Goal: Task Accomplishment & Management: Manage account settings

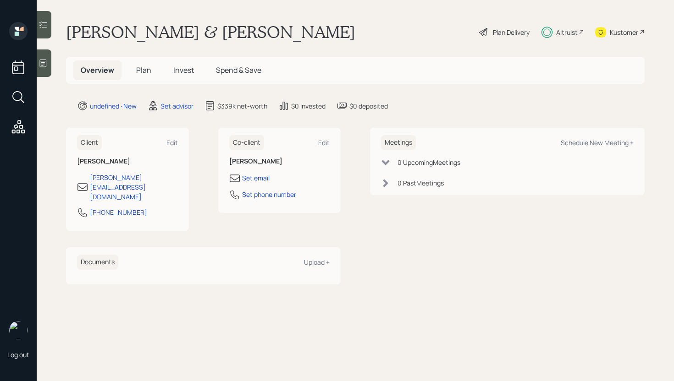
click at [149, 73] on span "Plan" at bounding box center [143, 70] width 15 height 10
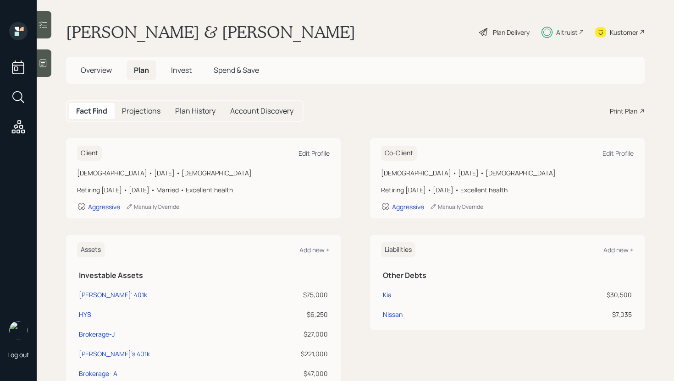
click at [303, 149] on div "Edit Profile" at bounding box center [313, 153] width 31 height 9
select select "9"
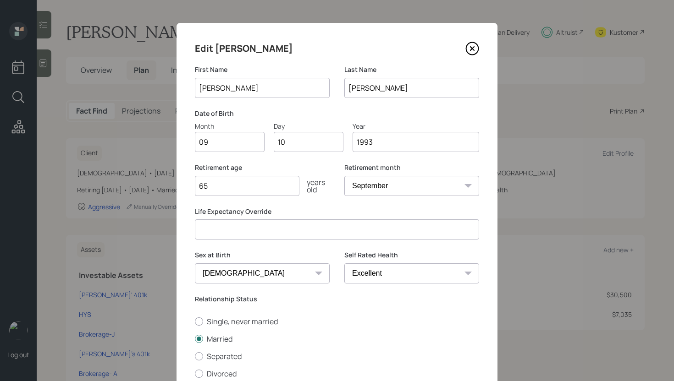
click at [251, 84] on input "[PERSON_NAME]" at bounding box center [262, 88] width 135 height 20
click at [202, 145] on input "09" at bounding box center [230, 142] width 70 height 20
type input "01"
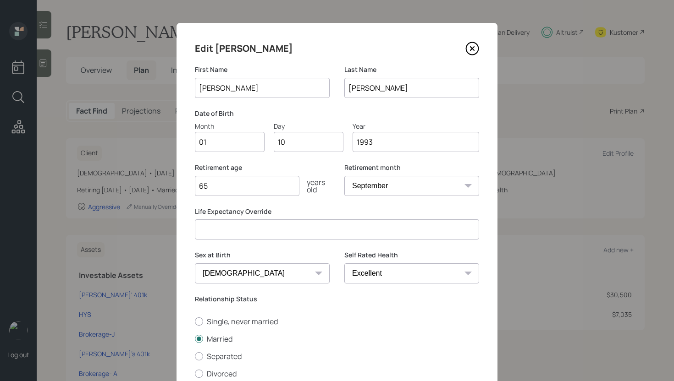
type input "1"
type input "28"
type input "1965"
click at [421, 182] on select "January February March April May June July August September October November De…" at bounding box center [411, 186] width 135 height 20
select select "1"
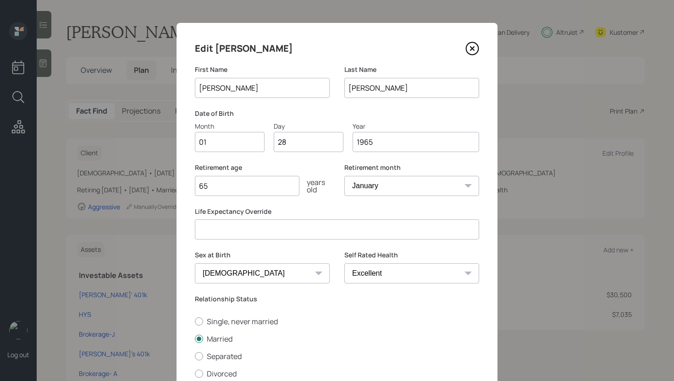
click at [344, 176] on select "January February March April May June July August September October November De…" at bounding box center [411, 186] width 135 height 20
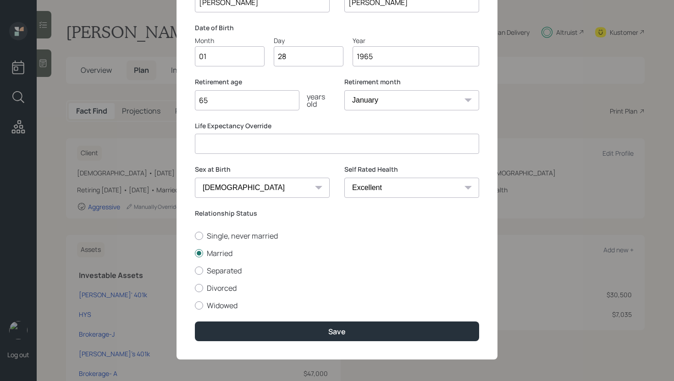
scroll to position [86, 0]
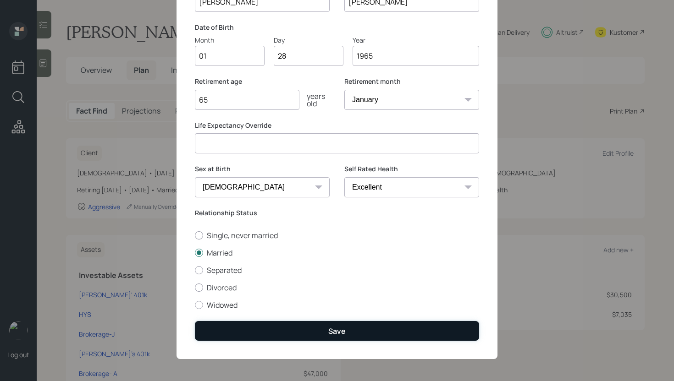
click at [319, 326] on button "Save" at bounding box center [337, 331] width 284 height 20
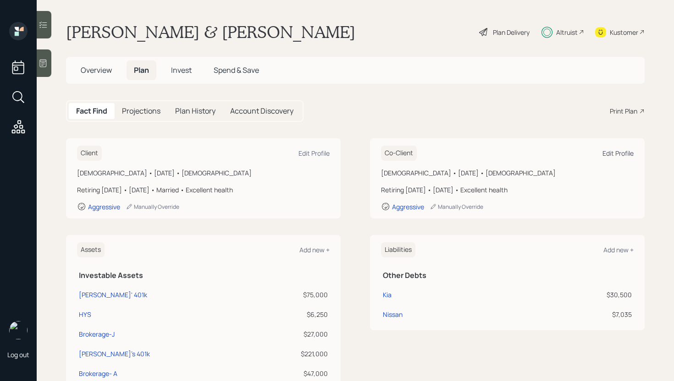
click at [607, 152] on div "Edit Profile" at bounding box center [617, 153] width 31 height 9
select select "female"
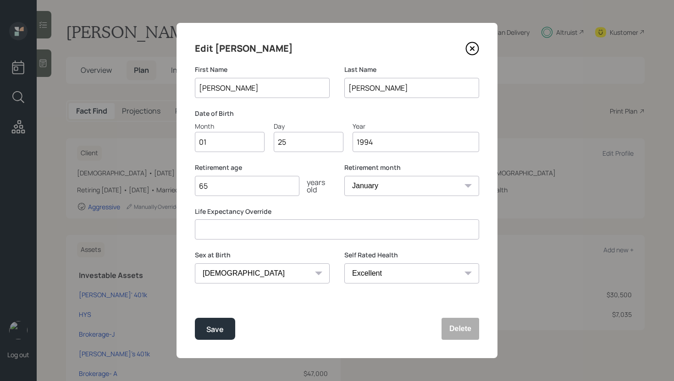
click at [275, 79] on input "[PERSON_NAME]" at bounding box center [262, 88] width 135 height 20
type input "Linda"
click at [210, 157] on div "Edit Ashley First Name Linda Last Name DiStasi Date of Birth Month 01 Day 25 Ye…" at bounding box center [336, 190] width 321 height 335
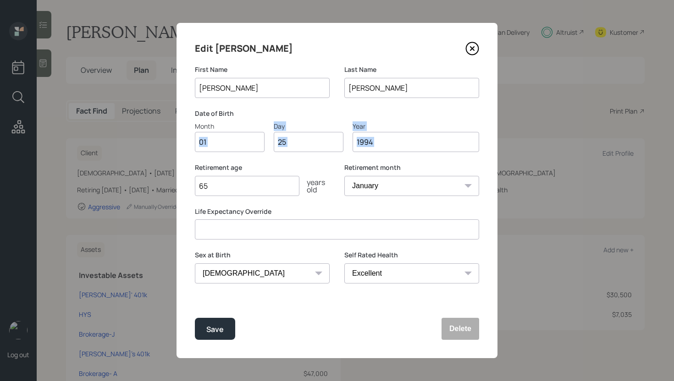
click at [210, 155] on div "Edit Ashley First Name Linda Last Name DiStasi Date of Birth Month 01 Day 25 Ye…" at bounding box center [336, 190] width 321 height 335
click at [211, 148] on input "01" at bounding box center [230, 142] width 70 height 20
type input "07"
type input "2"
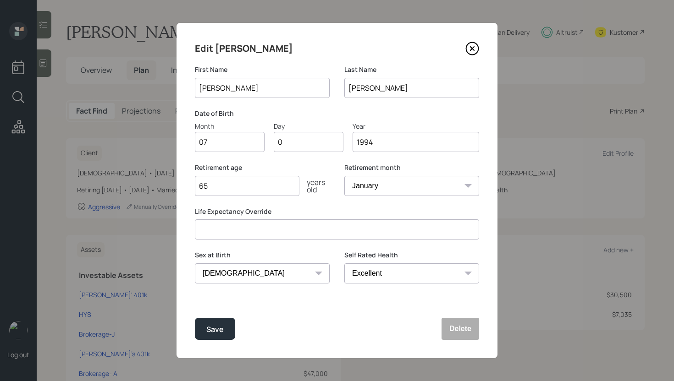
type input "09"
click at [409, 150] on input "1994" at bounding box center [415, 142] width 126 height 20
type input "1964"
click at [227, 325] on button "Save" at bounding box center [215, 329] width 40 height 22
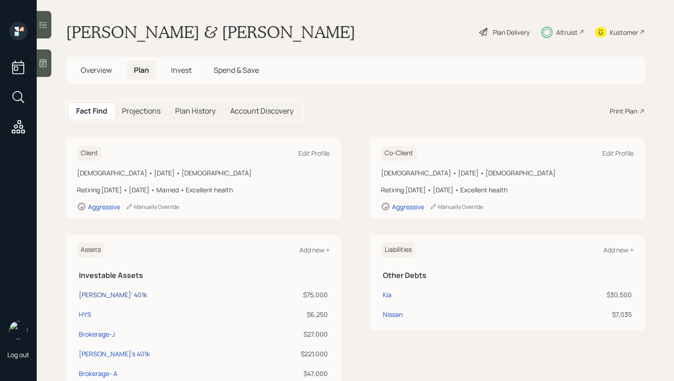
click at [82, 294] on div "James' 401k" at bounding box center [113, 295] width 68 height 10
select select "company_sponsored"
select select "balanced"
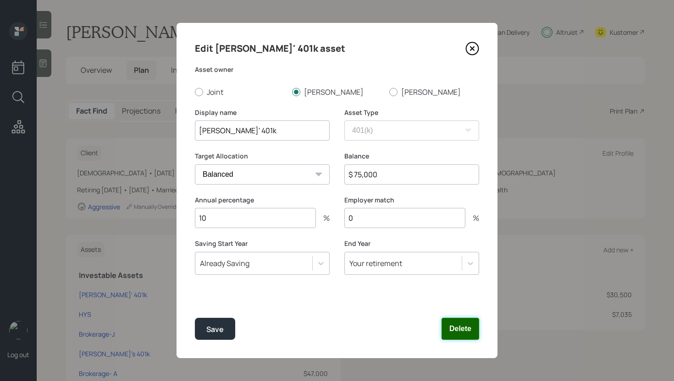
click at [457, 324] on button "Delete" at bounding box center [460, 329] width 38 height 22
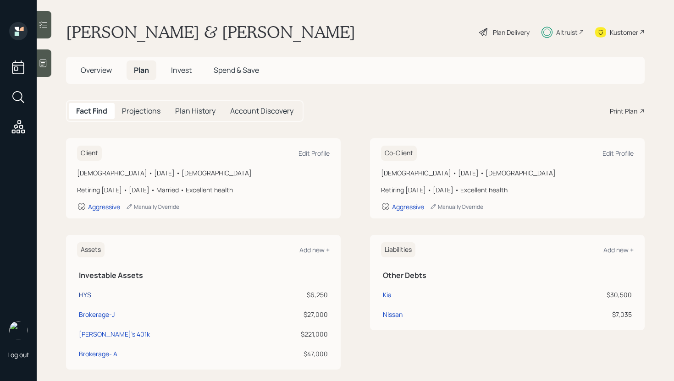
click at [84, 291] on div "HYS" at bounding box center [85, 295] width 12 height 10
select select "taxable"
select select "balanced"
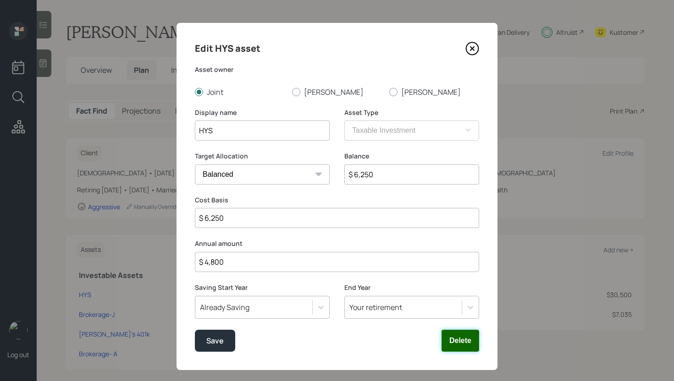
click at [456, 338] on button "Delete" at bounding box center [460, 341] width 38 height 22
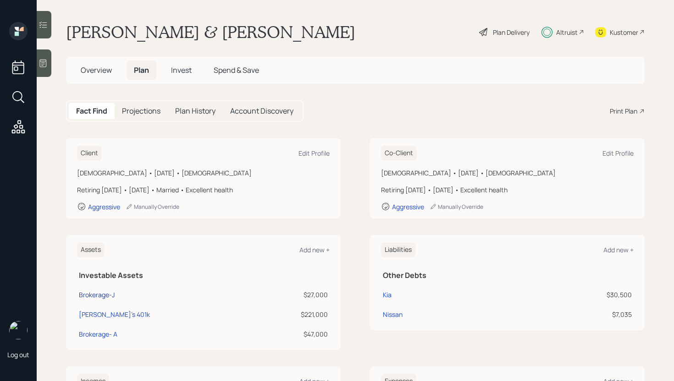
click at [93, 293] on div "Brokerage-J" at bounding box center [97, 295] width 36 height 10
select select "taxable"
select select "balanced"
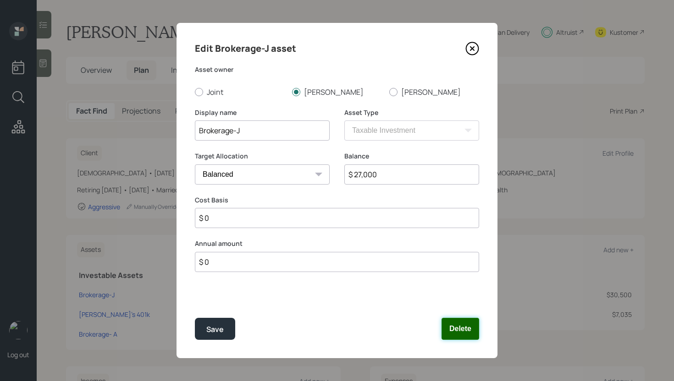
click at [465, 325] on button "Delete" at bounding box center [460, 329] width 38 height 22
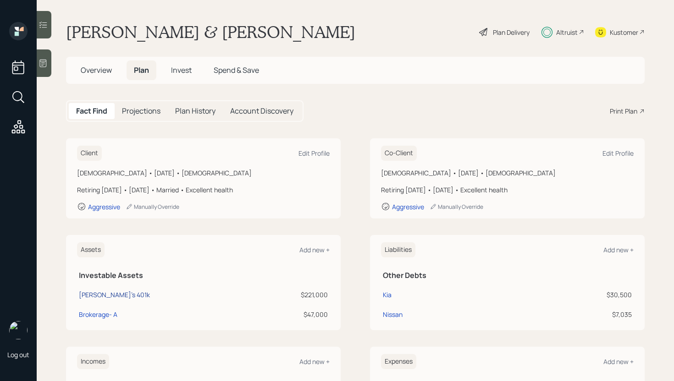
click at [98, 291] on div "Ashley's 401k" at bounding box center [114, 295] width 71 height 10
select select "company_sponsored"
select select "aggressive"
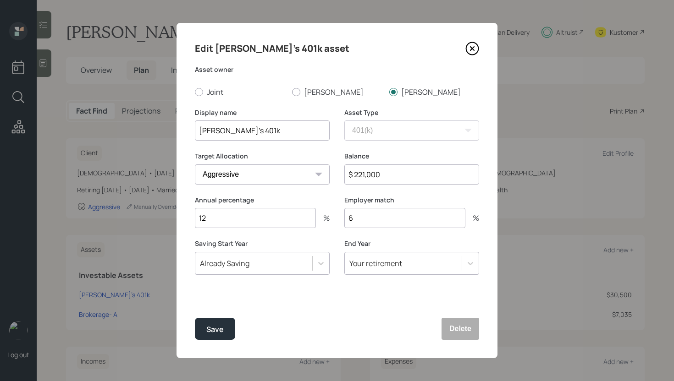
click at [484, 333] on div "Edit Ashley's 401k asset Asset owner Joint James Linda Display name Ashley's 40…" at bounding box center [336, 190] width 321 height 335
click at [464, 328] on button "Delete" at bounding box center [460, 329] width 38 height 22
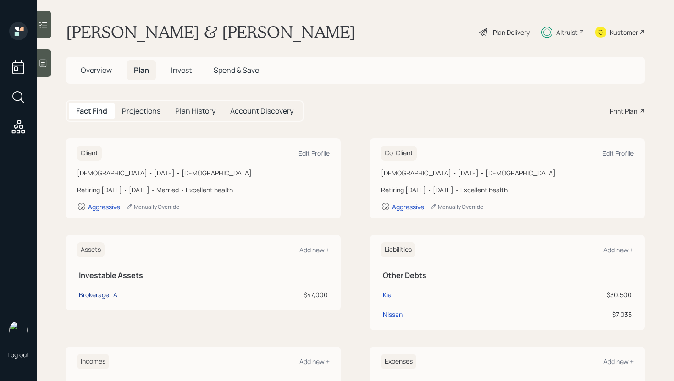
click at [103, 292] on div "Brokerage- A" at bounding box center [98, 295] width 38 height 10
select select "taxable"
select select "aggressive"
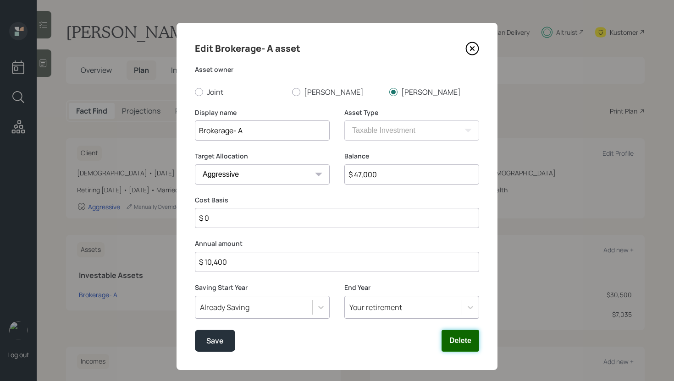
click at [463, 332] on button "Delete" at bounding box center [460, 341] width 38 height 22
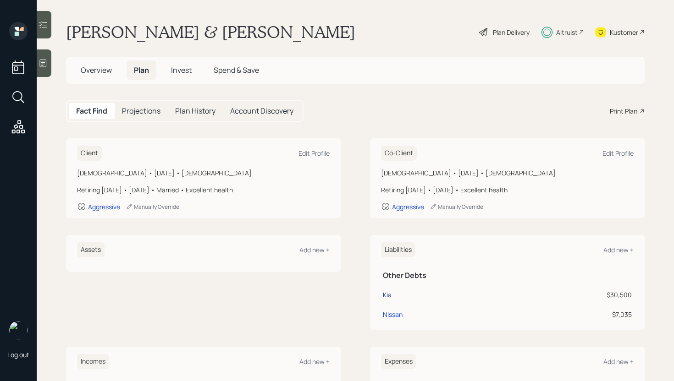
click at [383, 297] on div "Kia" at bounding box center [387, 295] width 9 height 10
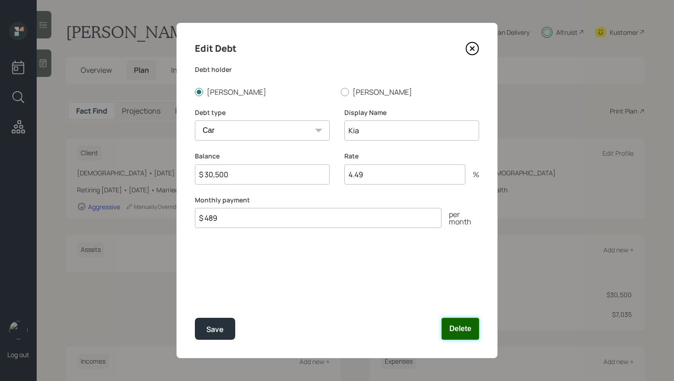
click at [461, 324] on button "Delete" at bounding box center [460, 329] width 38 height 22
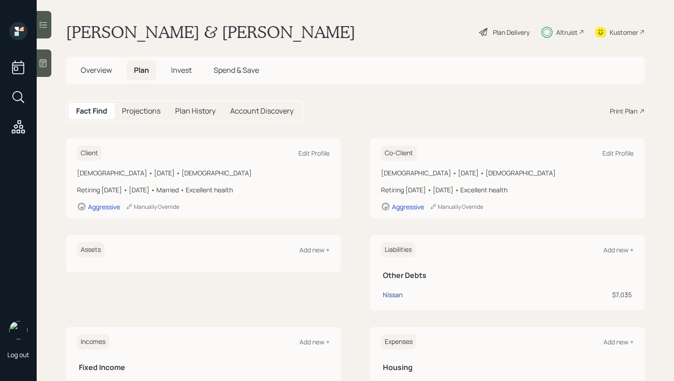
click at [395, 294] on div "Nissan" at bounding box center [393, 295] width 20 height 10
select select "credit_card"
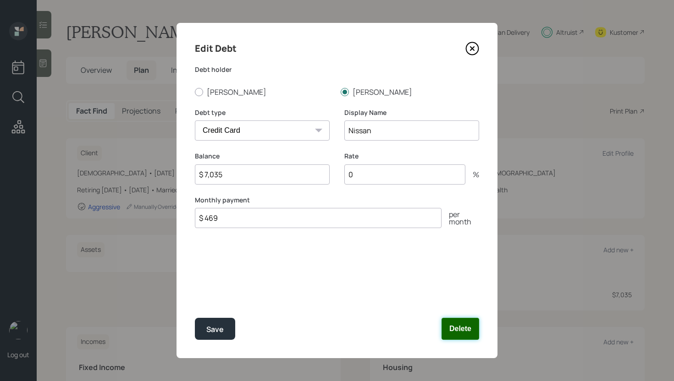
click at [451, 330] on button "Delete" at bounding box center [460, 329] width 38 height 22
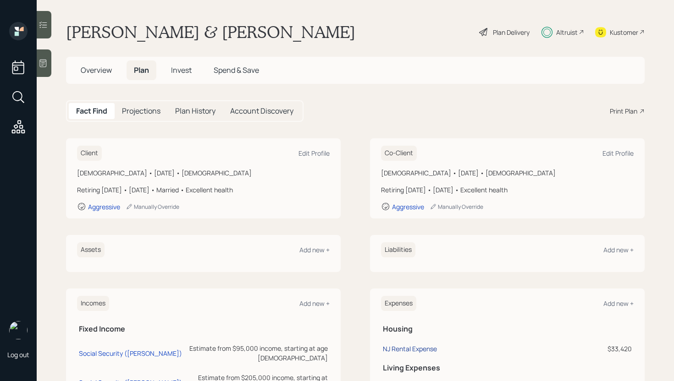
click at [420, 352] on div "NJ Rental Expense" at bounding box center [410, 349] width 54 height 9
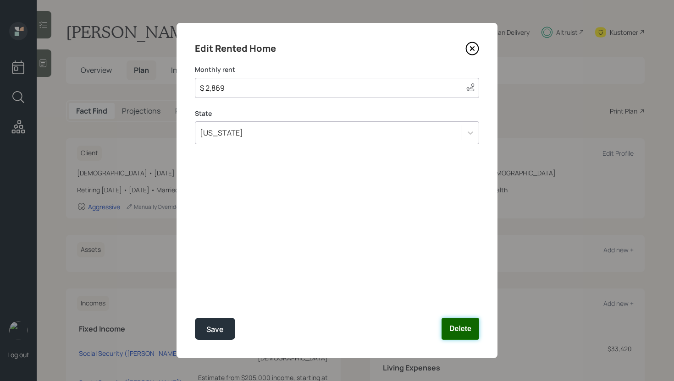
click at [470, 324] on button "Delete" at bounding box center [460, 329] width 38 height 22
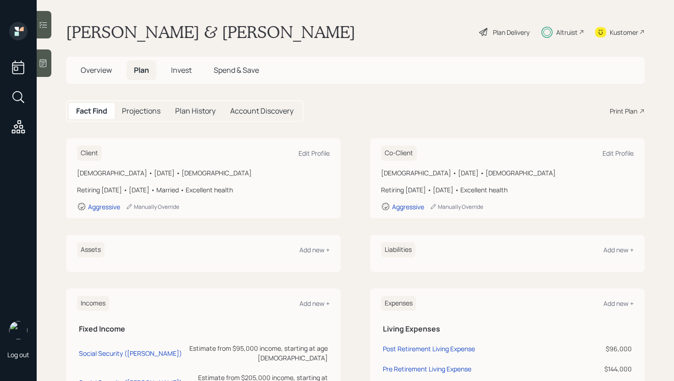
click at [330, 169] on div "Client Edit Profile Male • January 28, 1965 • 60 years old Retiring in 5 years …" at bounding box center [203, 178] width 275 height 80
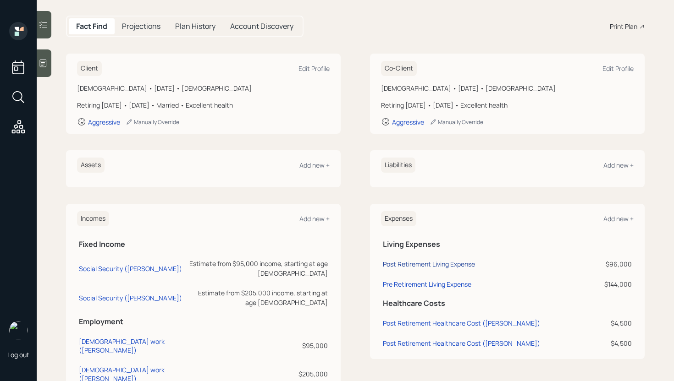
click at [439, 263] on div "Post Retirement Living Expense" at bounding box center [429, 264] width 92 height 9
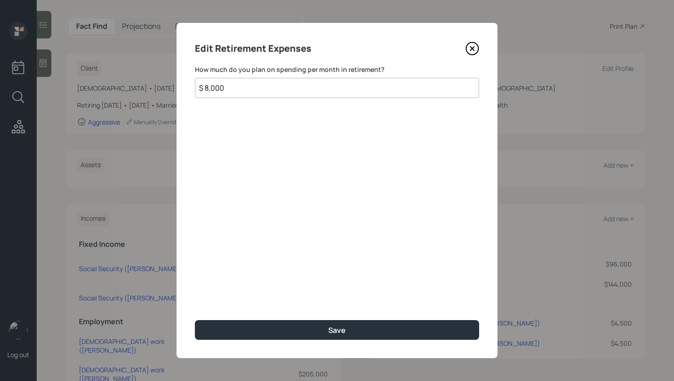
click at [371, 85] on input "$ 8,000" at bounding box center [337, 88] width 284 height 20
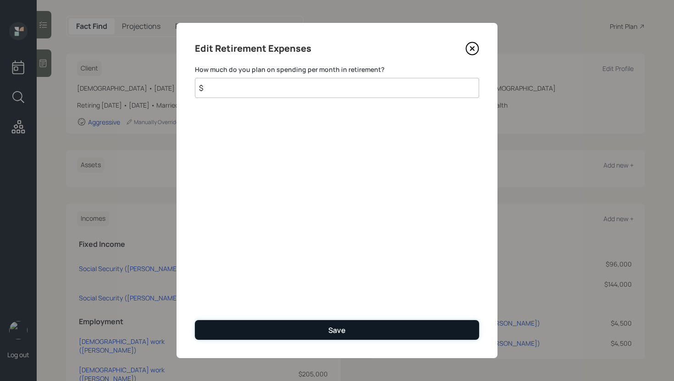
click at [308, 333] on button "Save" at bounding box center [337, 330] width 284 height 20
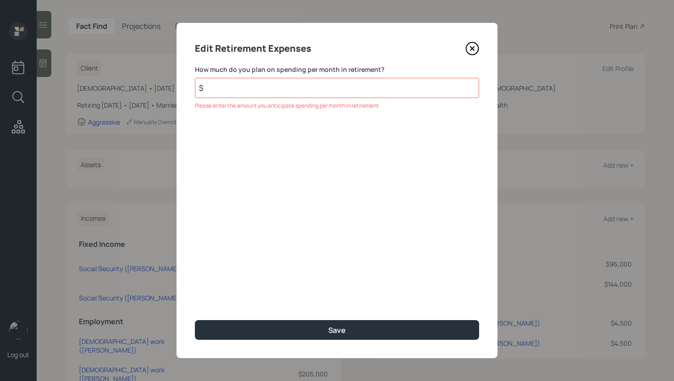
click at [428, 86] on input "$" at bounding box center [337, 88] width 284 height 20
type input "$ 0"
click at [195, 320] on button "Save" at bounding box center [337, 330] width 284 height 20
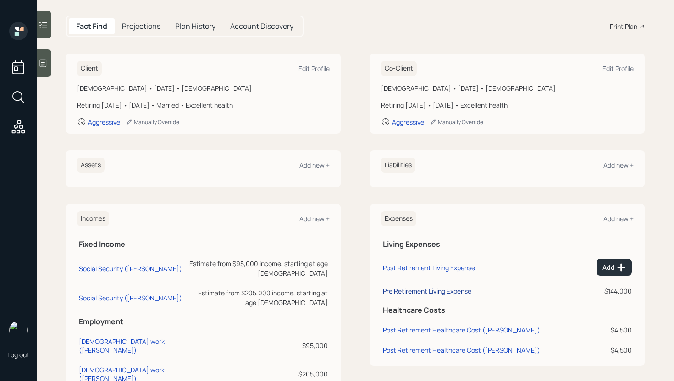
click at [432, 294] on div "Pre Retirement Living Expense" at bounding box center [427, 291] width 88 height 9
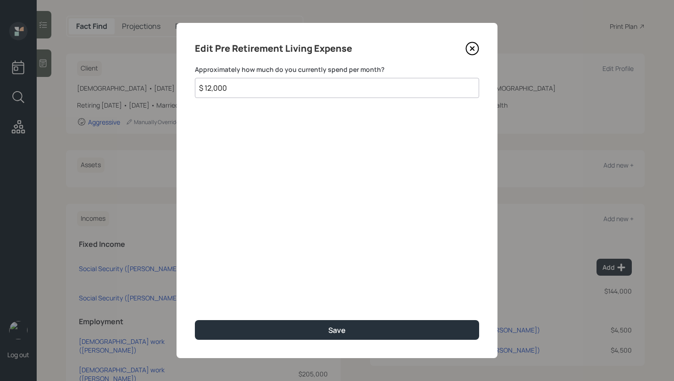
click at [305, 86] on input "$ 12,000" at bounding box center [337, 88] width 284 height 20
click at [195, 320] on button "Save" at bounding box center [337, 330] width 284 height 20
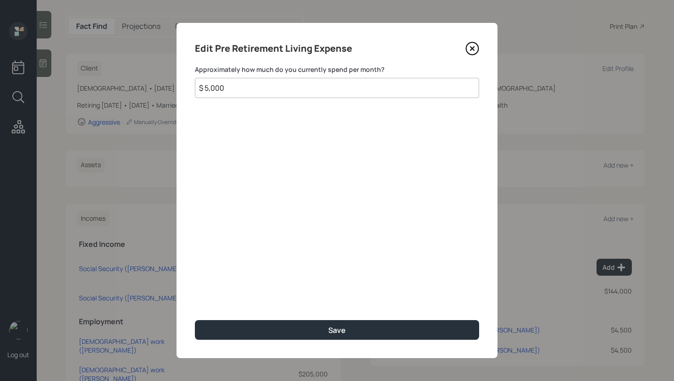
type input "$ 5,000"
click at [195, 320] on button "Save" at bounding box center [337, 330] width 284 height 20
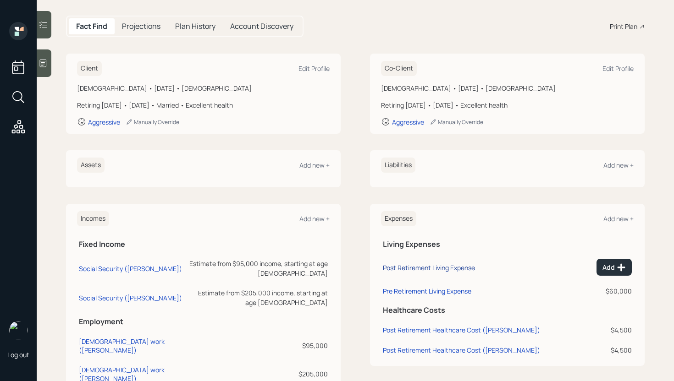
click at [405, 267] on div "Post Retirement Living Expense" at bounding box center [429, 268] width 92 height 9
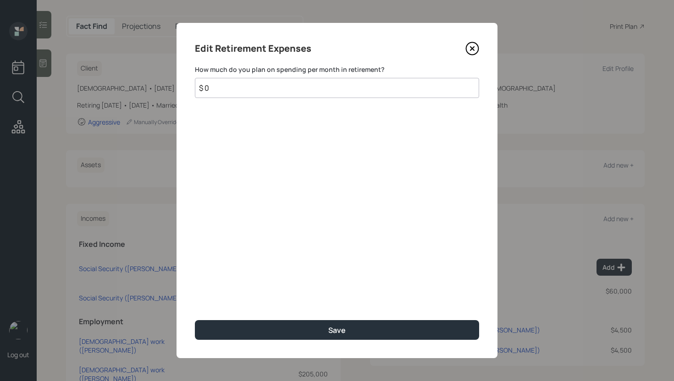
click at [236, 90] on input "$ 0" at bounding box center [337, 88] width 284 height 20
type input "$ 50,000"
click at [195, 320] on button "Save" at bounding box center [337, 330] width 284 height 20
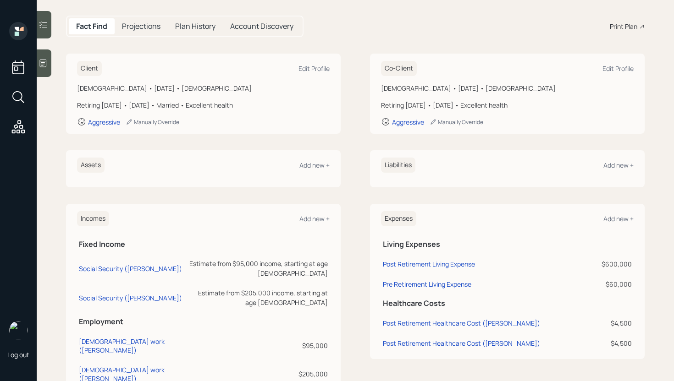
click at [425, 258] on td "Post Retirement Living Expense" at bounding box center [485, 263] width 209 height 20
click at [425, 259] on td "Post Retirement Living Expense" at bounding box center [485, 263] width 209 height 20
click at [424, 261] on div "Post Retirement Living Expense" at bounding box center [429, 264] width 92 height 9
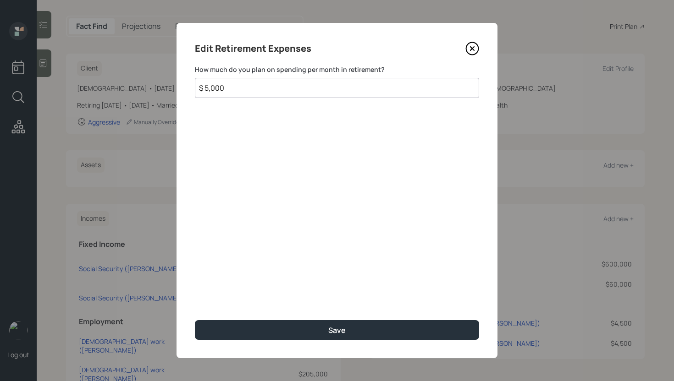
type input "$ 5,000"
click at [195, 320] on button "Save" at bounding box center [337, 330] width 284 height 20
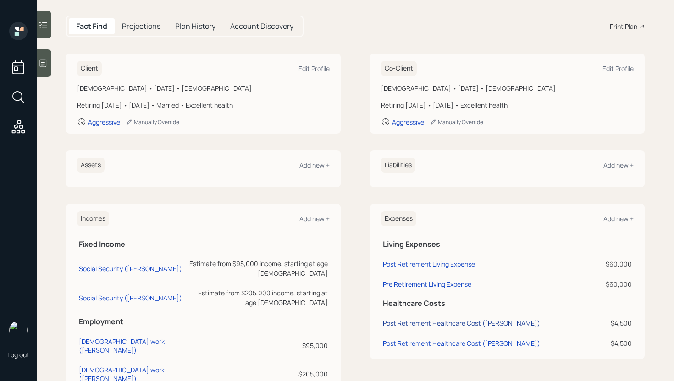
click at [412, 324] on div "Post Retirement Healthcare Cost (James)" at bounding box center [461, 323] width 157 height 9
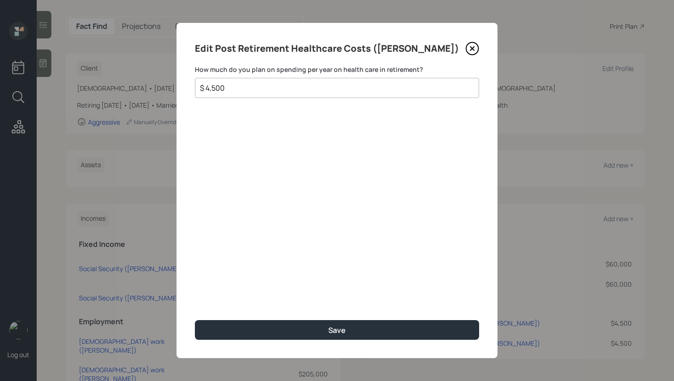
click at [225, 84] on input "$ 4,500" at bounding box center [333, 87] width 269 height 11
type input "$ 5,500"
click at [195, 320] on button "Save" at bounding box center [337, 330] width 284 height 20
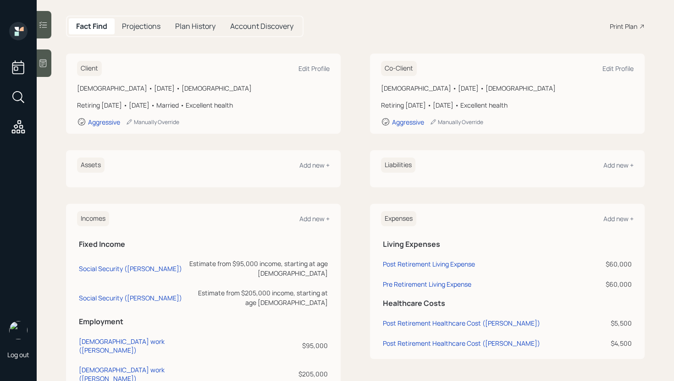
click at [438, 337] on td "Post Retirement Healthcare Cost (Linda)" at bounding box center [487, 342] width 213 height 20
click at [413, 353] on div "Expenses Add new + Living Expenses Post Retirement Living Expense $60,000 Pre R…" at bounding box center [507, 281] width 275 height 155
click at [417, 343] on div "Post Retirement Healthcare Cost (Linda)" at bounding box center [461, 343] width 157 height 9
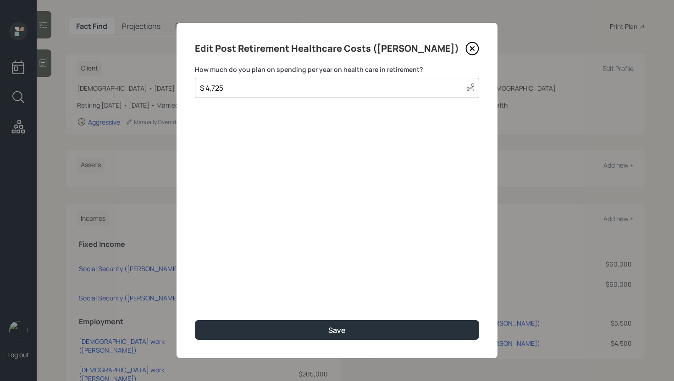
click at [225, 86] on input "$ 4,725" at bounding box center [328, 87] width 259 height 11
type input "$ 5,500"
click at [195, 320] on button "Save" at bounding box center [337, 330] width 284 height 20
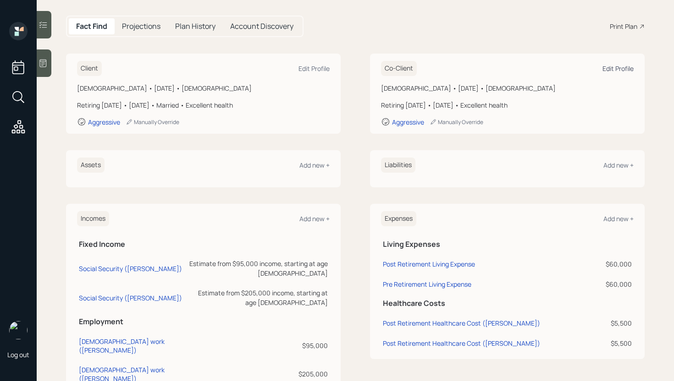
click at [609, 65] on div "Edit Profile" at bounding box center [617, 68] width 31 height 9
select select "female"
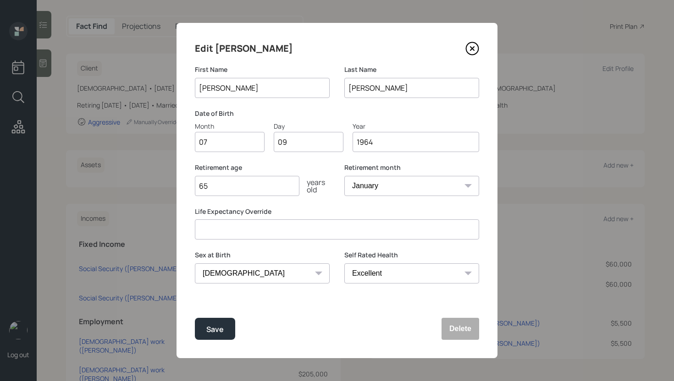
click at [240, 89] on input "Linda" at bounding box center [262, 88] width 135 height 20
type input "[PERSON_NAME]"
click at [195, 318] on button "Save" at bounding box center [215, 329] width 40 height 22
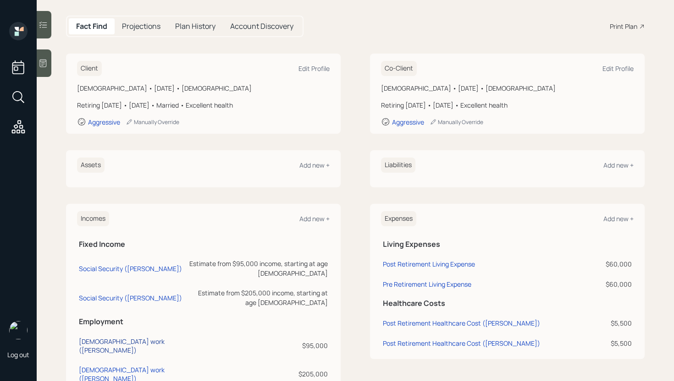
click at [124, 337] on div "Full-time work (James)" at bounding box center [132, 345] width 106 height 17
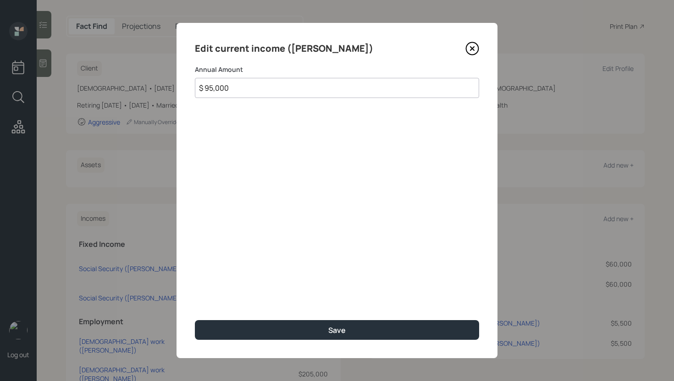
click at [245, 84] on input "$ 95,000" at bounding box center [337, 88] width 284 height 20
type input "$ 100,000"
click at [195, 320] on button "Save" at bounding box center [337, 330] width 284 height 20
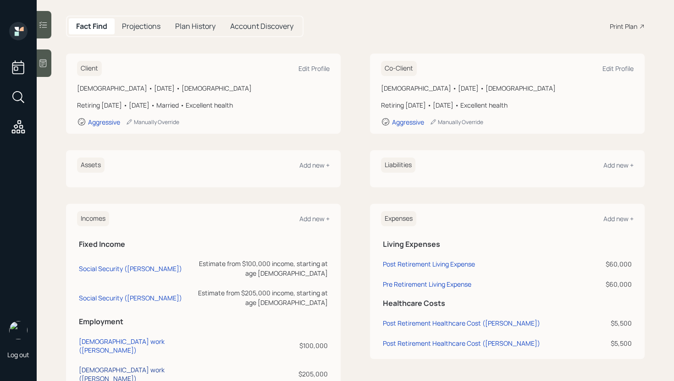
click at [122, 366] on div "Full-time work (Ashley)" at bounding box center [132, 374] width 106 height 17
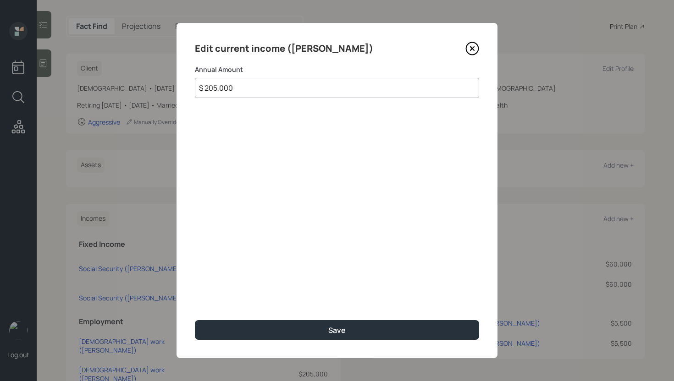
click at [250, 95] on input "$ 205,000" at bounding box center [337, 88] width 284 height 20
type input "$ 64,000"
click at [195, 320] on button "Save" at bounding box center [337, 330] width 284 height 20
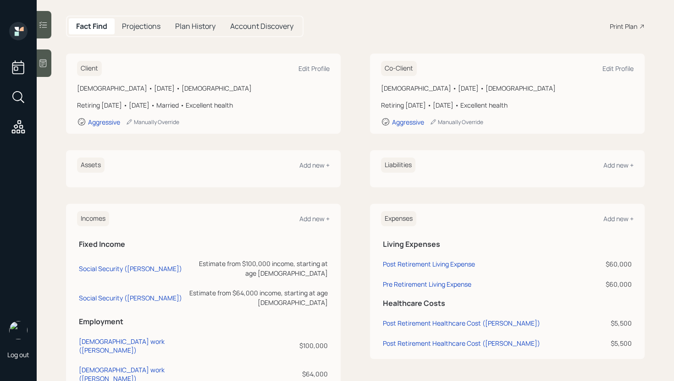
click at [312, 171] on div "Assets Add new +" at bounding box center [203, 165] width 253 height 15
click at [312, 170] on div "Assets Add new +" at bounding box center [203, 165] width 253 height 15
click at [312, 165] on div "Add new +" at bounding box center [314, 165] width 30 height 9
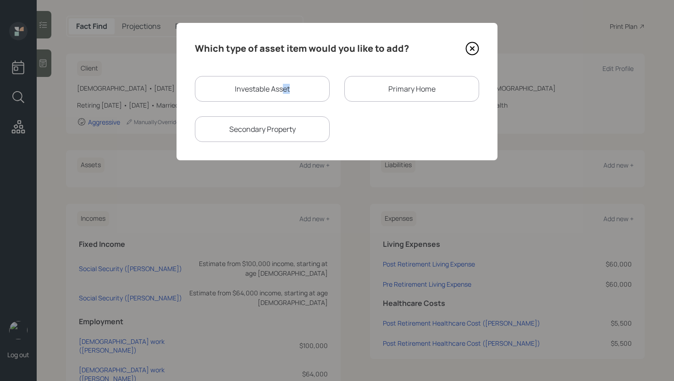
click at [281, 93] on div "Investable Asset" at bounding box center [262, 89] width 135 height 26
select select "taxable"
select select "balanced"
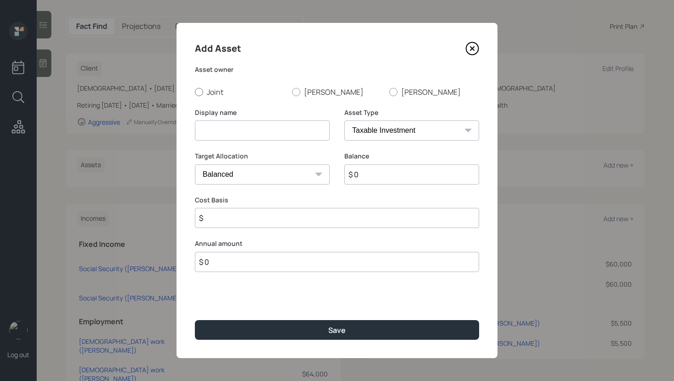
click at [234, 94] on label "Joint" at bounding box center [240, 92] width 90 height 10
click at [195, 92] on input "Joint" at bounding box center [194, 92] width 0 height 0
radio input "true"
click at [223, 132] on input at bounding box center [262, 131] width 135 height 20
type input "Brokerage"
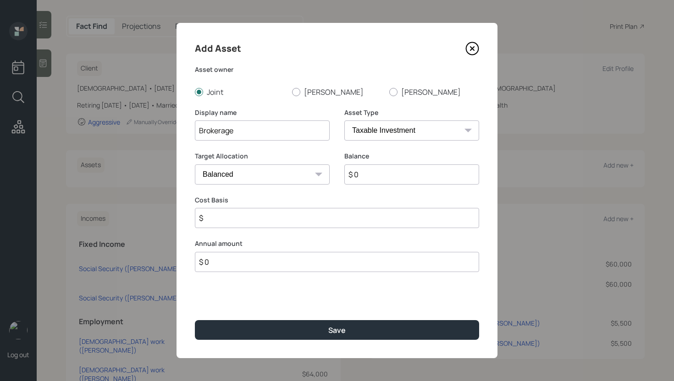
click at [378, 168] on input "$ 0" at bounding box center [411, 175] width 135 height 20
click at [378, 172] on input "$ 0" at bounding box center [411, 175] width 135 height 20
type input "$ 250,000"
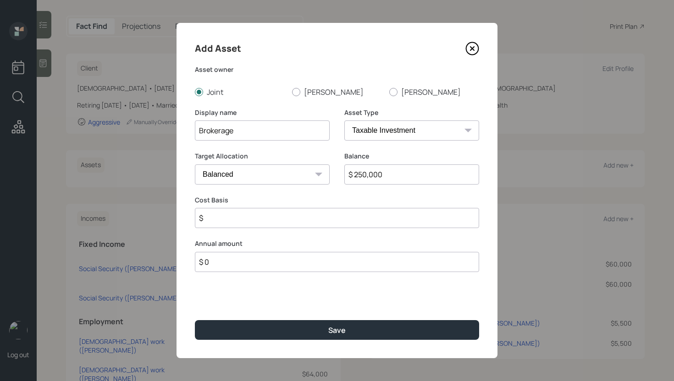
click at [195, 320] on button "Save" at bounding box center [337, 330] width 284 height 20
type input "$ 0"
click at [195, 320] on button "Save" at bounding box center [337, 330] width 284 height 20
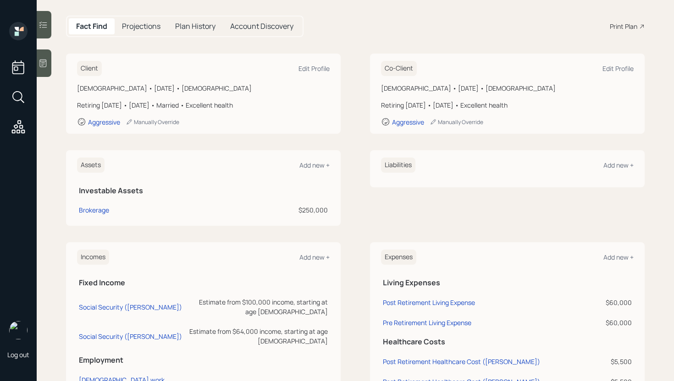
click at [309, 159] on div "Assets Add new +" at bounding box center [203, 165] width 253 height 15
click at [306, 164] on div "Add new +" at bounding box center [314, 165] width 30 height 9
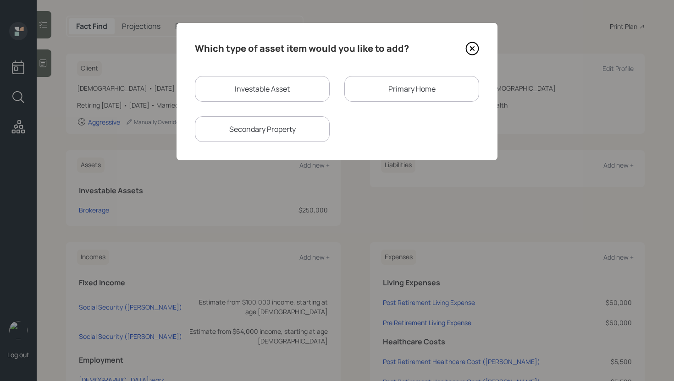
click at [228, 87] on div "Investable Asset" at bounding box center [262, 89] width 135 height 26
select select "taxable"
select select "balanced"
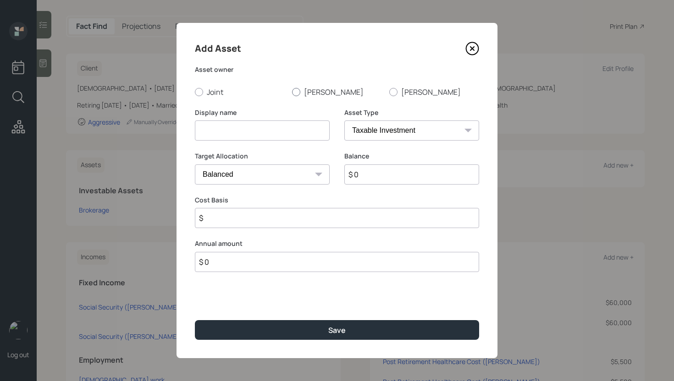
click at [305, 87] on label "[PERSON_NAME]" at bounding box center [337, 92] width 90 height 10
click at [292, 92] on input "[PERSON_NAME]" at bounding box center [291, 92] width 0 height 0
radio input "true"
click at [269, 133] on input at bounding box center [262, 131] width 135 height 20
type input "D IRA"
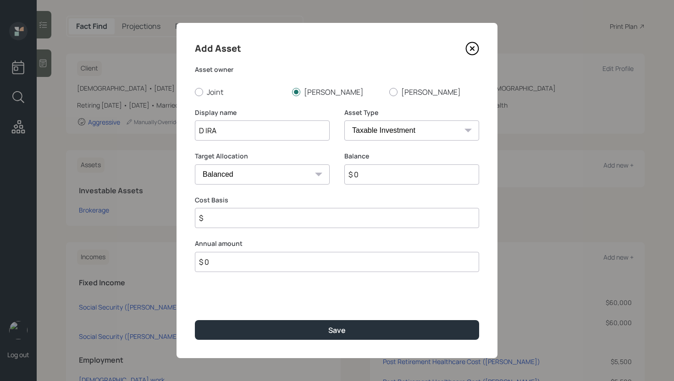
click at [415, 127] on select "SEP IRA IRA Roth IRA 401(k) Roth 401(k) 403(b) Roth 403(b) 457(b) Roth 457(b) H…" at bounding box center [411, 131] width 135 height 20
select select "ira"
click at [344, 121] on select "SEP IRA IRA Roth IRA 401(k) Roth 401(k) 403(b) Roth 403(b) 457(b) Roth 457(b) H…" at bounding box center [411, 131] width 135 height 20
type input "$"
click at [367, 171] on input "$ 0" at bounding box center [411, 175] width 135 height 20
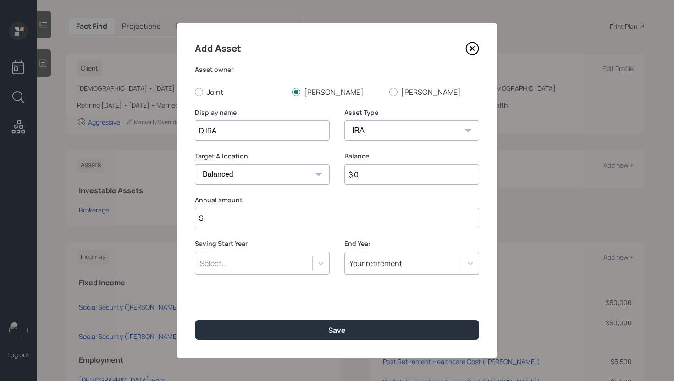
click at [367, 171] on input "$ 0" at bounding box center [411, 175] width 135 height 20
type input "$ 1,500,000"
type input "$ 0"
click at [195, 320] on button "Save" at bounding box center [337, 330] width 284 height 20
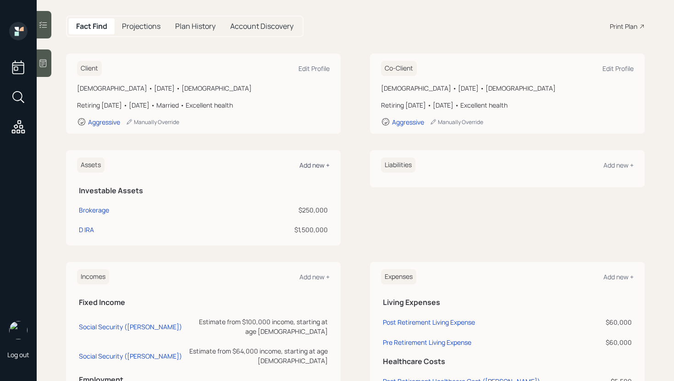
click at [315, 167] on div "Add new +" at bounding box center [314, 165] width 30 height 9
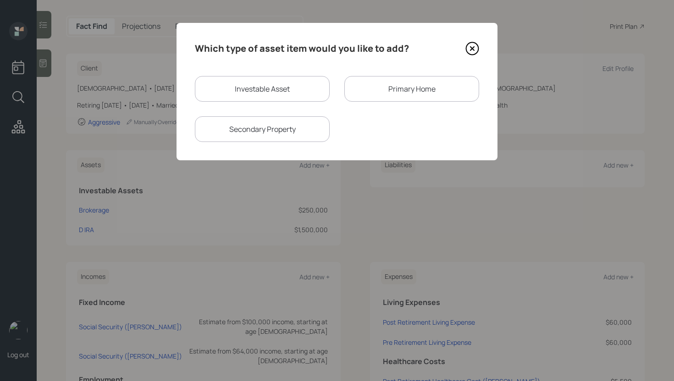
click at [287, 87] on div "Investable Asset" at bounding box center [262, 89] width 135 height 26
select select "taxable"
select select "balanced"
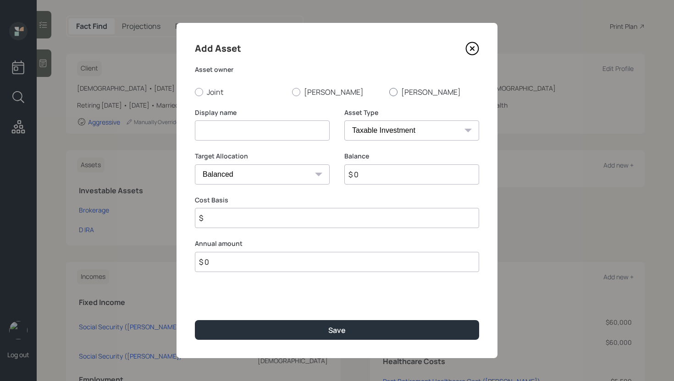
click at [401, 92] on label "[PERSON_NAME]" at bounding box center [434, 92] width 90 height 10
click at [389, 92] on input "[PERSON_NAME]" at bounding box center [389, 92] width 0 height 0
radio input "true"
click at [276, 129] on input at bounding box center [262, 131] width 135 height 20
type input "M IRA"
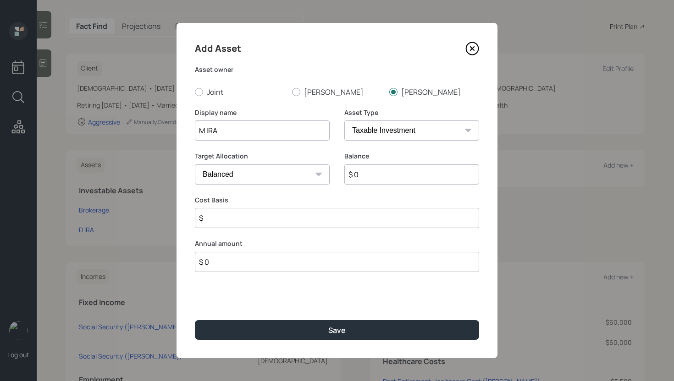
click at [407, 126] on select "SEP IRA IRA Roth IRA 401(k) Roth 401(k) 403(b) Roth 403(b) 457(b) Roth 457(b) H…" at bounding box center [411, 131] width 135 height 20
select select "ira"
click at [344, 121] on select "SEP IRA IRA Roth IRA 401(k) Roth 401(k) 403(b) Roth 403(b) 457(b) Roth 457(b) H…" at bounding box center [411, 131] width 135 height 20
type input "$"
click at [365, 176] on input "$ 0" at bounding box center [411, 175] width 135 height 20
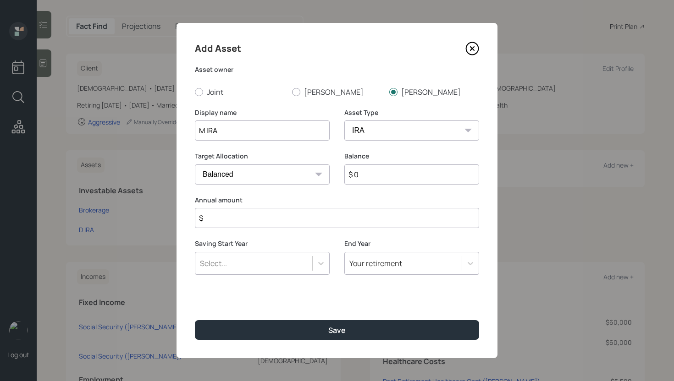
click at [365, 176] on input "$ 0" at bounding box center [411, 175] width 135 height 20
type input "$ 250,000"
type input "$ 0"
click at [195, 320] on button "Save" at bounding box center [337, 330] width 284 height 20
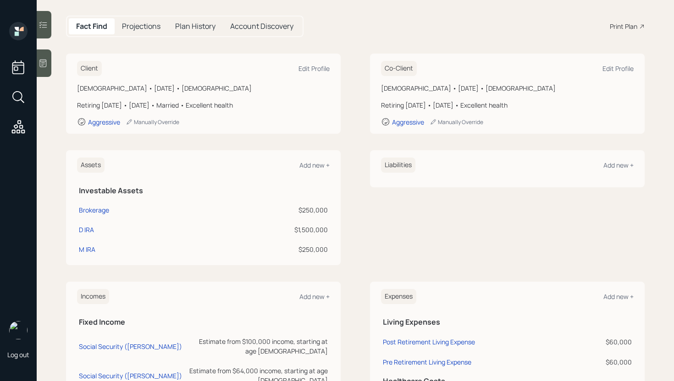
click at [303, 160] on div "Assets Add new +" at bounding box center [203, 165] width 253 height 15
click at [302, 163] on div "Add new +" at bounding box center [314, 165] width 30 height 9
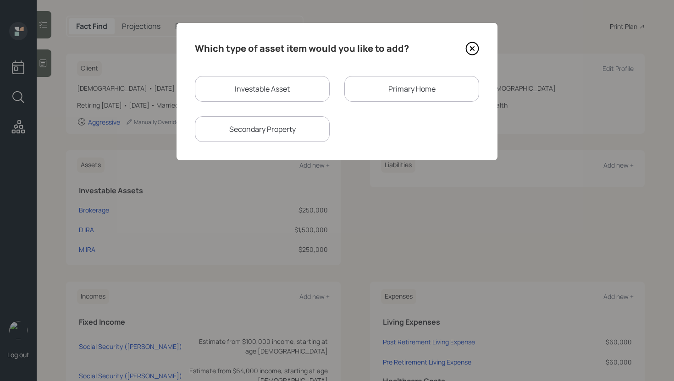
click at [264, 90] on div "Investable Asset" at bounding box center [262, 89] width 135 height 26
select select "taxable"
select select "balanced"
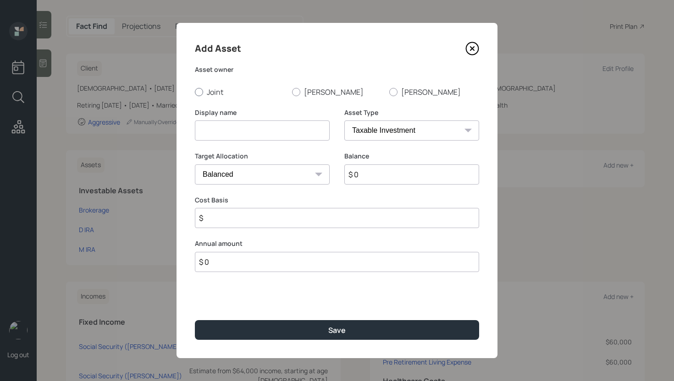
click at [214, 91] on label "Joint" at bounding box center [240, 92] width 90 height 10
click at [195, 92] on input "Joint" at bounding box center [194, 92] width 0 height 0
radio input "true"
click at [220, 133] on input at bounding box center [262, 131] width 135 height 20
type input "Cash"
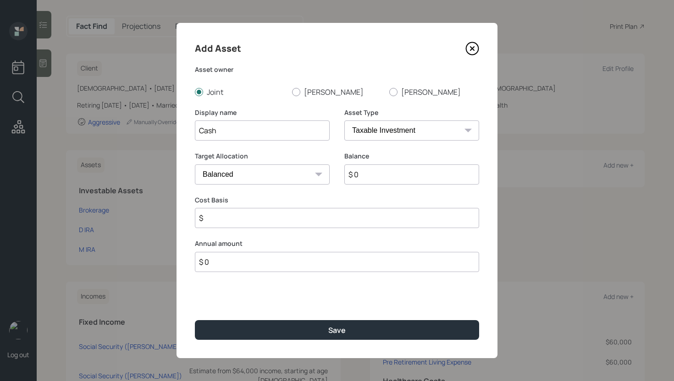
click at [457, 124] on select "SEP IRA IRA Roth IRA 401(k) Roth 401(k) 403(b) Roth 403(b) 457(b) Roth 457(b) H…" at bounding box center [411, 131] width 135 height 20
click at [344, 121] on select "SEP IRA IRA Roth IRA 401(k) Roth 401(k) 403(b) Roth 403(b) 457(b) Roth 457(b) H…" at bounding box center [411, 131] width 135 height 20
click at [317, 167] on select "Cash Conservative Balanced Aggressive" at bounding box center [262, 175] width 135 height 20
select select "uninvested"
click at [195, 165] on select "Cash Conservative Balanced Aggressive" at bounding box center [262, 175] width 135 height 20
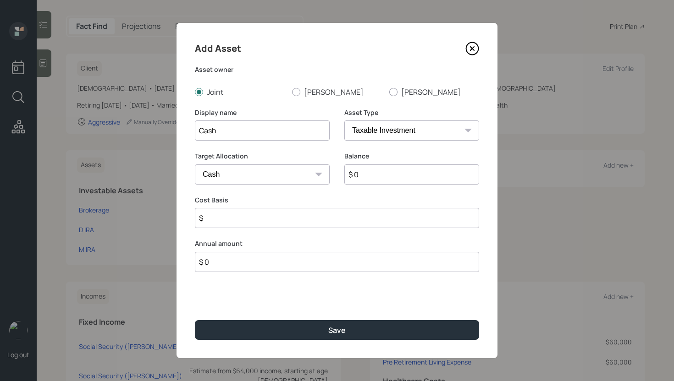
click at [427, 174] on input "$ 0" at bounding box center [411, 175] width 135 height 20
type input "$ 1"
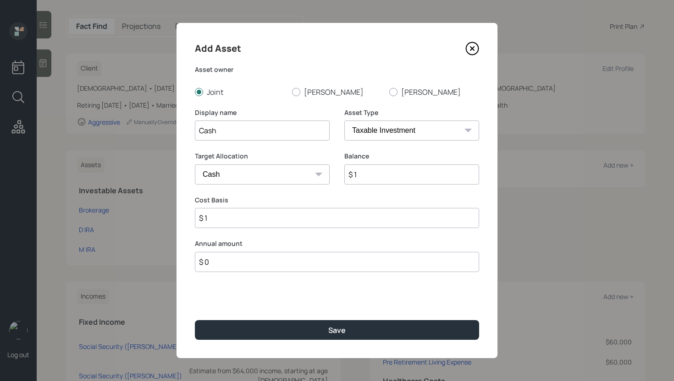
type input "$ 10"
type input "$ 100"
type input "$ 1,000"
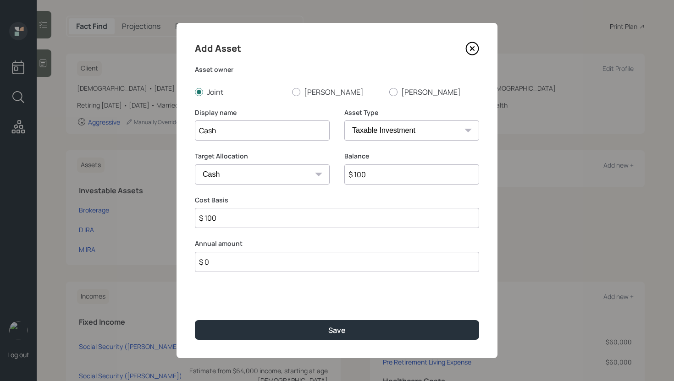
type input "$ 1,000"
type input "$ 10,000"
type input "$ 100,000"
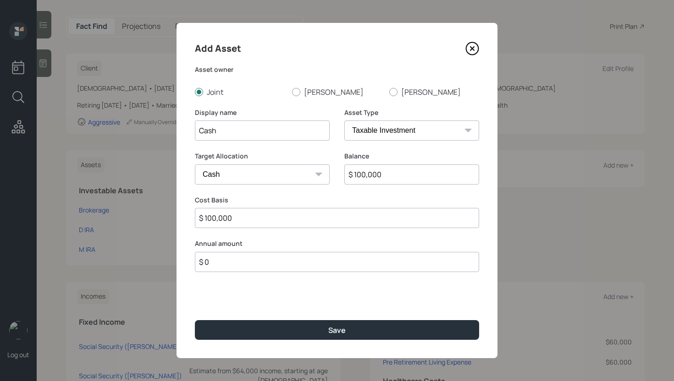
type input "$ 100,000"
click at [195, 320] on button "Save" at bounding box center [337, 330] width 284 height 20
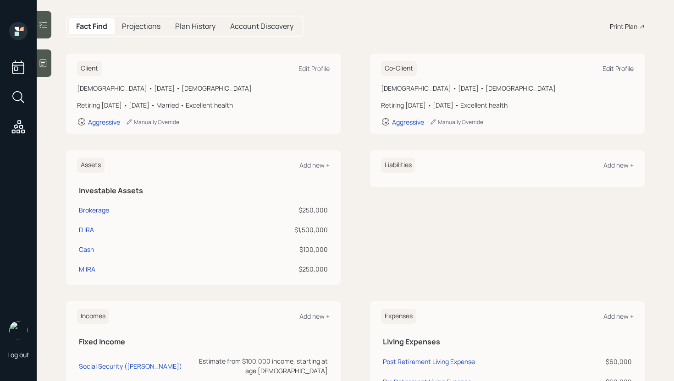
click at [625, 66] on div "Edit Profile" at bounding box center [617, 68] width 31 height 9
select select "female"
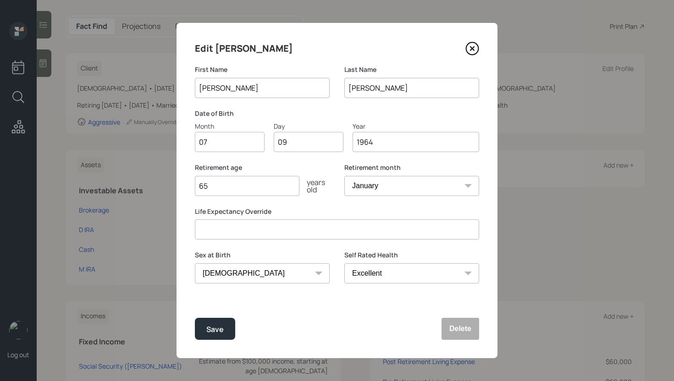
click at [238, 193] on input "65" at bounding box center [247, 186] width 104 height 20
type input "66"
click at [195, 318] on button "Save" at bounding box center [215, 329] width 40 height 22
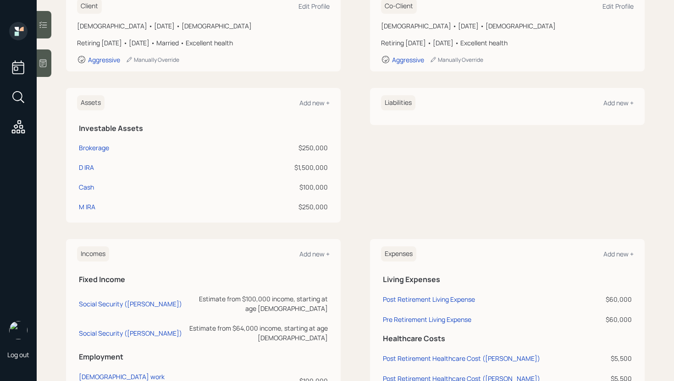
scroll to position [182, 0]
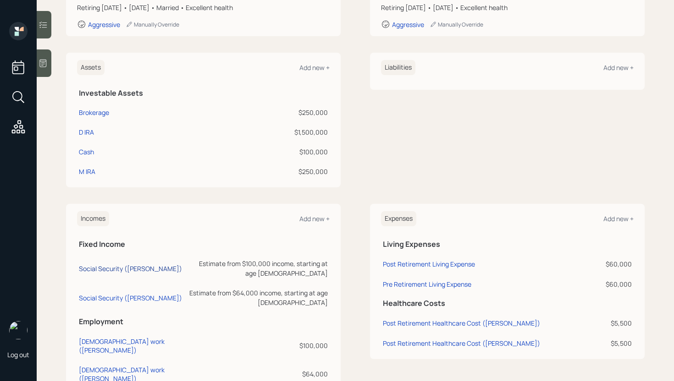
click at [117, 264] on div "Social Security (James)" at bounding box center [130, 268] width 103 height 9
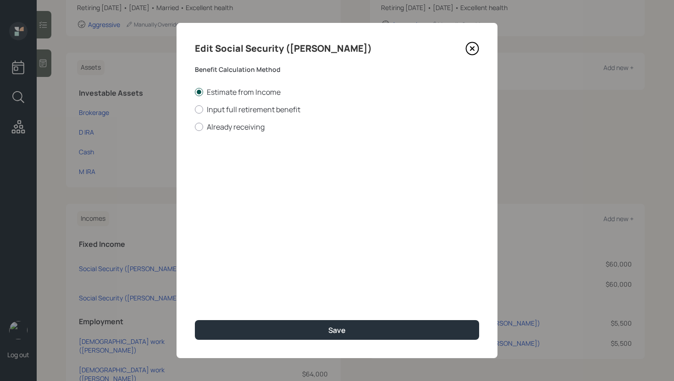
click at [245, 91] on label "Estimate from Income" at bounding box center [337, 92] width 284 height 10
click at [195, 92] on input "Estimate from Income" at bounding box center [194, 92] width 0 height 0
click at [324, 341] on div "Edit Social Security (James) Benefit Calculation Method Estimate from Income In…" at bounding box center [336, 190] width 321 height 335
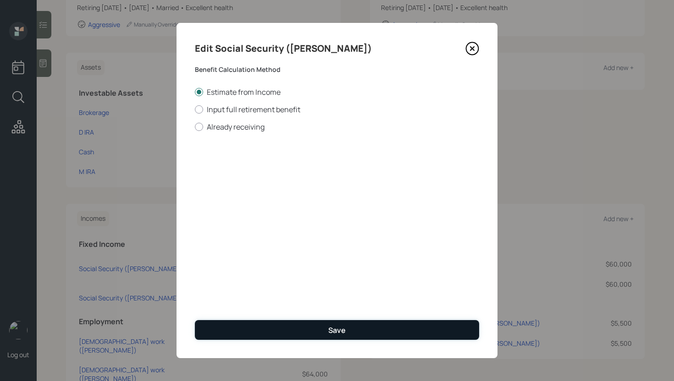
click at [324, 334] on button "Save" at bounding box center [337, 330] width 284 height 20
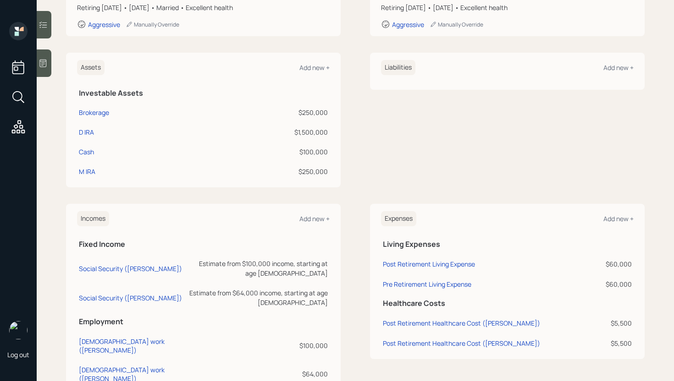
click at [105, 289] on td "Social Security (Ashley)" at bounding box center [132, 296] width 110 height 29
click at [110, 294] on div "Social Security (Ashley)" at bounding box center [130, 298] width 103 height 9
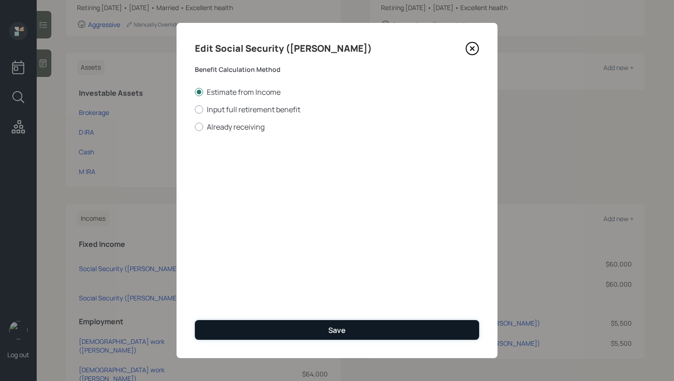
click at [309, 327] on button "Save" at bounding box center [337, 330] width 284 height 20
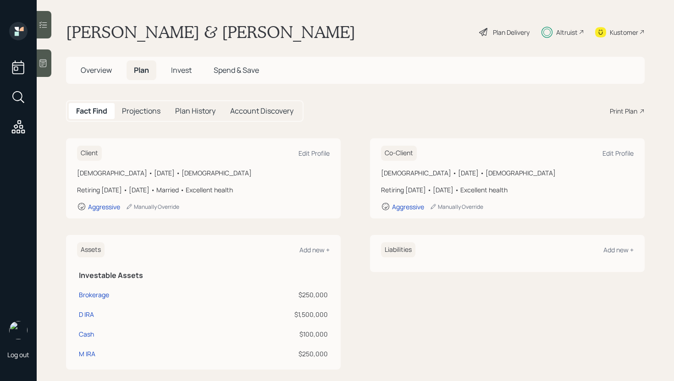
click at [509, 38] on div "Plan Delivery" at bounding box center [504, 32] width 52 height 20
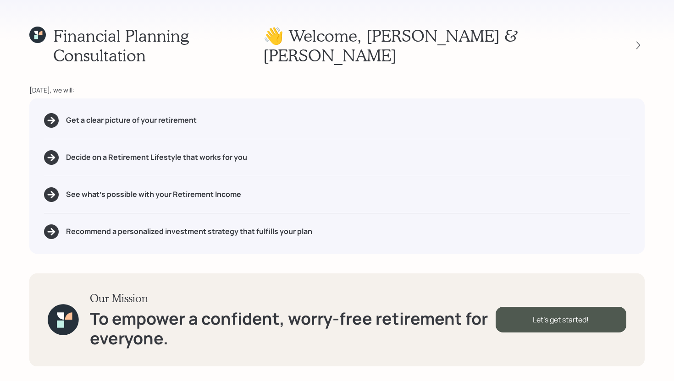
click at [646, 33] on div "Financial Planning Consultation 👋 Welcome , James & Ashley Today, we will: Get …" at bounding box center [337, 190] width 674 height 381
click at [638, 41] on icon at bounding box center [637, 45] width 9 height 9
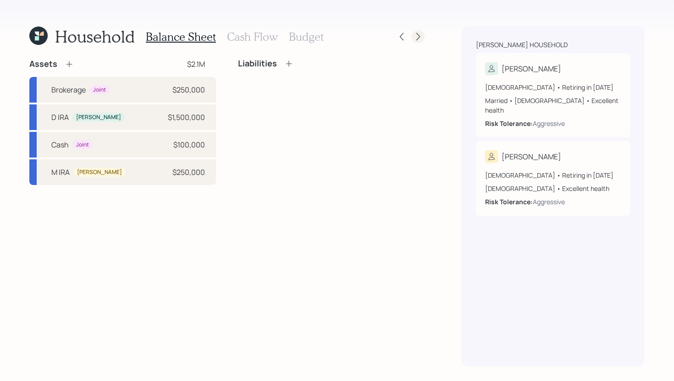
click at [417, 37] on icon at bounding box center [417, 36] width 9 height 9
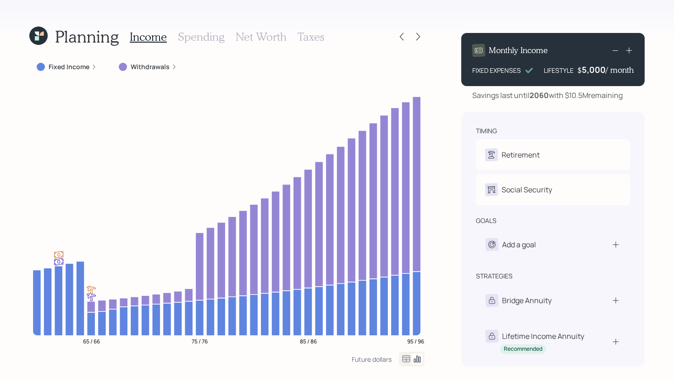
click at [81, 70] on label "Fixed Income" at bounding box center [69, 66] width 41 height 9
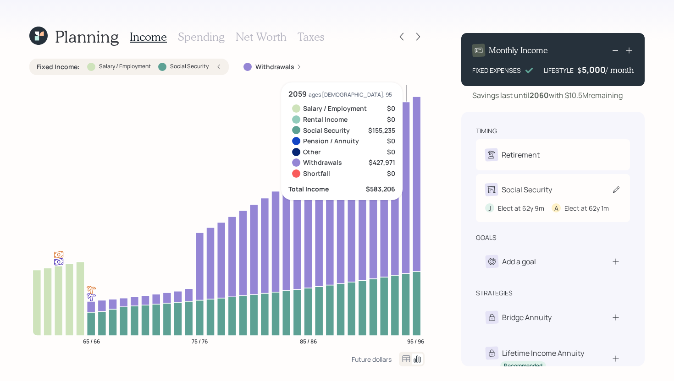
click at [522, 196] on div "J Elect at 62y 9m A Elect at 62y 1m" at bounding box center [553, 204] width 136 height 17
select select "9"
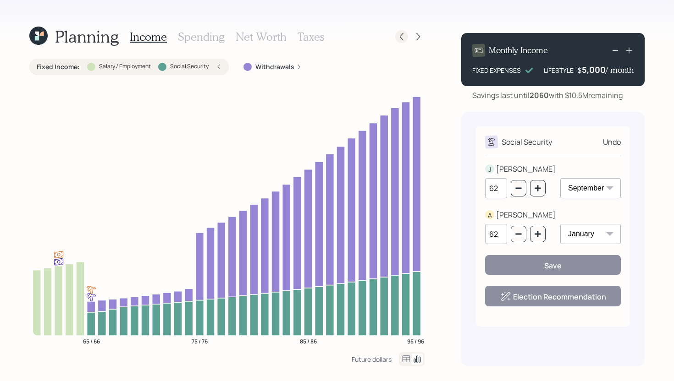
click at [402, 36] on icon at bounding box center [401, 36] width 9 height 9
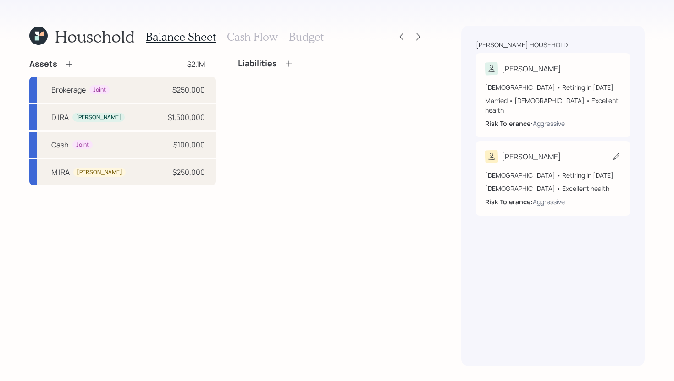
click at [584, 170] on div "[DEMOGRAPHIC_DATA] • Retiring in [DATE]" at bounding box center [553, 175] width 136 height 10
select select "female"
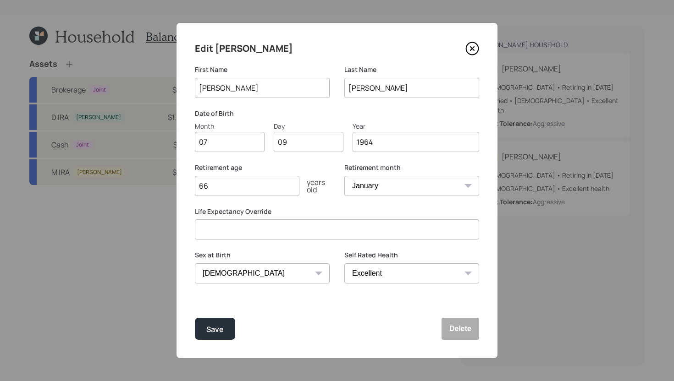
click at [223, 274] on select "Male Female Other / Prefer not to say" at bounding box center [262, 274] width 135 height 20
click at [195, 264] on select "Male Female Other / Prefer not to say" at bounding box center [262, 274] width 135 height 20
click at [218, 335] on button "Save" at bounding box center [215, 329] width 40 height 22
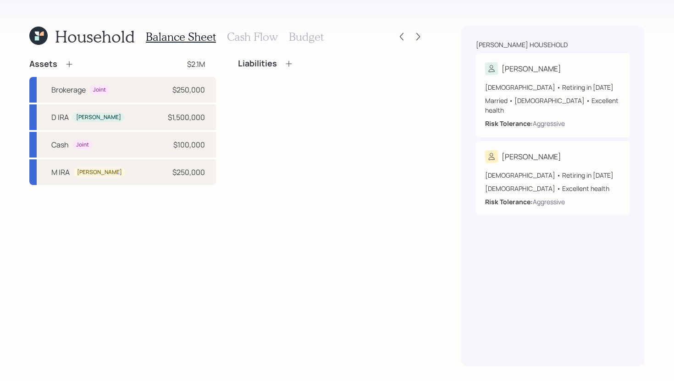
drag, startPoint x: 404, startPoint y: 49, endPoint x: 358, endPoint y: 47, distance: 45.5
click at [380, 49] on div "Household Balance Sheet Cash Flow Budget Assets $2.1M Brokerage Joint $250,000 …" at bounding box center [226, 196] width 395 height 341
click at [424, 38] on div "Household Balance Sheet Cash Flow Budget Assets $2.1M Brokerage Joint $250,000 …" at bounding box center [337, 190] width 674 height 381
click at [419, 38] on icon at bounding box center [417, 36] width 9 height 9
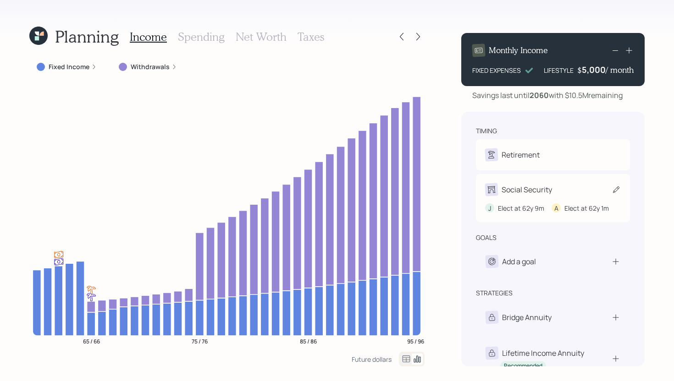
click at [569, 194] on div "Social Security" at bounding box center [553, 189] width 136 height 13
select select "9"
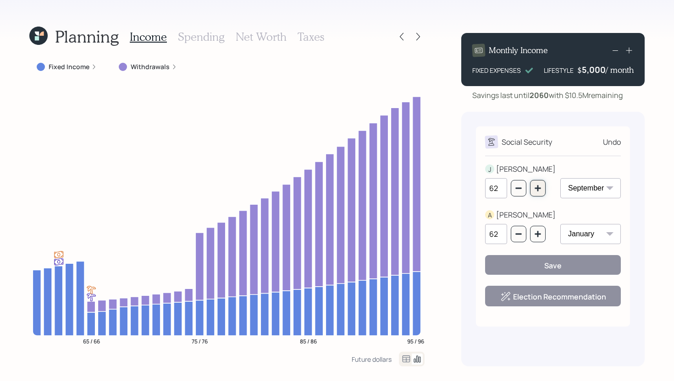
click at [536, 186] on icon "button" at bounding box center [537, 188] width 7 height 7
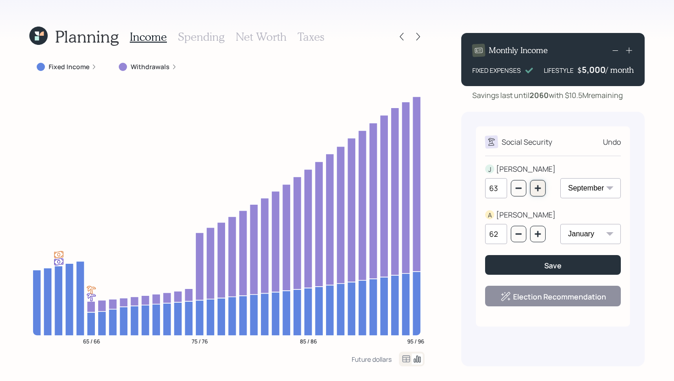
click at [536, 186] on icon "button" at bounding box center [537, 188] width 7 height 7
type input "67"
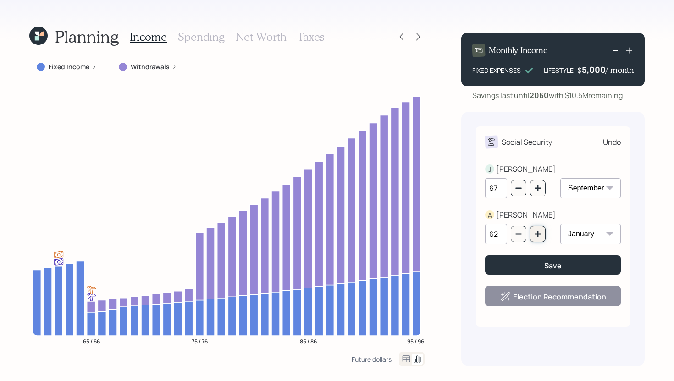
click at [538, 229] on button "button" at bounding box center [538, 234] width 16 height 16
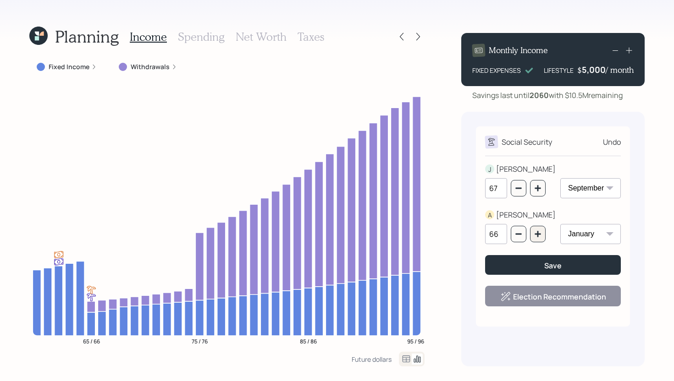
type input "67"
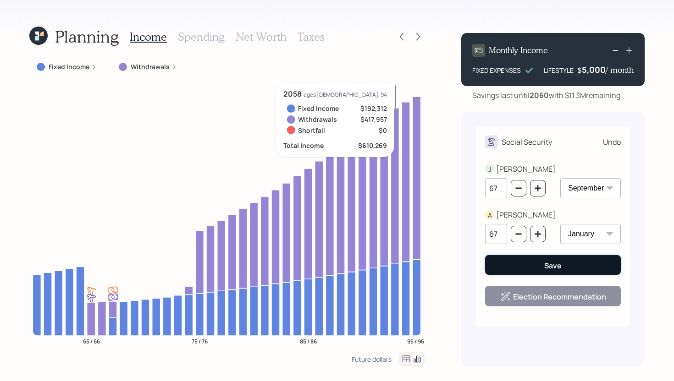
click at [550, 268] on div "Save" at bounding box center [552, 266] width 17 height 10
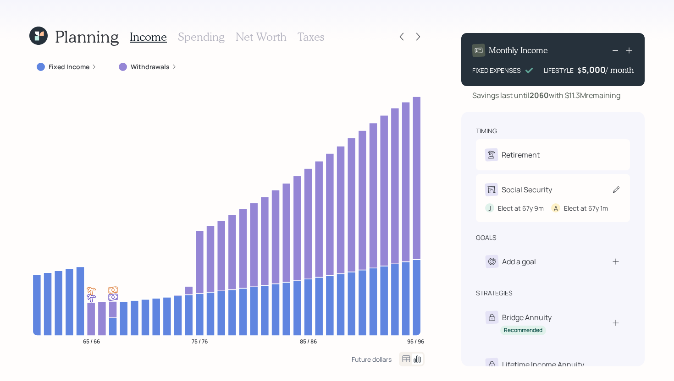
click at [553, 195] on div "Social Security J Elect at 67y 9m A Elect at 67y 1m" at bounding box center [553, 198] width 154 height 48
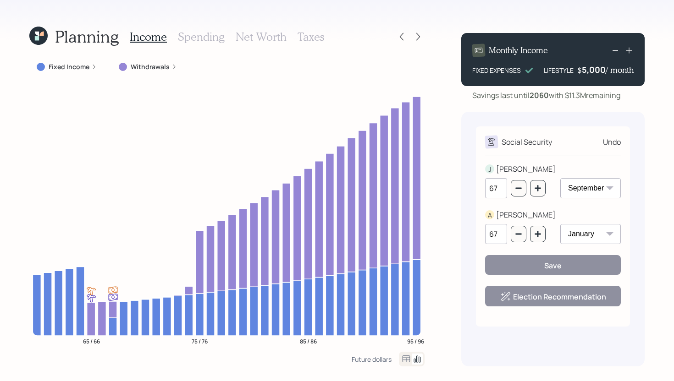
click at [582, 183] on select "January February March April May June July August September October November De…" at bounding box center [590, 188] width 60 height 20
select select "1"
click at [560, 178] on select "January February March April May June July August September October November De…" at bounding box center [590, 188] width 60 height 20
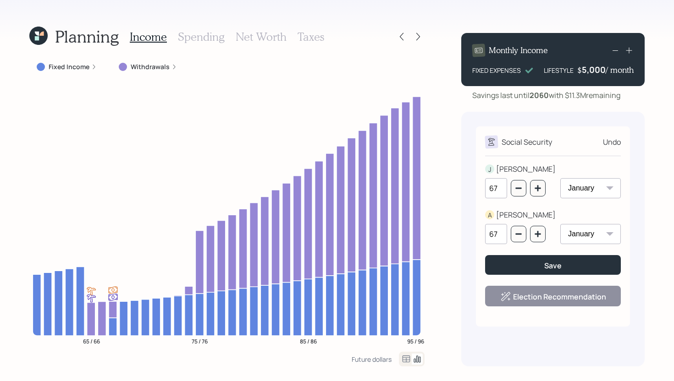
click at [596, 233] on select "January February March April May June July August September October November De…" at bounding box center [590, 234] width 60 height 20
select select "7"
click at [560, 224] on select "January February March April May June July August September October November De…" at bounding box center [590, 234] width 60 height 20
click at [532, 265] on button "Save" at bounding box center [553, 265] width 136 height 20
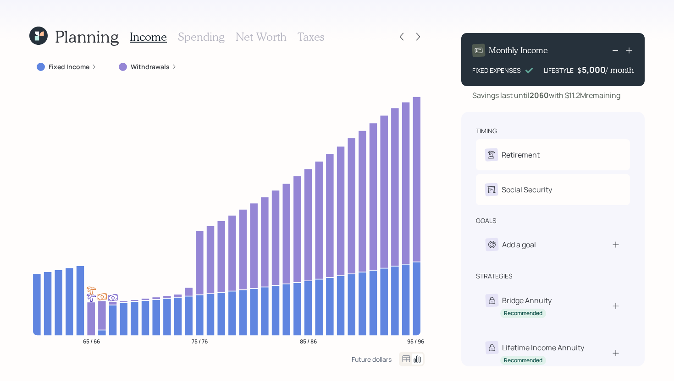
click at [201, 39] on h3 "Spending" at bounding box center [201, 36] width 47 height 13
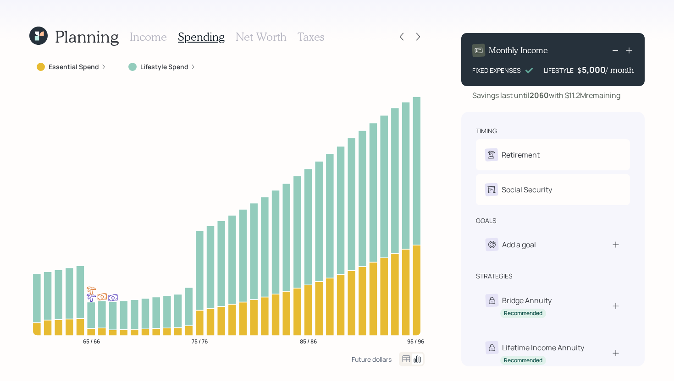
click at [130, 33] on h3 "Income" at bounding box center [148, 36] width 37 height 13
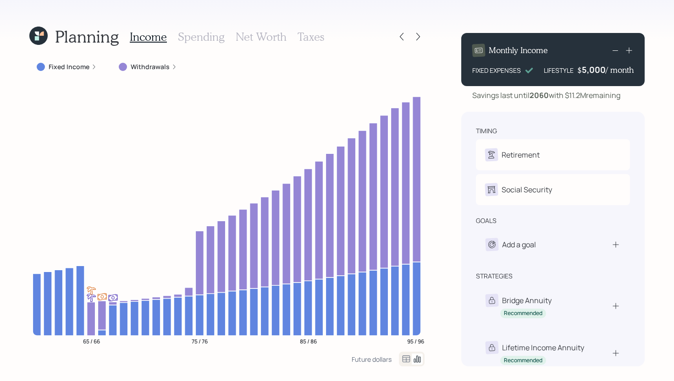
click at [406, 360] on icon at bounding box center [406, 359] width 8 height 7
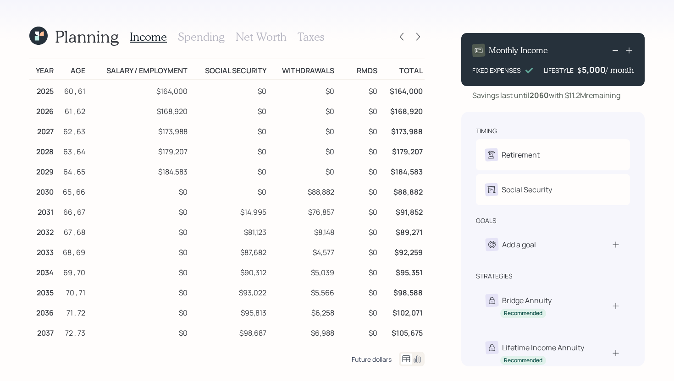
click at [375, 359] on div "Future dollars" at bounding box center [371, 359] width 40 height 9
click at [405, 35] on icon at bounding box center [401, 36] width 9 height 9
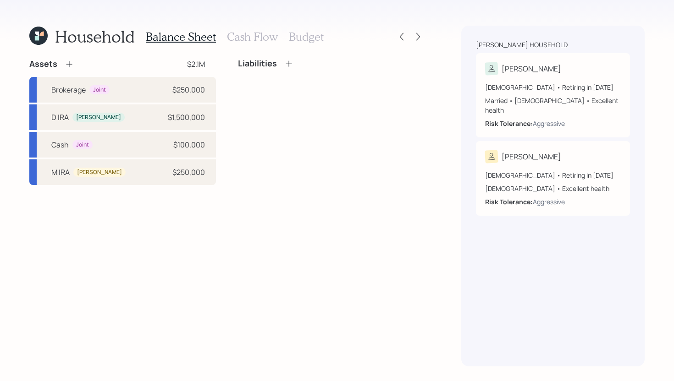
click at [256, 38] on h3 "Cash Flow" at bounding box center [252, 36] width 51 height 13
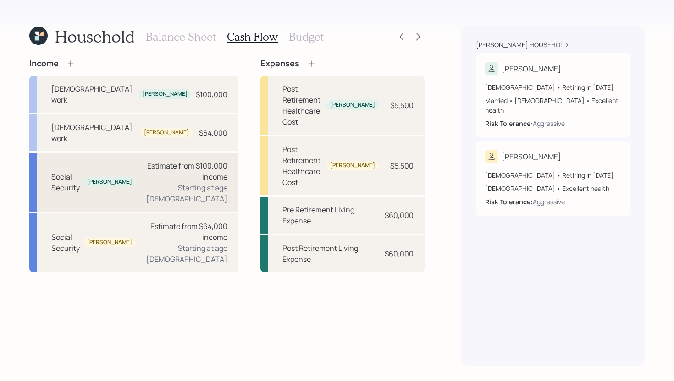
click at [172, 160] on div "Estimate from $100,000 income" at bounding box center [185, 171] width 84 height 22
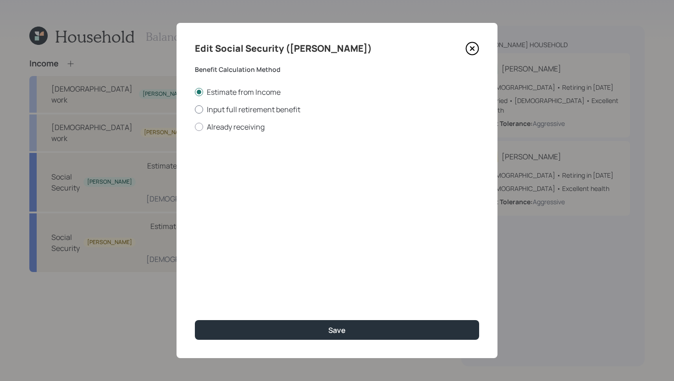
click at [219, 106] on label "Input full retirement benefit" at bounding box center [337, 109] width 284 height 10
click at [195, 109] on input "Input full retirement benefit" at bounding box center [194, 109] width 0 height 0
radio input "true"
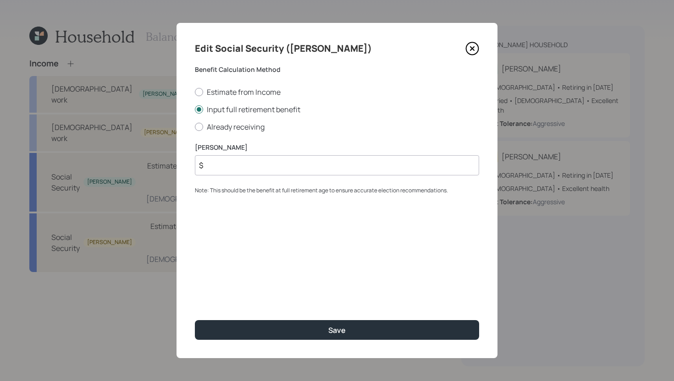
click at [247, 166] on input "$" at bounding box center [337, 165] width 284 height 20
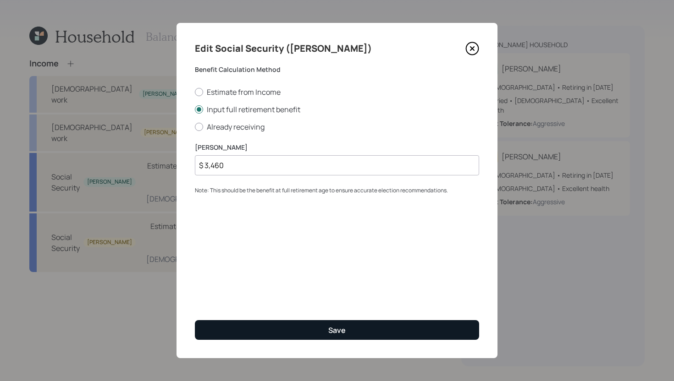
type input "$ 3,460"
click at [299, 332] on button "Save" at bounding box center [337, 330] width 284 height 20
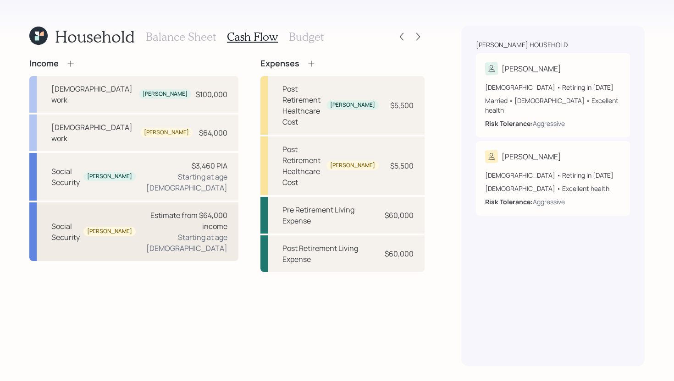
click at [193, 232] on div "Starting at age 67" at bounding box center [185, 243] width 84 height 22
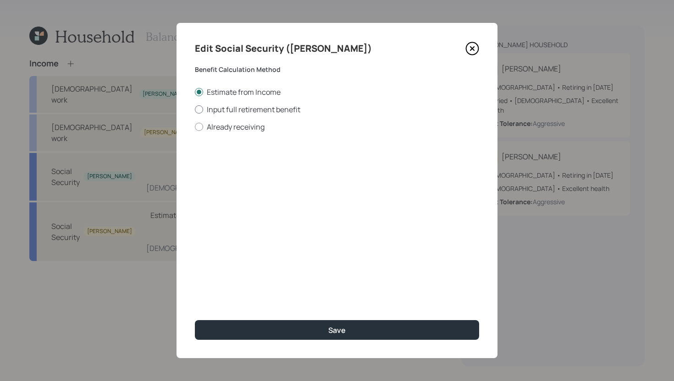
click at [251, 106] on label "Input full retirement benefit" at bounding box center [337, 109] width 284 height 10
click at [195, 109] on input "Input full retirement benefit" at bounding box center [194, 109] width 0 height 0
radio input "true"
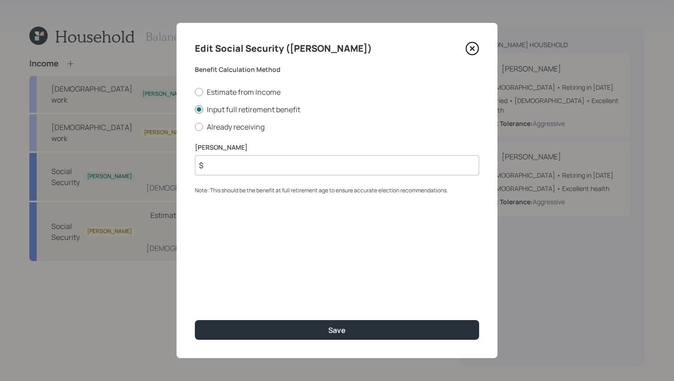
click at [251, 171] on input "$" at bounding box center [337, 165] width 284 height 20
type input "$ 2,300"
click at [195, 320] on button "Save" at bounding box center [337, 330] width 284 height 20
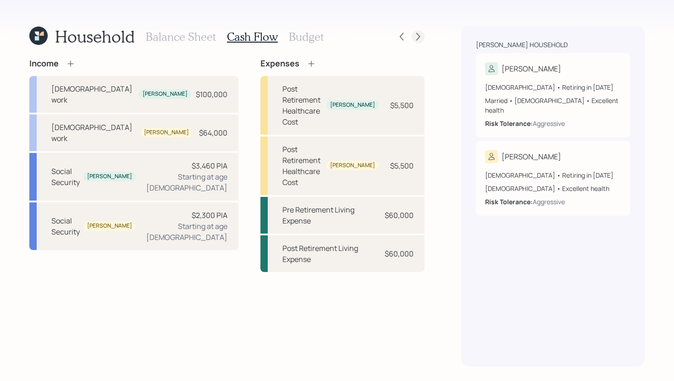
click at [418, 34] on icon at bounding box center [417, 36] width 9 height 9
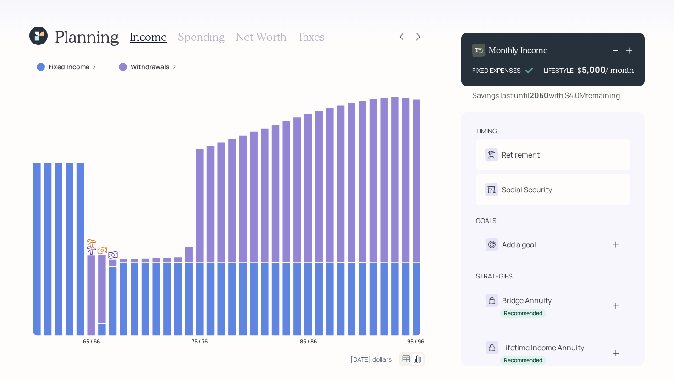
click at [408, 357] on icon at bounding box center [406, 359] width 11 height 11
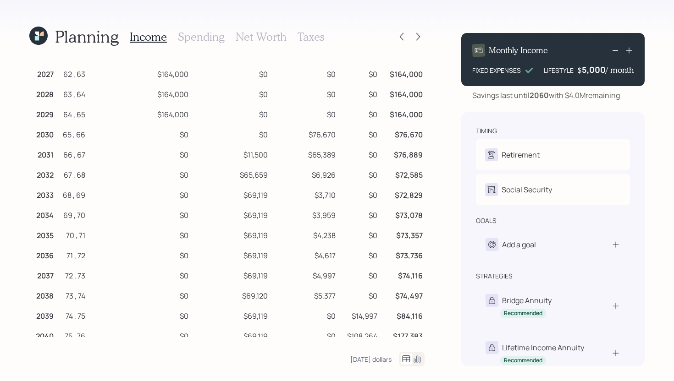
scroll to position [64, 0]
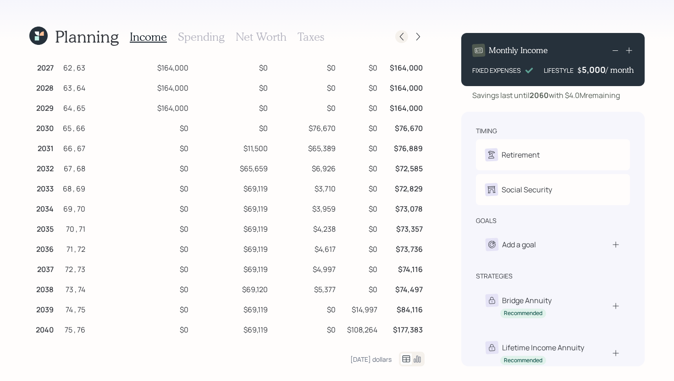
click at [404, 39] on icon at bounding box center [401, 36] width 9 height 9
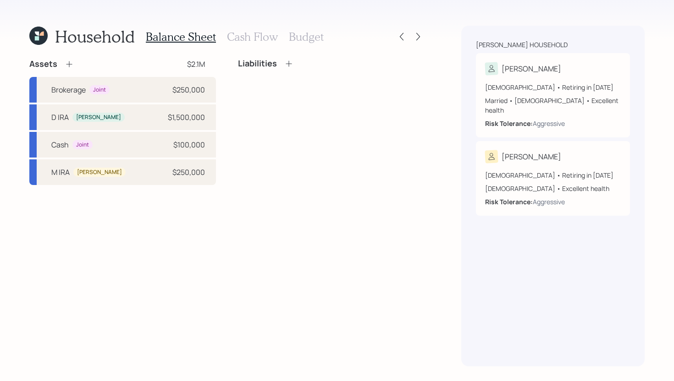
click at [260, 39] on h3 "Cash Flow" at bounding box center [252, 36] width 51 height 13
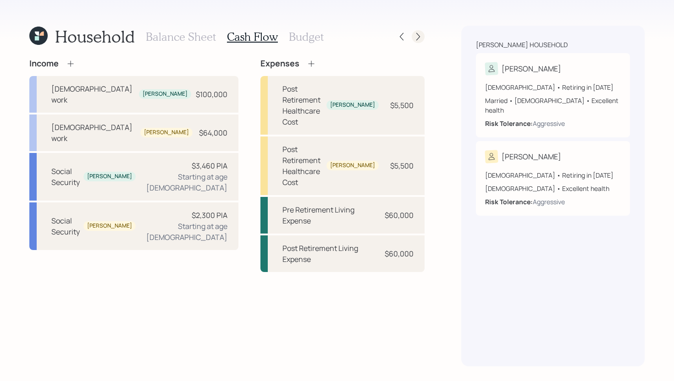
click at [417, 34] on icon at bounding box center [418, 37] width 4 height 8
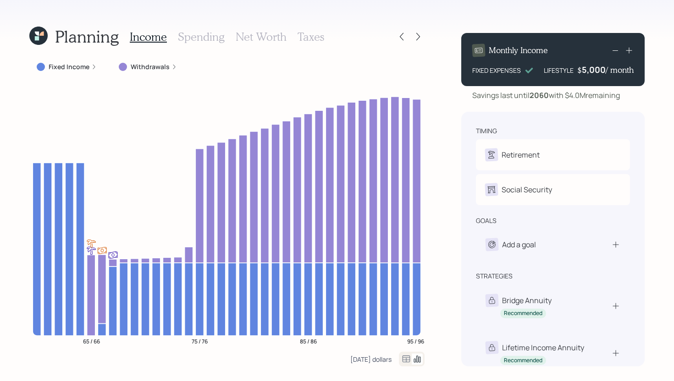
click at [370, 357] on div "[DATE] dollars" at bounding box center [370, 359] width 41 height 9
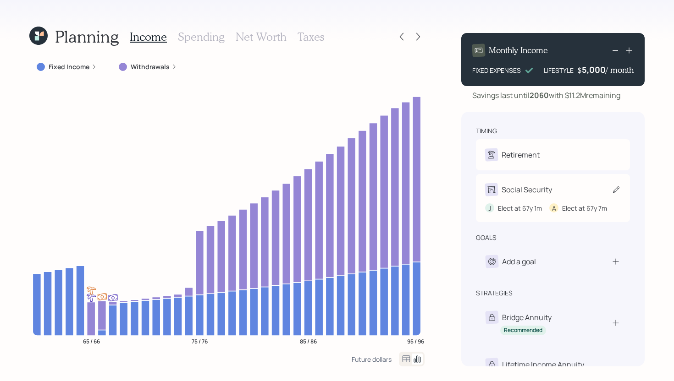
click at [554, 197] on div "J Elect at 67y 1m A Elect at 67y 7m" at bounding box center [553, 204] width 136 height 17
select select "7"
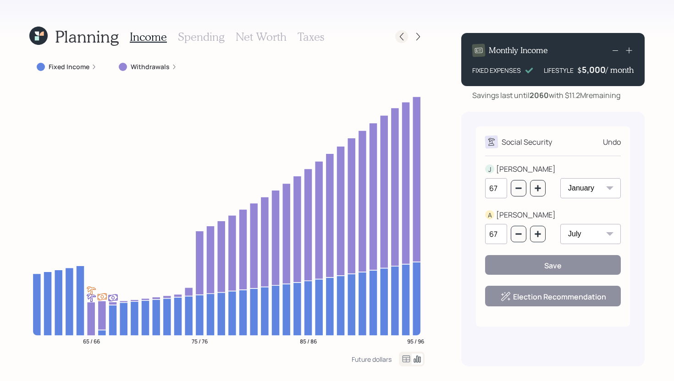
click at [400, 37] on icon at bounding box center [401, 36] width 9 height 9
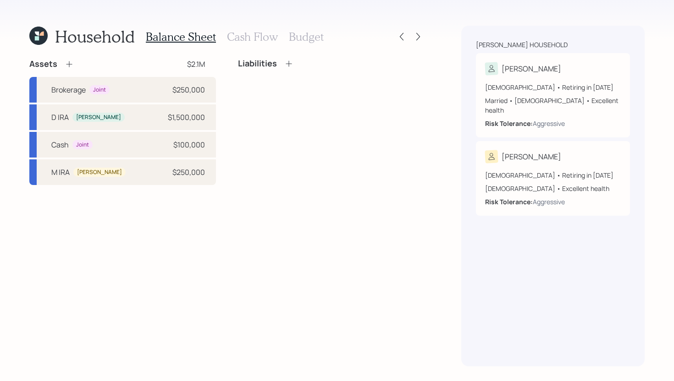
click at [243, 38] on h3 "Cash Flow" at bounding box center [252, 36] width 51 height 13
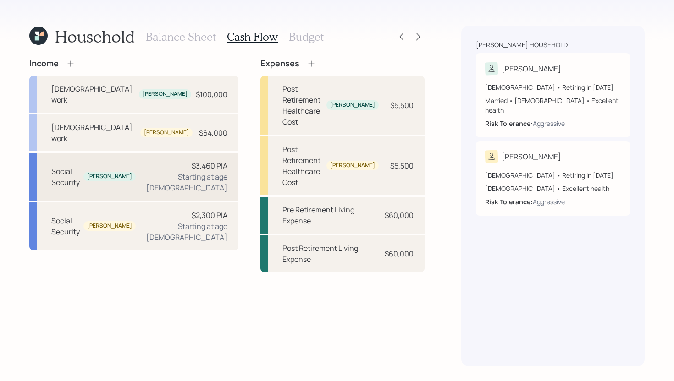
click at [177, 162] on div "Social Security James $3,460 PIA Starting at age 67" at bounding box center [133, 177] width 209 height 48
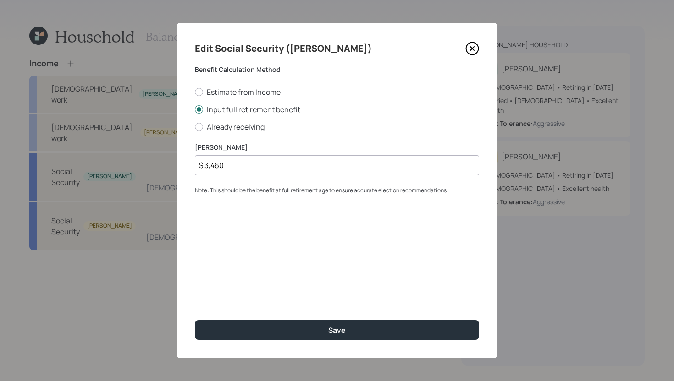
click at [233, 167] on input "$ 3,460" at bounding box center [337, 165] width 284 height 20
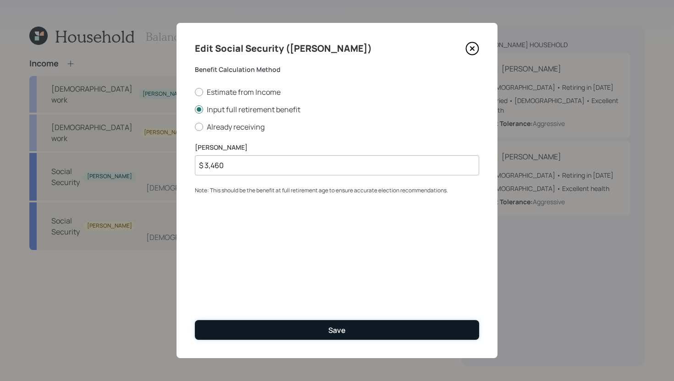
click at [342, 329] on div "Save" at bounding box center [336, 330] width 17 height 10
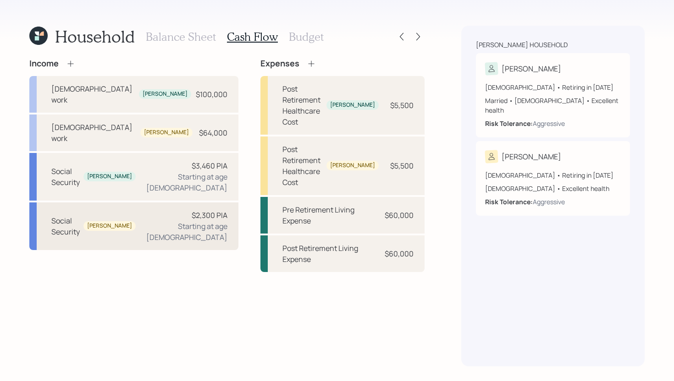
click at [185, 221] on div "Starting at age 67" at bounding box center [185, 232] width 84 height 22
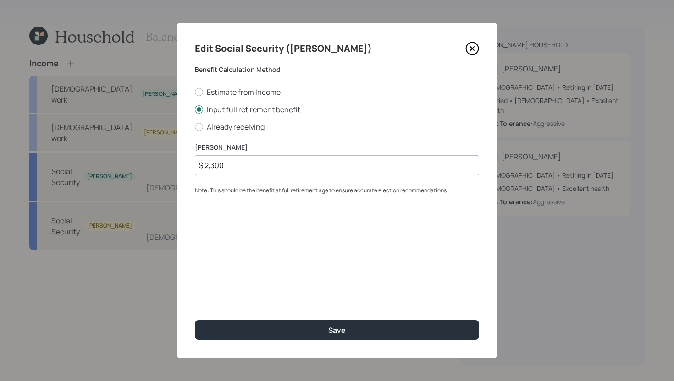
click at [338, 168] on input "$ 2,300" at bounding box center [337, 165] width 284 height 20
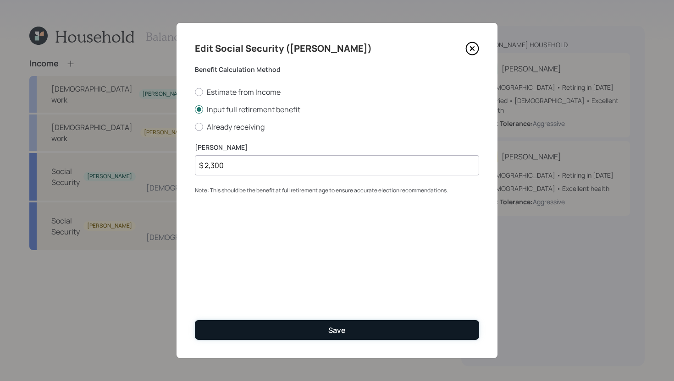
click at [340, 325] on div "Save" at bounding box center [336, 330] width 17 height 10
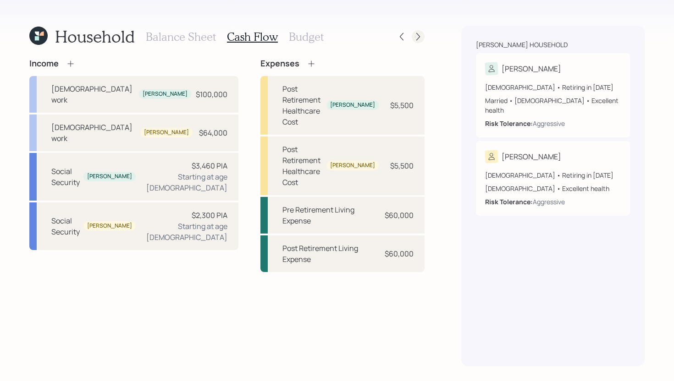
click at [422, 34] on icon at bounding box center [417, 36] width 9 height 9
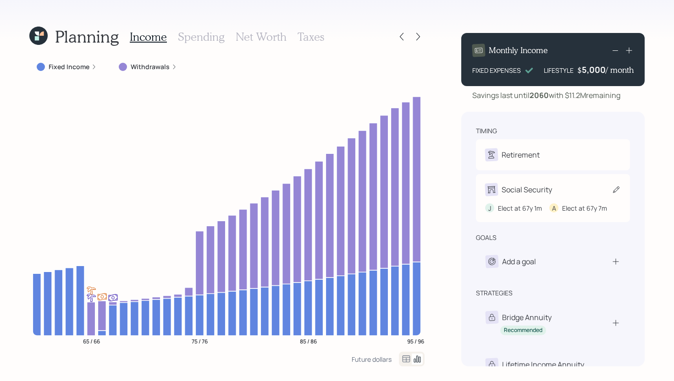
click at [546, 196] on div "J Elect at 67y 1m A Elect at 67y 7m" at bounding box center [553, 204] width 136 height 17
select select "7"
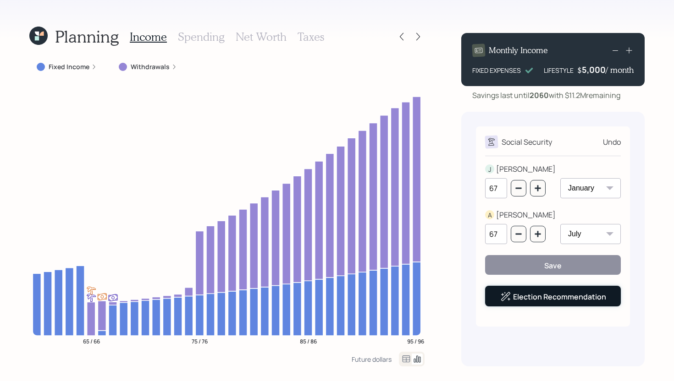
click at [557, 297] on link "Election Recommendation" at bounding box center [559, 297] width 93 height 10
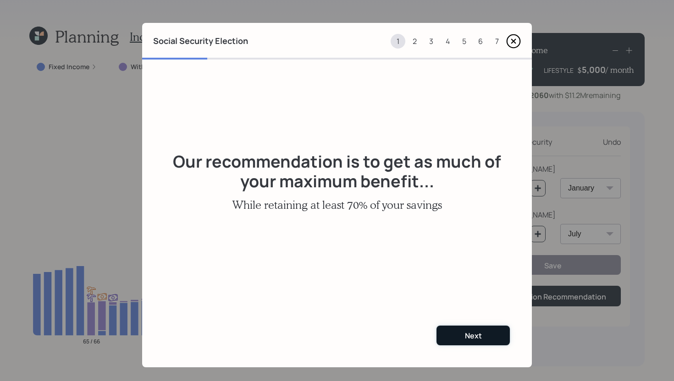
click at [474, 340] on div "Next" at bounding box center [473, 336] width 17 height 10
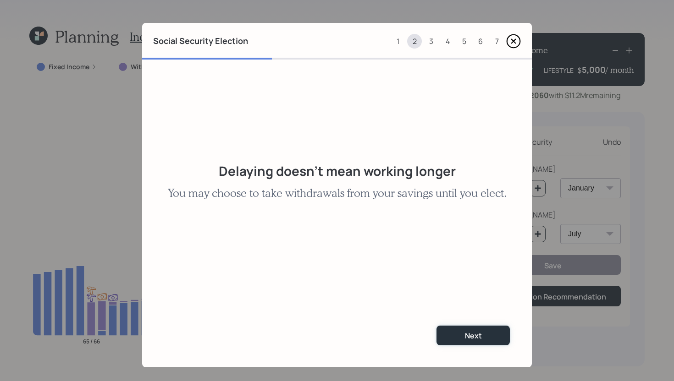
click at [474, 340] on div "Next" at bounding box center [473, 336] width 17 height 10
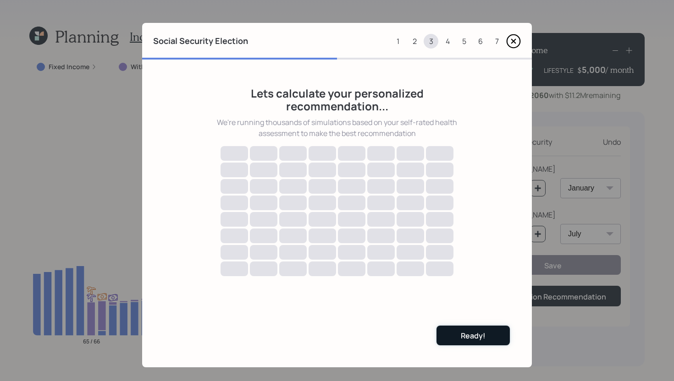
click at [487, 330] on button "Ready!" at bounding box center [472, 336] width 73 height 20
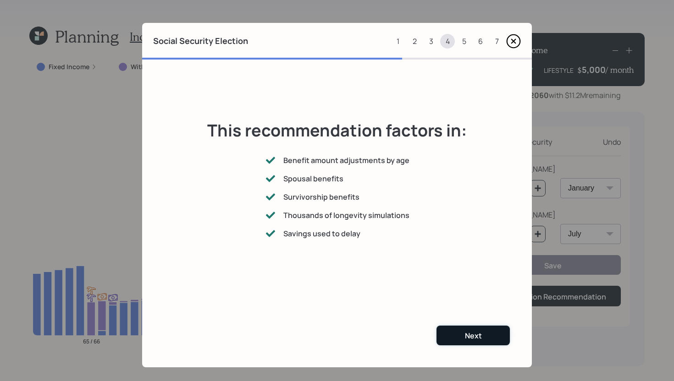
click at [465, 335] on div "Next" at bounding box center [473, 336] width 17 height 10
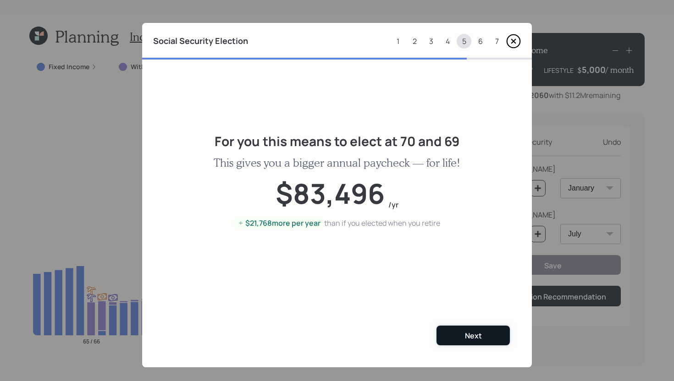
click at [476, 333] on div "Next" at bounding box center [473, 336] width 17 height 10
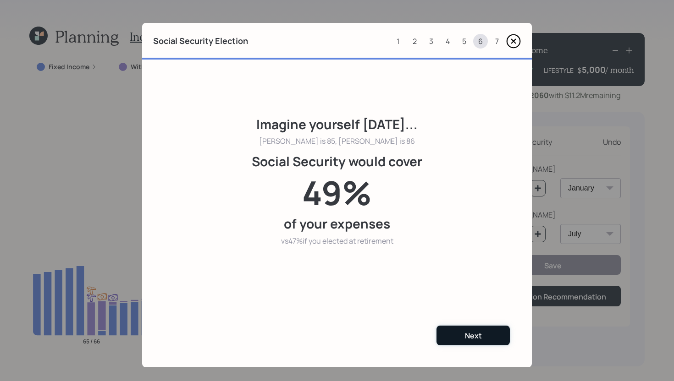
click at [457, 330] on button "Next" at bounding box center [472, 336] width 73 height 20
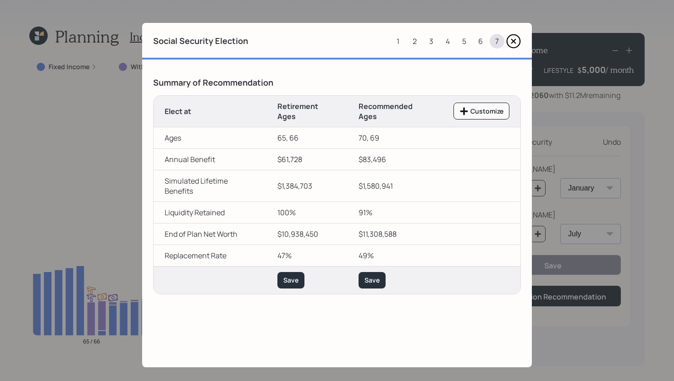
click at [357, 137] on td "70, 69" at bounding box center [394, 138] width 95 height 22
drag, startPoint x: 354, startPoint y: 211, endPoint x: 364, endPoint y: 210, distance: 10.1
click at [364, 210] on td "91%" at bounding box center [394, 213] width 95 height 22
click at [395, 208] on td "91%" at bounding box center [394, 213] width 95 height 22
click at [459, 110] on icon at bounding box center [463, 111] width 9 height 9
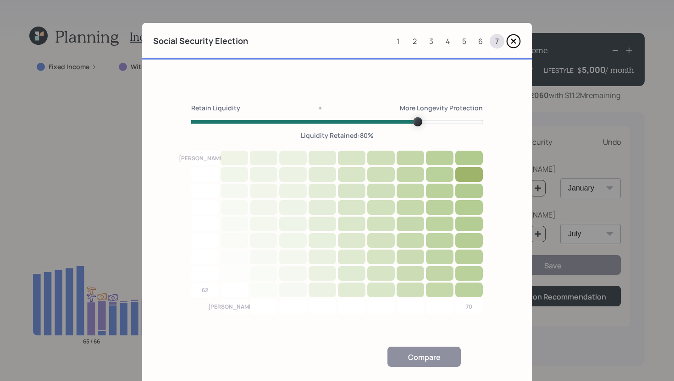
click at [408, 120] on span "Volume" at bounding box center [336, 122] width 291 height 4
click at [450, 319] on div "Retain Liquidity + More Longevity Protection Liquidity Retained: 80 % Ashley 70…" at bounding box center [336, 247] width 291 height 286
click at [413, 120] on span "Volume" at bounding box center [417, 121] width 9 height 9
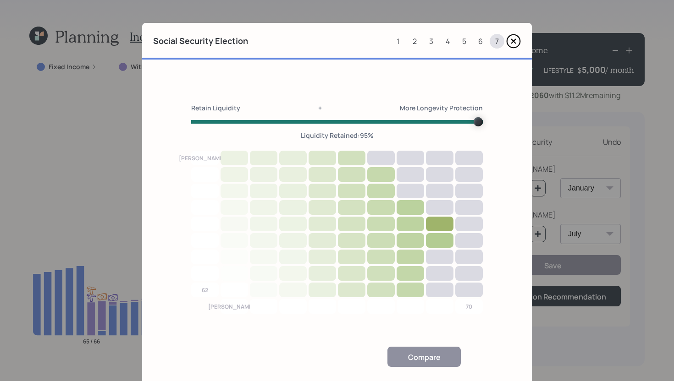
click at [483, 124] on span "Volume" at bounding box center [477, 121] width 9 height 9
click at [434, 221] on div at bounding box center [439, 224] width 29 height 16
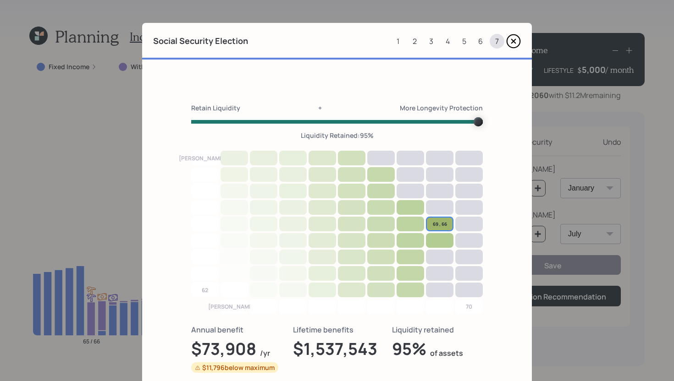
click at [438, 248] on div "Ashley 70 69 , 66 62 James 62 70" at bounding box center [336, 232] width 291 height 163
click at [501, 121] on div "Retain Liquidity + More Longevity Protection Liquidity Retained: 95 % Ashley 70…" at bounding box center [337, 260] width 390 height 400
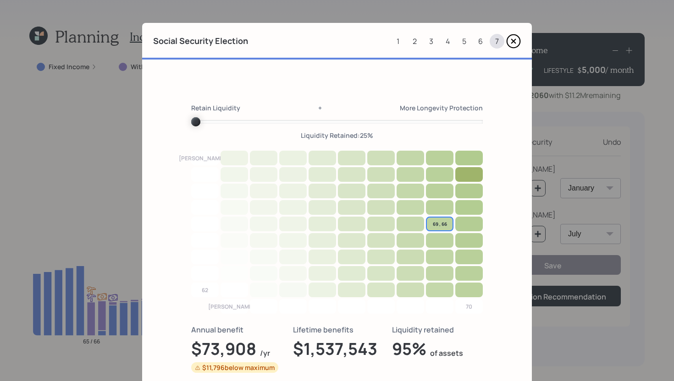
click at [191, 117] on span "Volume" at bounding box center [195, 121] width 9 height 9
click at [473, 155] on div at bounding box center [469, 158] width 29 height 16
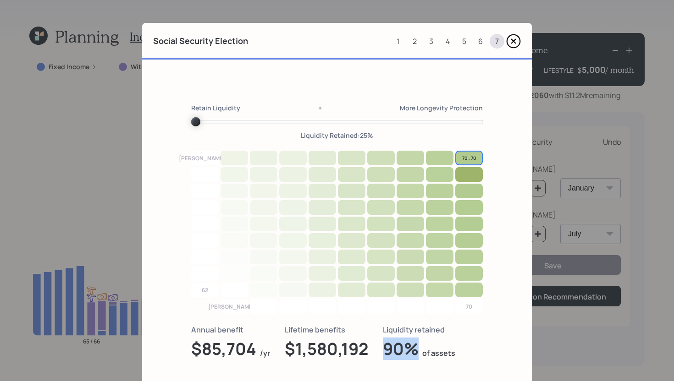
drag, startPoint x: 379, startPoint y: 351, endPoint x: 407, endPoint y: 351, distance: 28.9
click at [407, 351] on h1 "90%" at bounding box center [401, 349] width 36 height 20
click at [465, 171] on div at bounding box center [469, 175] width 29 height 16
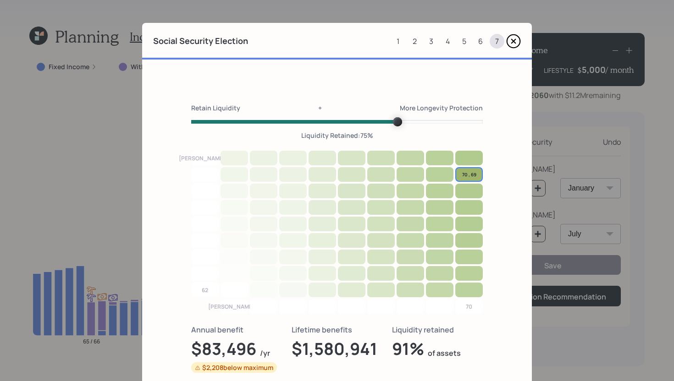
click at [395, 110] on div "Retain Liquidity + More Longevity Protection Liquidity Retained: 75 %" at bounding box center [336, 122] width 291 height 36
click at [433, 118] on span "Volume" at bounding box center [437, 121] width 9 height 9
click at [442, 121] on span "Volume" at bounding box center [437, 121] width 9 height 9
click at [466, 176] on span "70 , 69" at bounding box center [468, 174] width 15 height 7
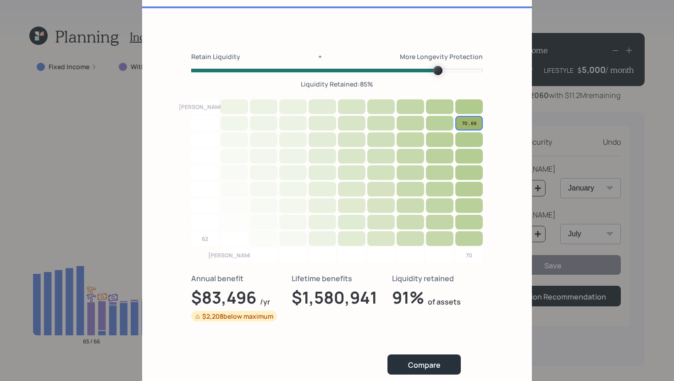
scroll to position [65, 0]
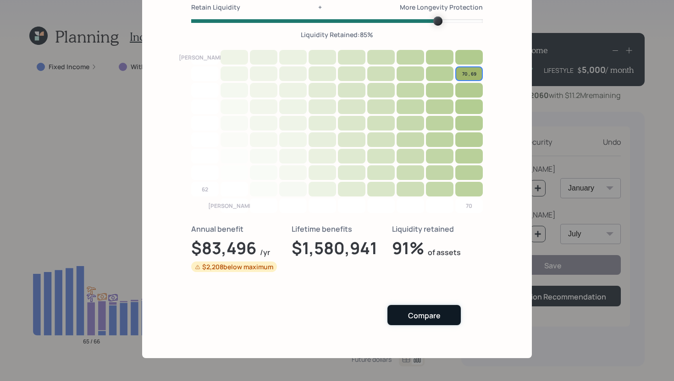
click at [456, 318] on button "Compare" at bounding box center [423, 315] width 73 height 20
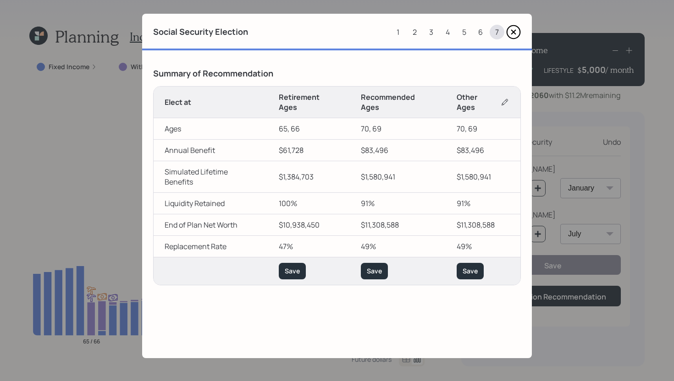
scroll to position [0, 0]
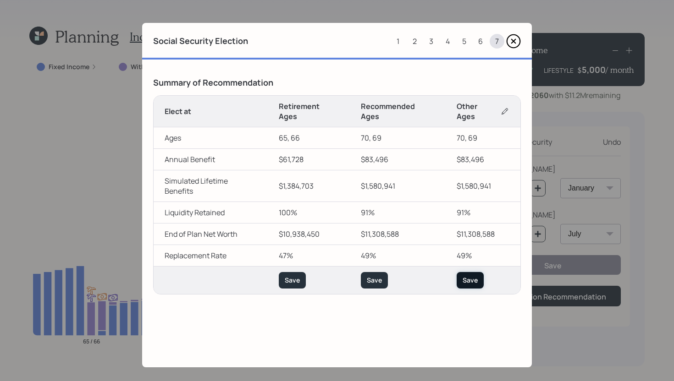
click at [469, 276] on div "Save" at bounding box center [469, 280] width 15 height 9
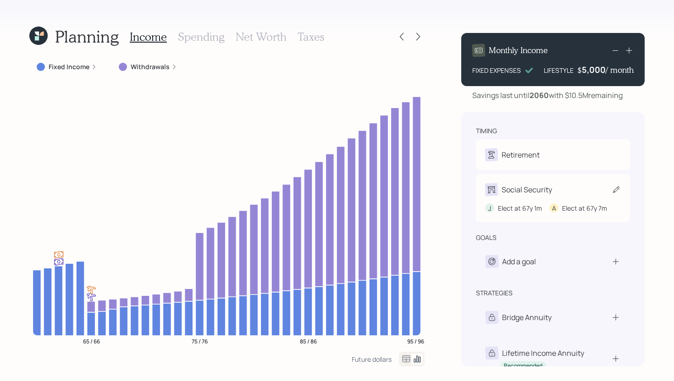
click at [536, 198] on div "J Elect at 67y 1m A Elect at 67y 7m" at bounding box center [553, 204] width 136 height 17
select select "7"
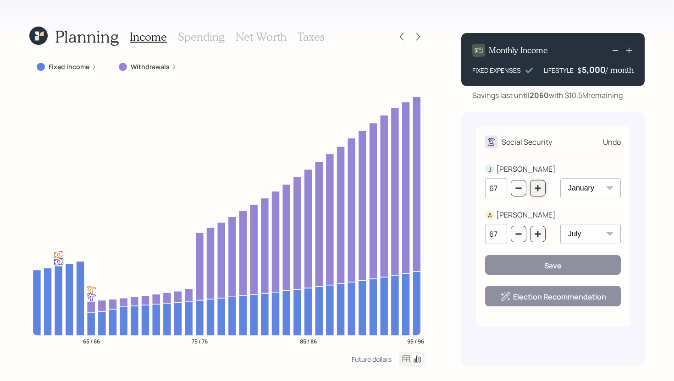
click at [538, 191] on icon "button" at bounding box center [537, 188] width 6 height 6
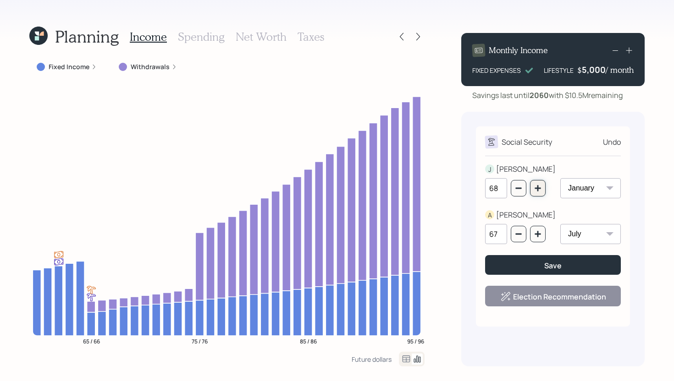
click at [538, 191] on icon "button" at bounding box center [537, 188] width 6 height 6
type input "70"
click at [534, 233] on icon "button" at bounding box center [537, 234] width 7 height 7
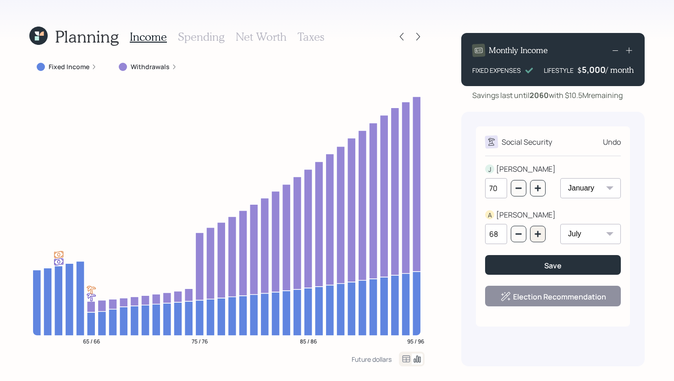
type input "69"
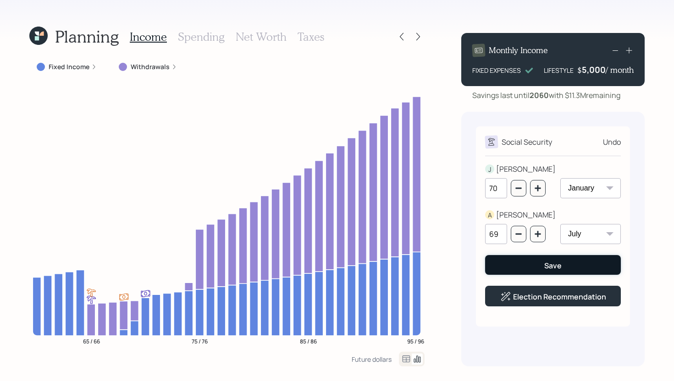
click at [543, 270] on button "Save" at bounding box center [553, 265] width 136 height 20
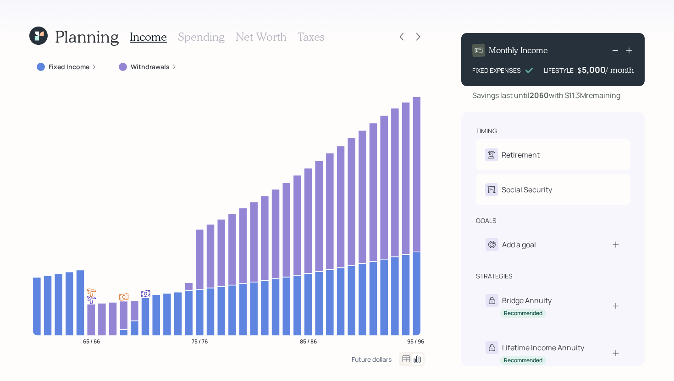
click at [200, 36] on h3 "Spending" at bounding box center [201, 36] width 47 height 13
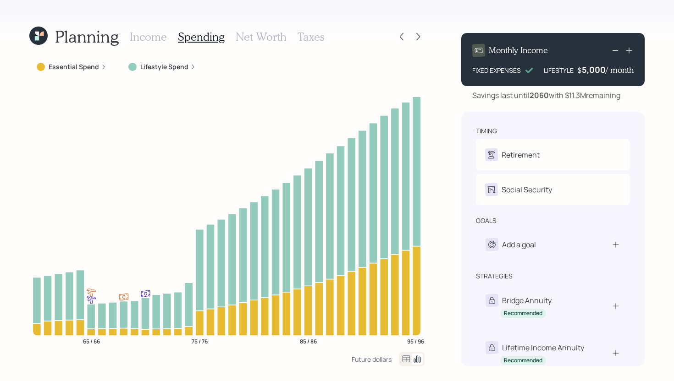
click at [176, 64] on label "Lifestyle Spend" at bounding box center [164, 66] width 48 height 9
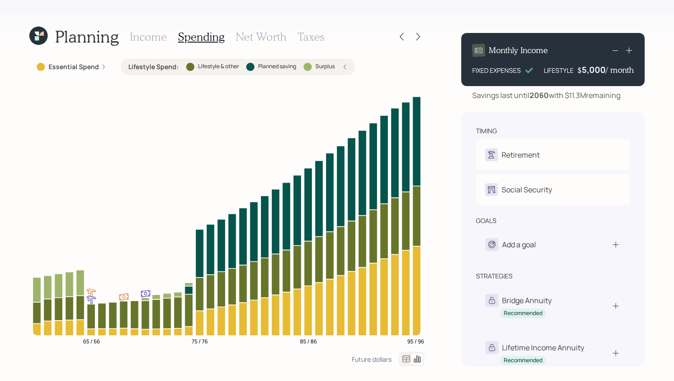
click at [153, 42] on h3 "Income" at bounding box center [148, 36] width 37 height 13
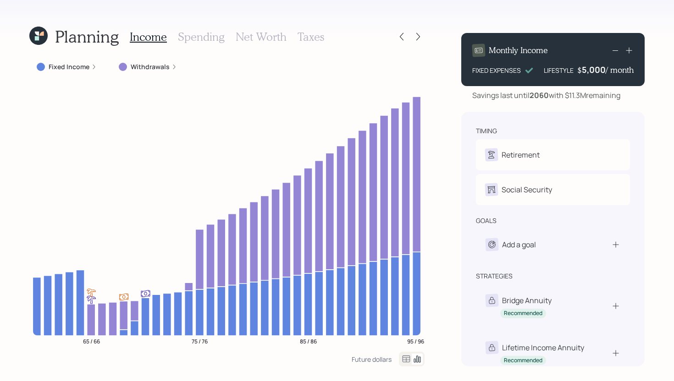
click at [196, 37] on h3 "Spending" at bounding box center [201, 36] width 47 height 13
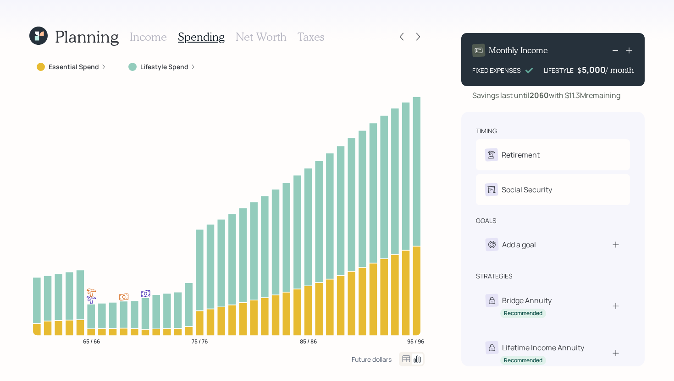
click at [184, 71] on label "Lifestyle Spend" at bounding box center [164, 66] width 48 height 9
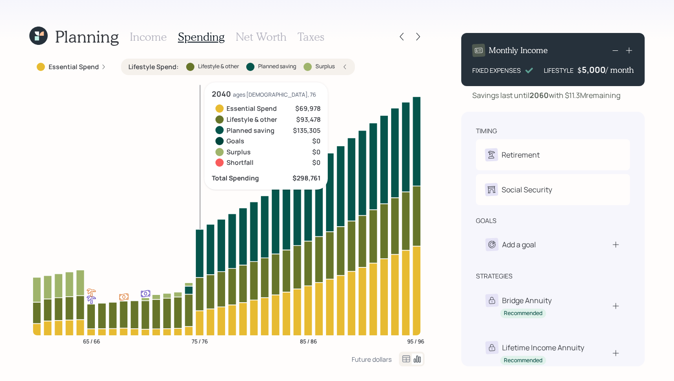
click at [198, 262] on icon at bounding box center [199, 253] width 8 height 48
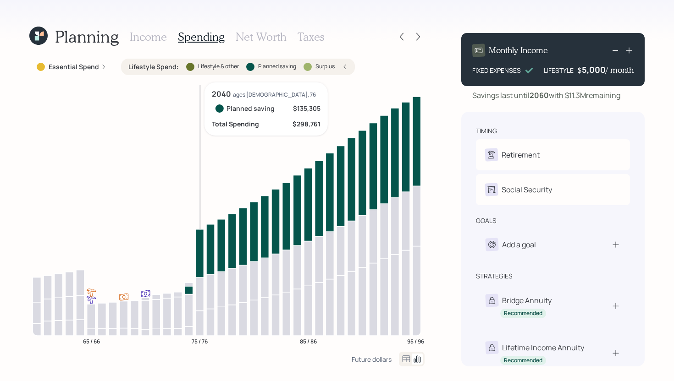
click at [198, 262] on icon at bounding box center [199, 253] width 8 height 48
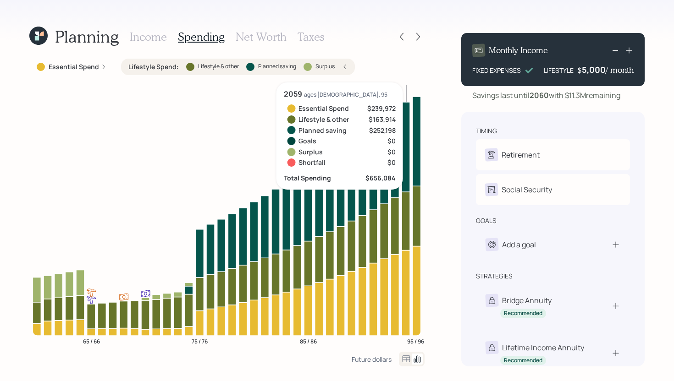
click at [594, 64] on div "5,000" at bounding box center [594, 69] width 24 height 11
click at [594, 64] on div "5000" at bounding box center [593, 69] width 23 height 11
click at [615, 93] on div "Savings last until 2060 with $11.3M remaining" at bounding box center [546, 95] width 148 height 11
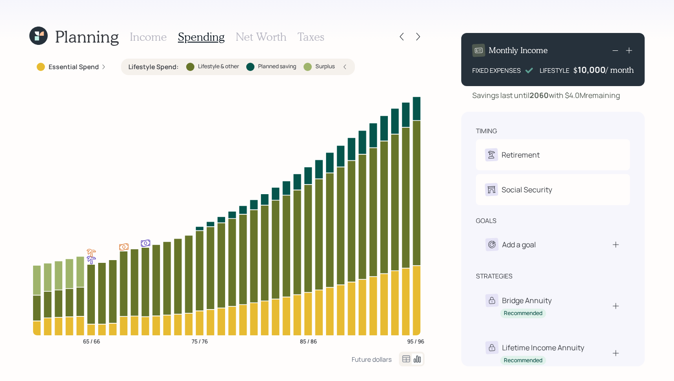
click at [142, 34] on h3 "Income" at bounding box center [148, 36] width 37 height 13
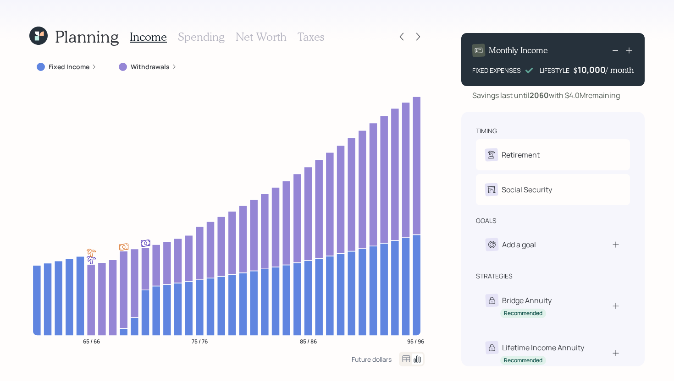
click at [128, 66] on div "Withdrawals" at bounding box center [148, 66] width 58 height 9
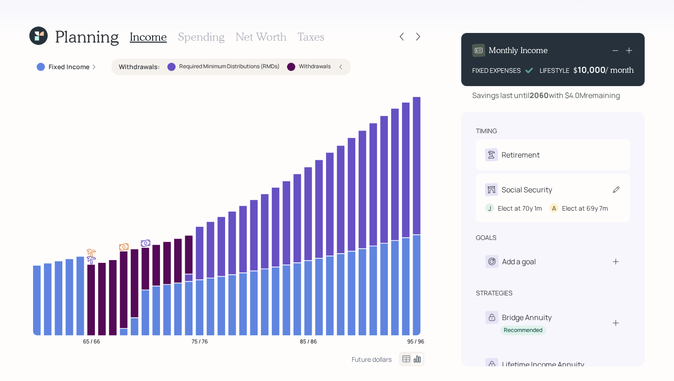
click at [543, 209] on div "J Elect at 70y 1m A Elect at 69y 7m" at bounding box center [553, 208] width 136 height 10
select select "7"
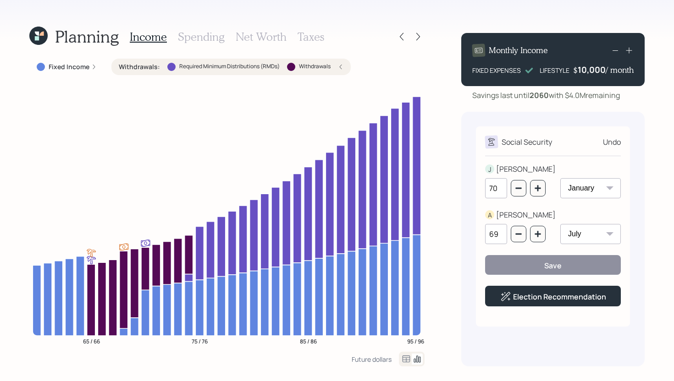
click at [575, 308] on div "J JAMES 70 January February March April May June July August September October …" at bounding box center [553, 241] width 136 height 154
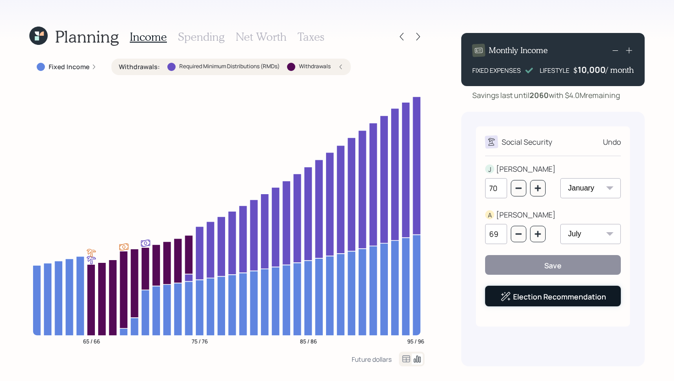
click at [573, 298] on link "Election Recommendation" at bounding box center [559, 297] width 93 height 10
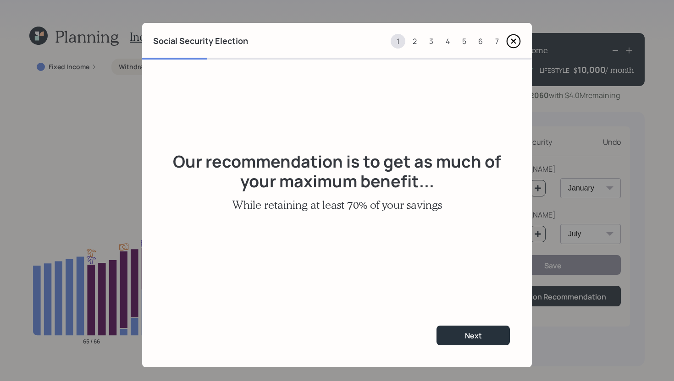
click at [493, 40] on div "7" at bounding box center [496, 41] width 15 height 15
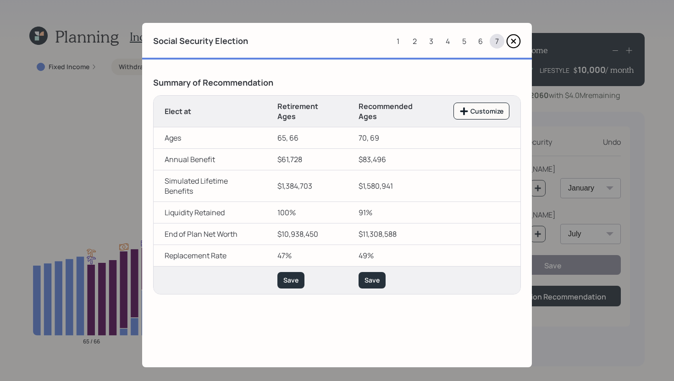
click at [447, 38] on div "4" at bounding box center [447, 41] width 15 height 15
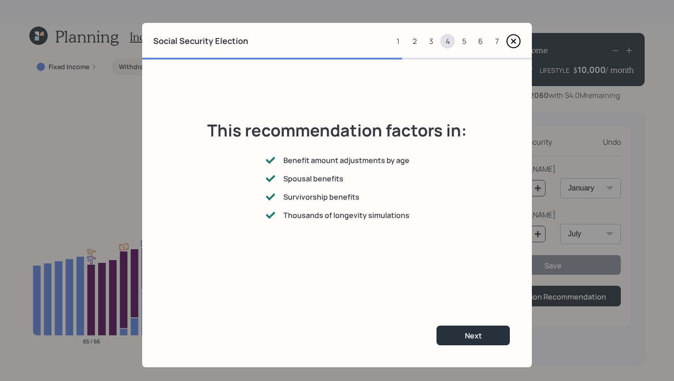
drag, startPoint x: 427, startPoint y: 81, endPoint x: 433, endPoint y: 49, distance: 33.0
click at [427, 76] on div "This recommendation factors in: Benefit amount adjustments by age Spousal benef…" at bounding box center [337, 182] width 390 height 244
click at [428, 42] on div "3" at bounding box center [430, 41] width 15 height 15
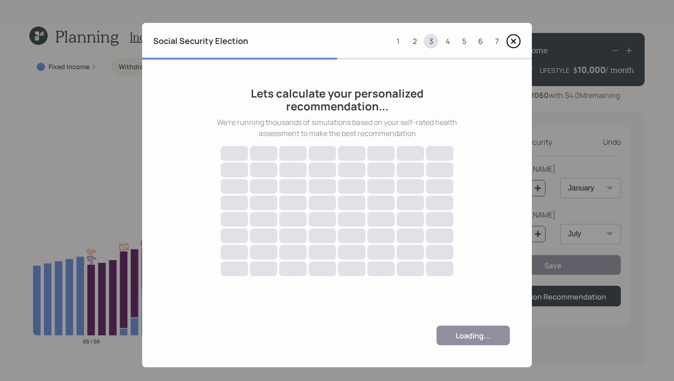
click at [407, 41] on div "2" at bounding box center [414, 41] width 15 height 15
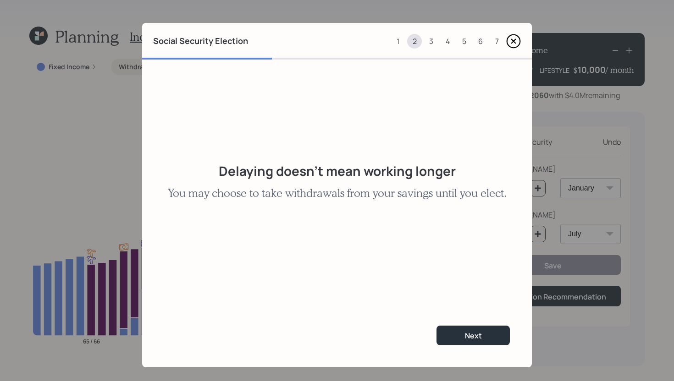
click at [392, 40] on div "1" at bounding box center [397, 41] width 15 height 15
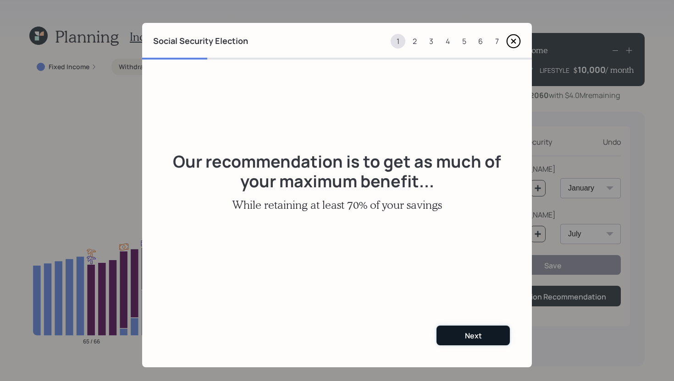
click at [467, 336] on div "Next" at bounding box center [473, 336] width 17 height 10
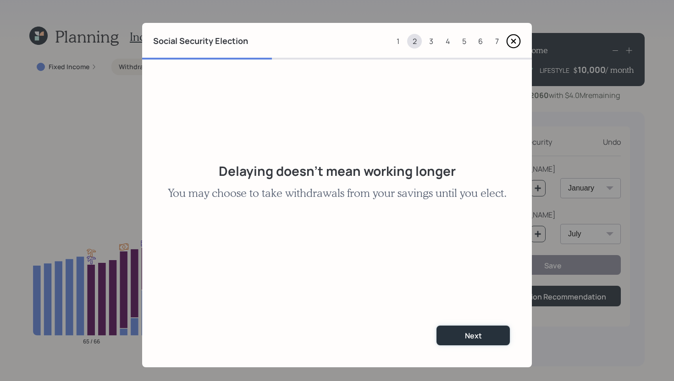
click at [467, 336] on div "Next" at bounding box center [473, 336] width 17 height 10
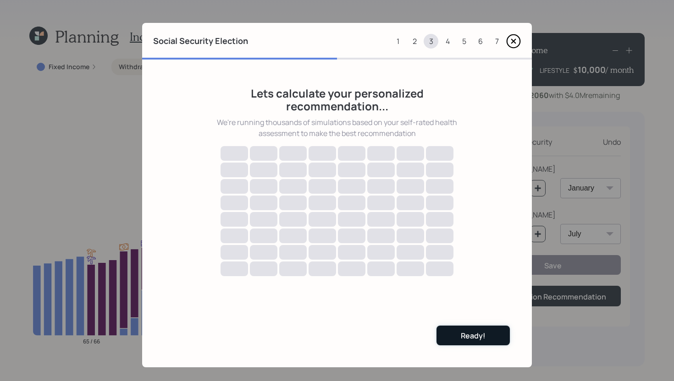
click at [483, 335] on button "Ready!" at bounding box center [472, 336] width 73 height 20
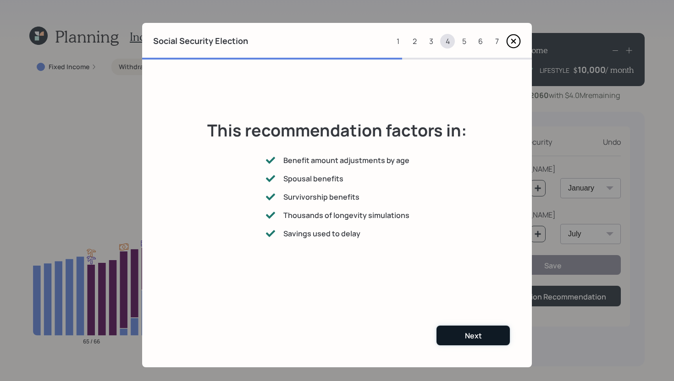
click at [469, 340] on div "Next" at bounding box center [473, 336] width 17 height 10
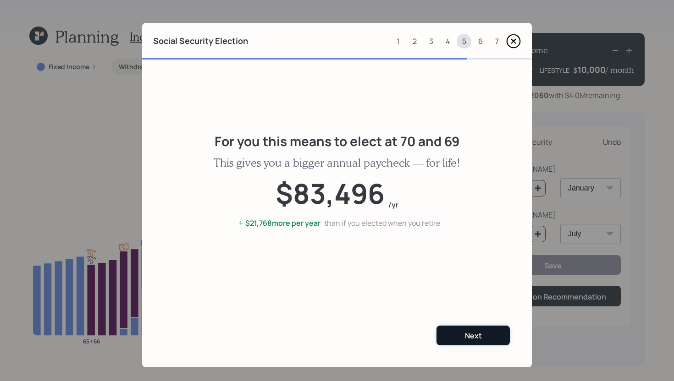
click at [468, 334] on div "Next" at bounding box center [473, 336] width 17 height 10
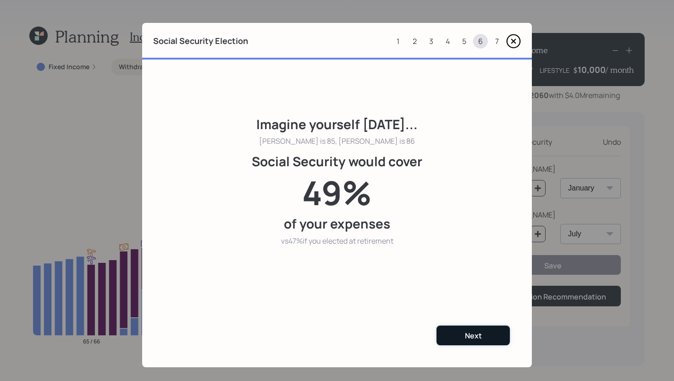
click at [465, 332] on div "Next" at bounding box center [473, 336] width 17 height 10
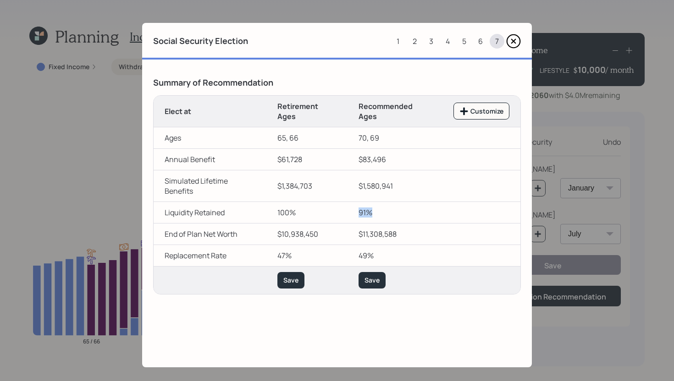
drag, startPoint x: 368, startPoint y: 212, endPoint x: 354, endPoint y: 212, distance: 13.7
click at [354, 212] on td "91%" at bounding box center [394, 213] width 95 height 22
click at [367, 286] on button "Save" at bounding box center [371, 280] width 27 height 17
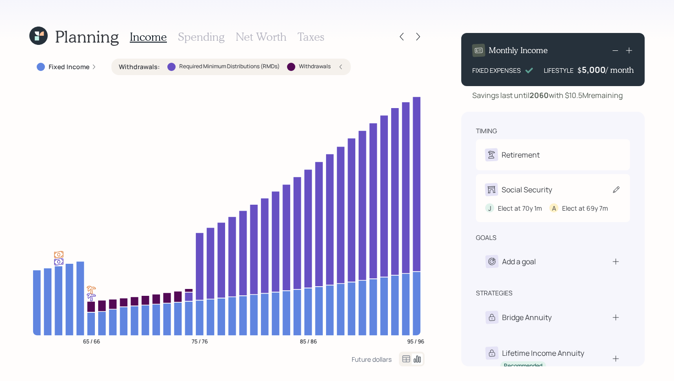
click at [548, 203] on div "Social Security J Elect at 70y 1m A Elect at 69y 7m" at bounding box center [553, 198] width 154 height 48
select select "7"
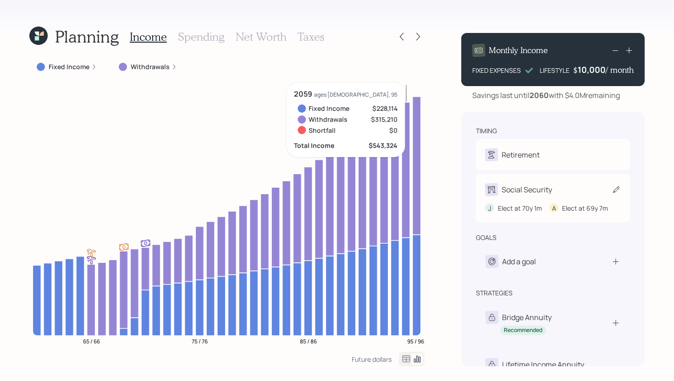
click at [537, 194] on div "Social Security" at bounding box center [526, 189] width 50 height 11
select select "7"
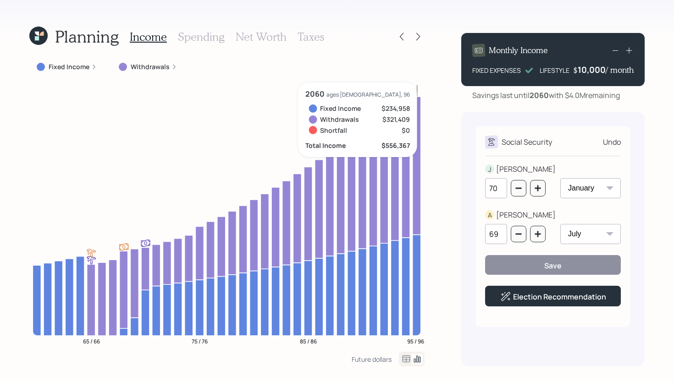
click at [541, 243] on div "69" at bounding box center [515, 234] width 60 height 20
click at [541, 241] on button "button" at bounding box center [538, 234] width 16 height 16
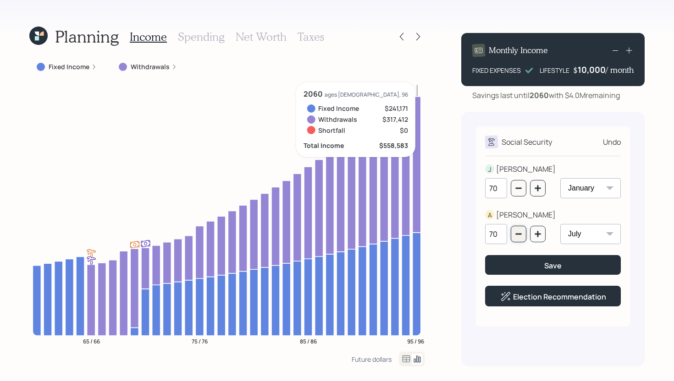
click at [516, 237] on icon "button" at bounding box center [518, 234] width 7 height 7
type input "69"
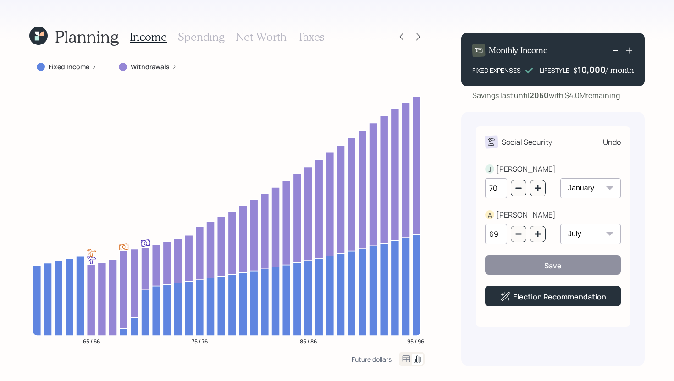
click at [208, 30] on h3 "Spending" at bounding box center [201, 36] width 47 height 13
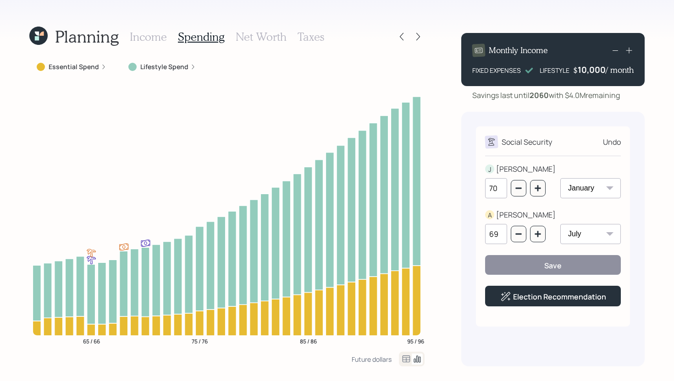
click at [181, 61] on div "Lifestyle Spend" at bounding box center [162, 67] width 82 height 16
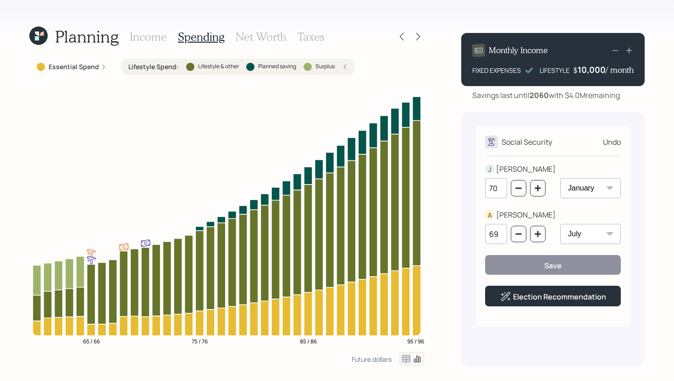
click at [275, 31] on h3 "Net Worth" at bounding box center [261, 36] width 51 height 13
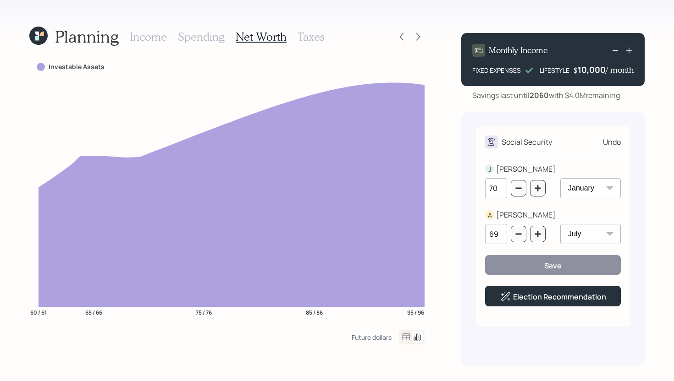
click at [202, 39] on h3 "Spending" at bounding box center [201, 36] width 47 height 13
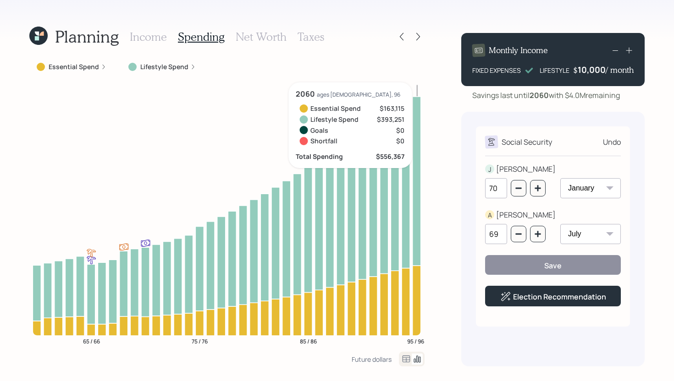
click at [251, 36] on h3 "Net Worth" at bounding box center [261, 36] width 51 height 13
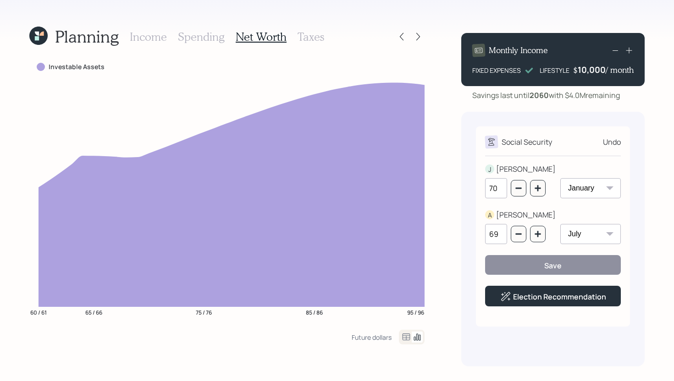
click at [142, 44] on div "Income Spending Net Worth Taxes" at bounding box center [227, 37] width 194 height 22
click at [145, 38] on h3 "Income" at bounding box center [148, 36] width 37 height 13
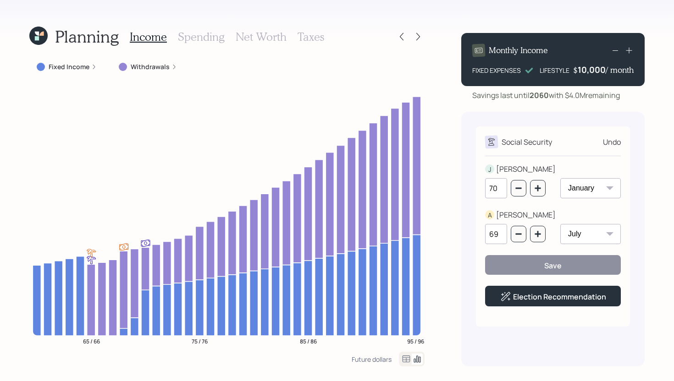
click at [618, 55] on icon at bounding box center [615, 50] width 11 height 11
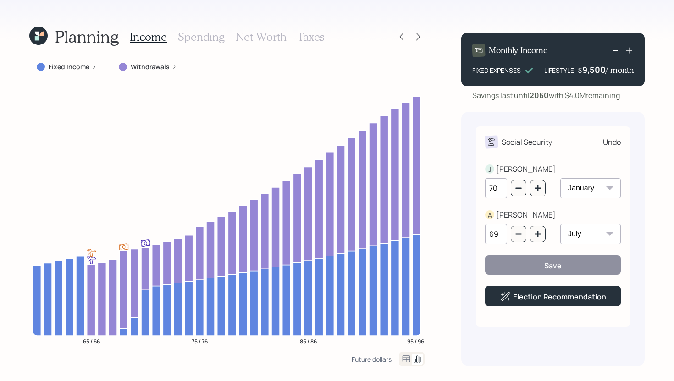
click at [618, 55] on icon at bounding box center [615, 50] width 11 height 11
click at [604, 63] on div "Monthly Income FIXED EXPENSES LIFESTYLE $ 9300 / month" at bounding box center [552, 59] width 183 height 53
click at [588, 70] on div "9300" at bounding box center [593, 69] width 23 height 11
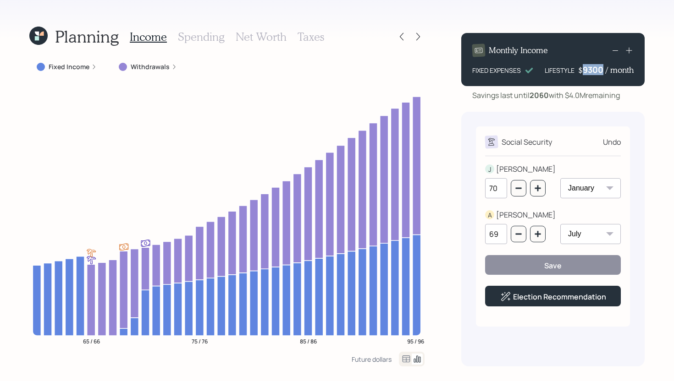
click at [588, 70] on div "9300" at bounding box center [593, 69] width 23 height 11
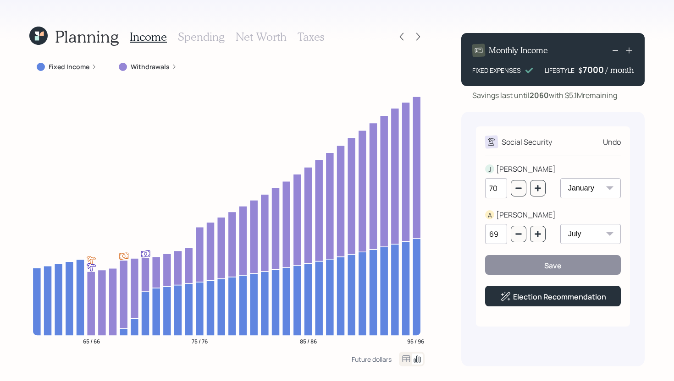
click at [601, 98] on div "Savings last until [DATE] with $5.1M remaining" at bounding box center [544, 95] width 145 height 11
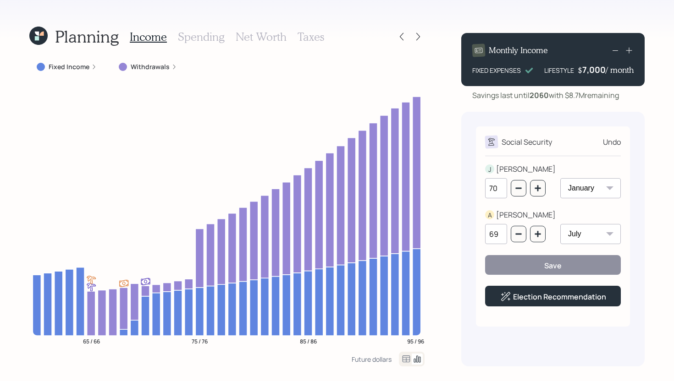
click at [617, 47] on icon at bounding box center [615, 50] width 11 height 11
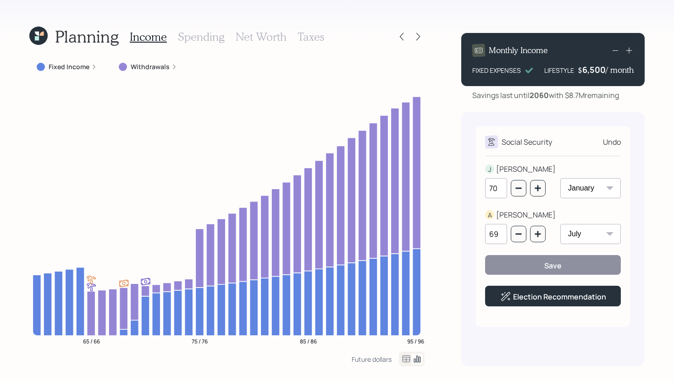
click at [617, 47] on icon at bounding box center [615, 50] width 11 height 11
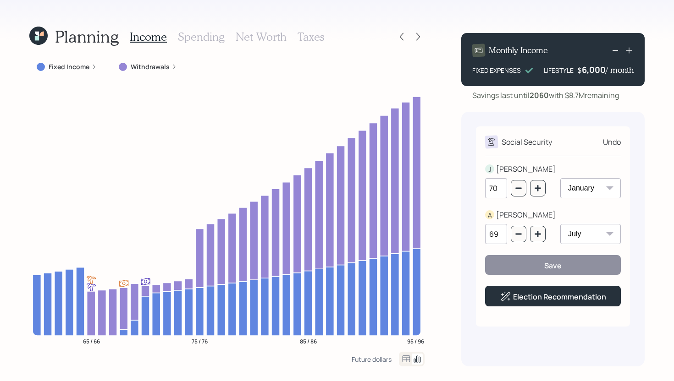
click at [617, 47] on icon at bounding box center [615, 50] width 11 height 11
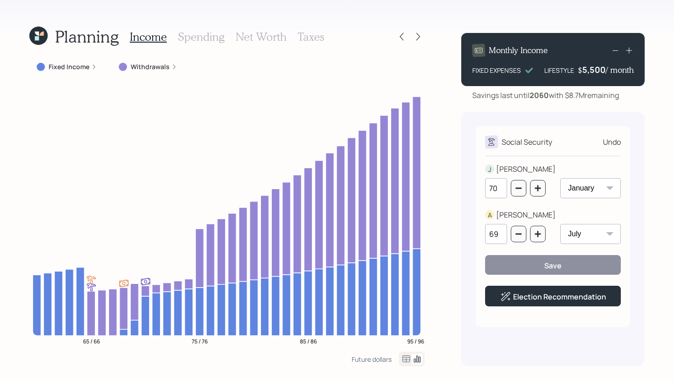
click at [617, 47] on icon at bounding box center [615, 50] width 11 height 11
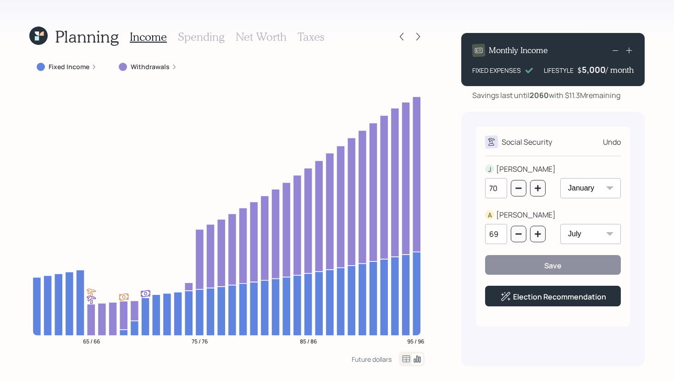
click at [302, 41] on h3 "Taxes" at bounding box center [310, 36] width 27 height 13
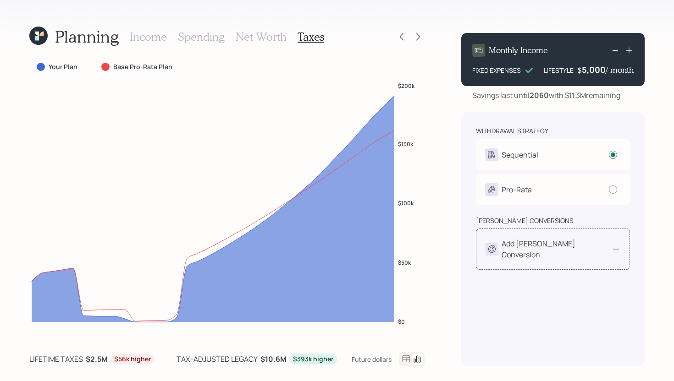
click at [566, 253] on div "Add [PERSON_NAME] Conversion" at bounding box center [553, 249] width 154 height 41
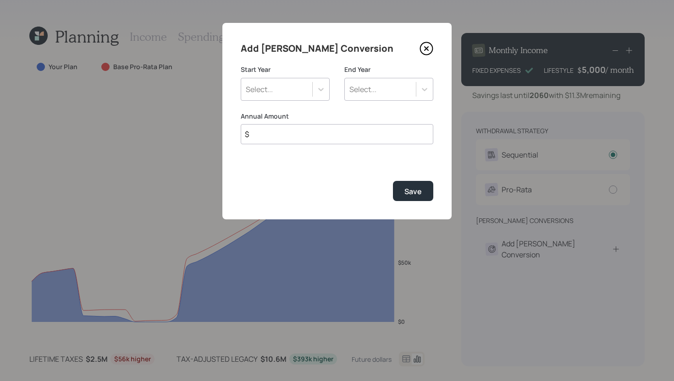
click at [290, 98] on div "Select..." at bounding box center [285, 89] width 89 height 23
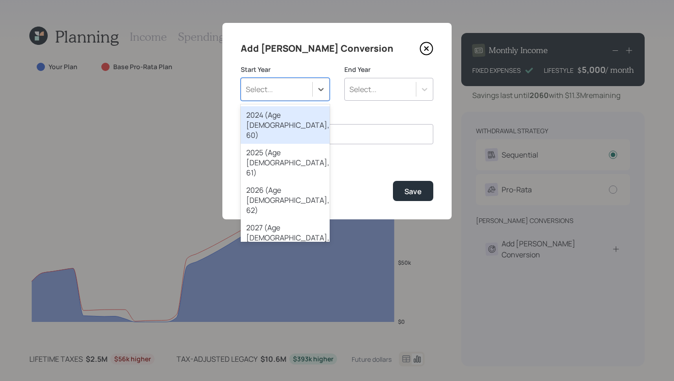
click at [428, 47] on icon at bounding box center [426, 49] width 4 height 4
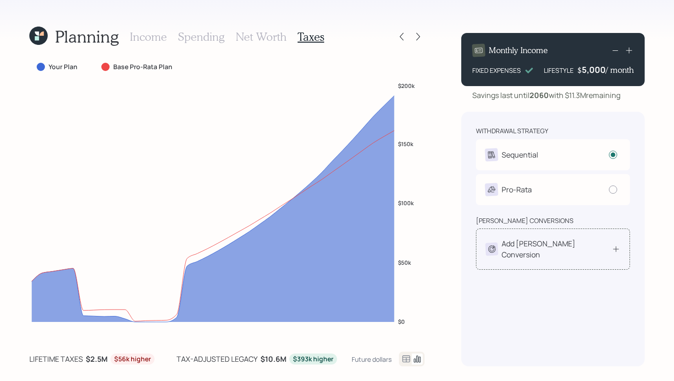
click at [528, 249] on div "Add [PERSON_NAME] Conversion" at bounding box center [556, 249] width 110 height 22
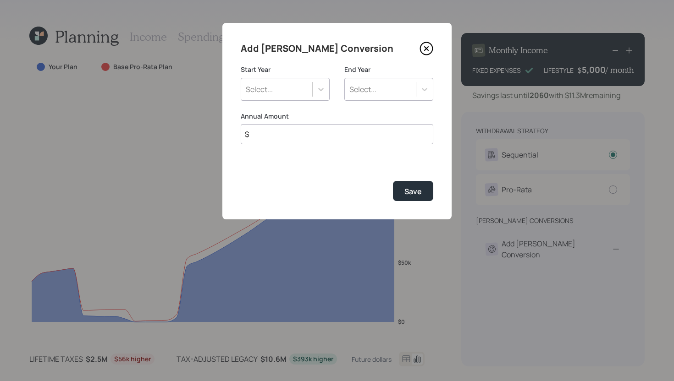
click at [259, 80] on div "Select..." at bounding box center [285, 89] width 89 height 23
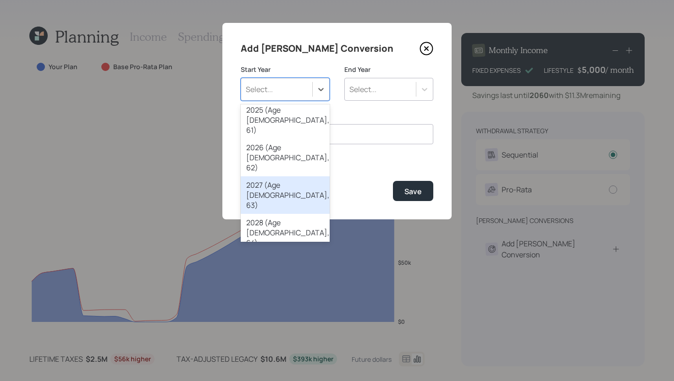
scroll to position [45, 0]
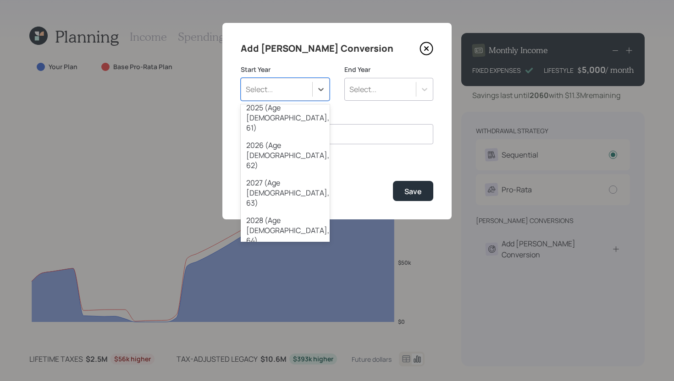
click at [296, 287] on div "2030 (Age [DEMOGRAPHIC_DATA], 66)" at bounding box center [285, 306] width 89 height 38
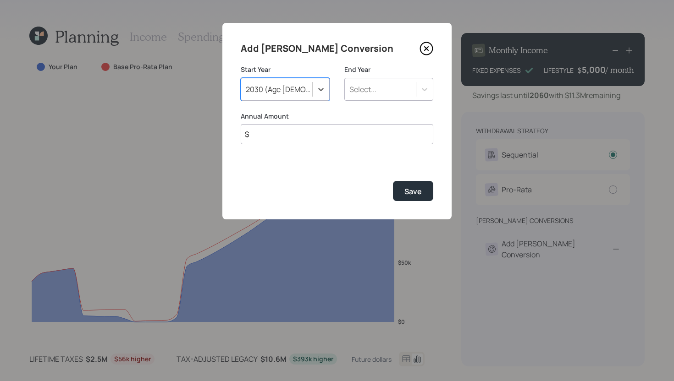
click at [392, 74] on div "End Year Select..." at bounding box center [388, 83] width 89 height 36
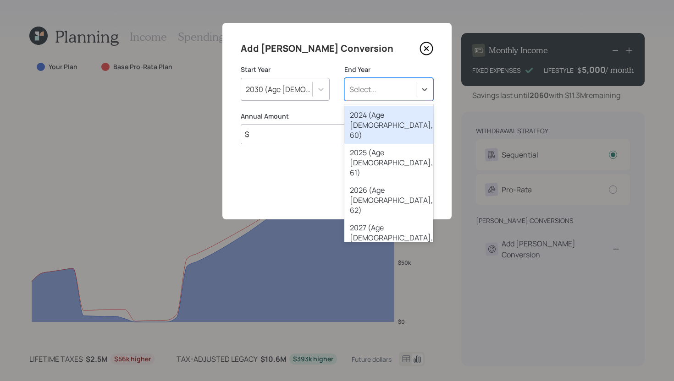
click at [380, 85] on div "Select..." at bounding box center [380, 90] width 71 height 16
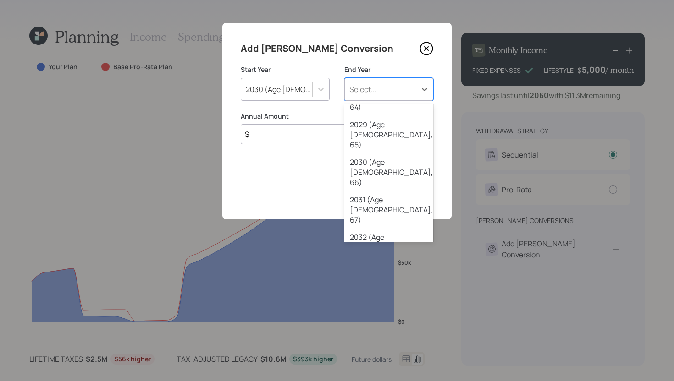
scroll to position [179, 0]
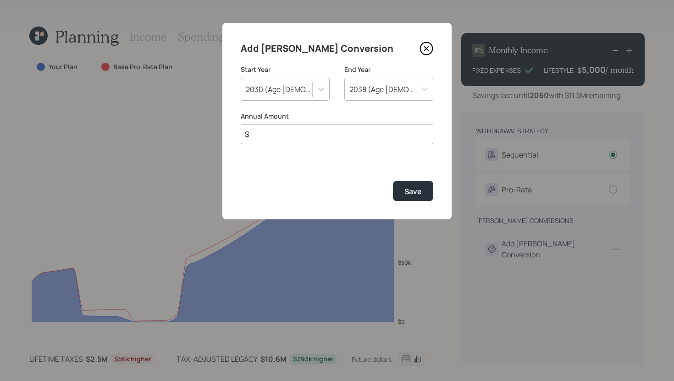
click at [293, 133] on input "$" at bounding box center [337, 134] width 192 height 20
type input "$ 50,000"
click at [393, 181] on button "Save" at bounding box center [413, 191] width 40 height 20
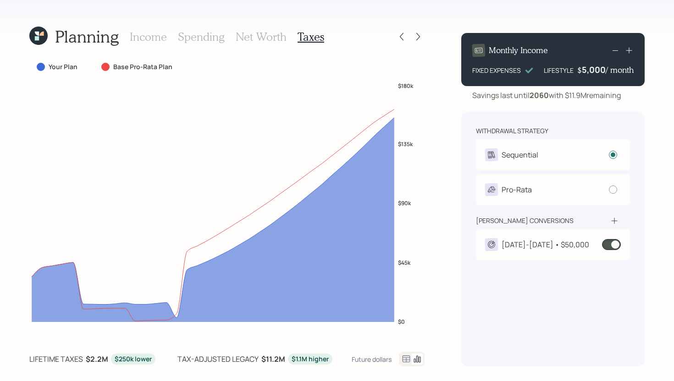
click at [552, 235] on div "[DATE]-[DATE] • $50,000" at bounding box center [553, 244] width 154 height 31
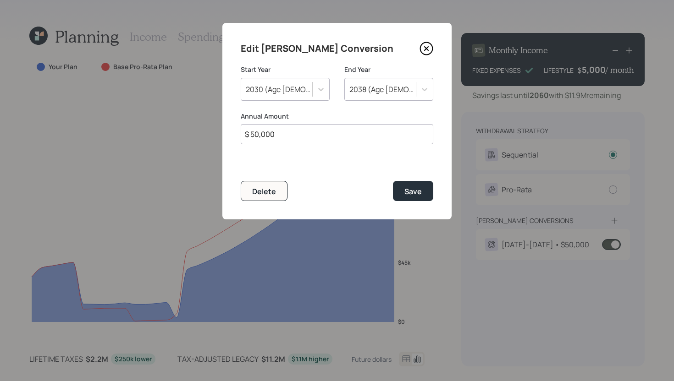
click at [320, 134] on input "$ 50,000" at bounding box center [337, 134] width 192 height 20
type input "$ 100,000"
click at [393, 181] on button "Save" at bounding box center [413, 191] width 40 height 20
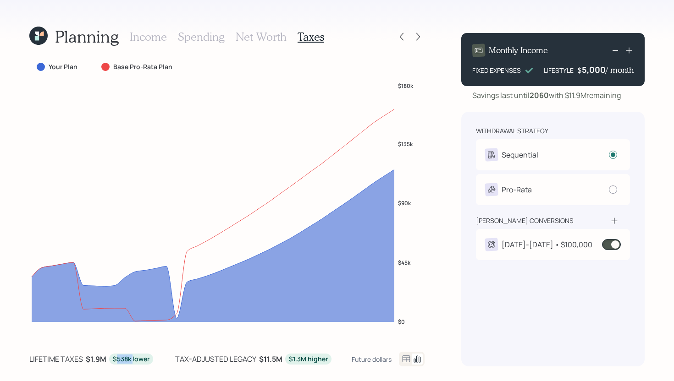
drag, startPoint x: 115, startPoint y: 361, endPoint x: 132, endPoint y: 361, distance: 16.5
click at [132, 361] on div "$538k lower" at bounding box center [131, 359] width 37 height 9
click at [135, 38] on h3 "Income" at bounding box center [148, 36] width 37 height 13
select select "7"
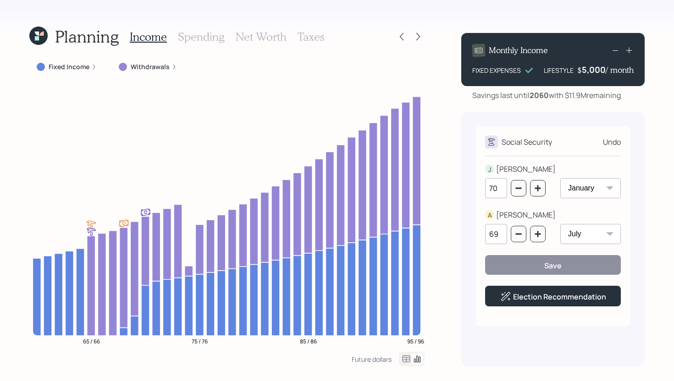
click at [307, 44] on div "Income Spending Net Worth Taxes" at bounding box center [227, 37] width 194 height 22
click at [315, 32] on h3 "Taxes" at bounding box center [310, 36] width 27 height 13
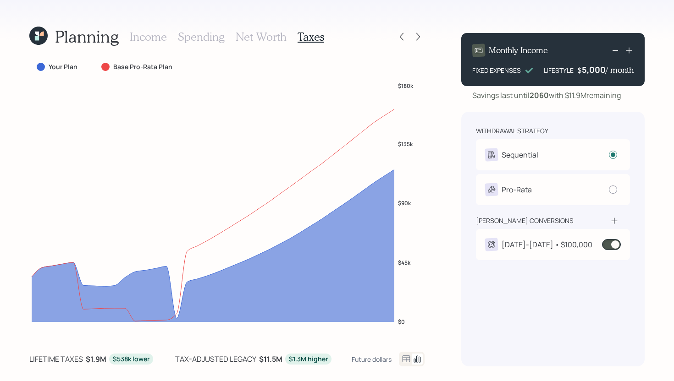
click at [572, 239] on div "[DATE]-[DATE] • $100,000" at bounding box center [538, 244] width 107 height 13
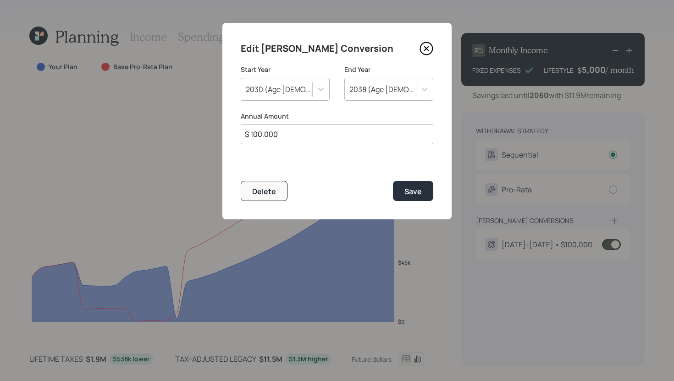
click at [296, 133] on input "$ 100,000" at bounding box center [337, 134] width 192 height 20
type input "$ 75,000"
click at [393, 181] on button "Save" at bounding box center [413, 191] width 40 height 20
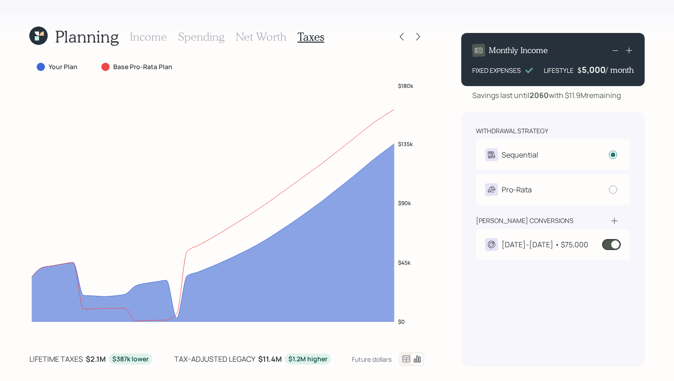
click at [146, 37] on h3 "Income" at bounding box center [148, 36] width 37 height 13
select select "7"
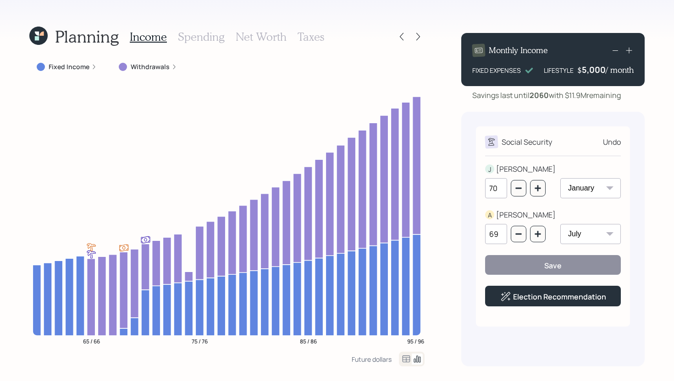
click at [149, 71] on label "Withdrawals" at bounding box center [150, 66] width 39 height 9
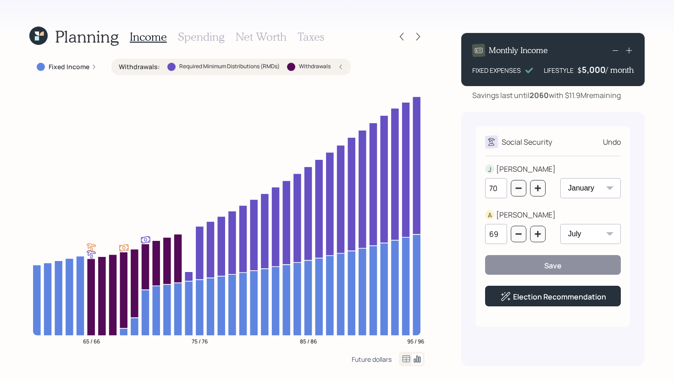
click at [363, 361] on div "Future dollars" at bounding box center [371, 359] width 40 height 9
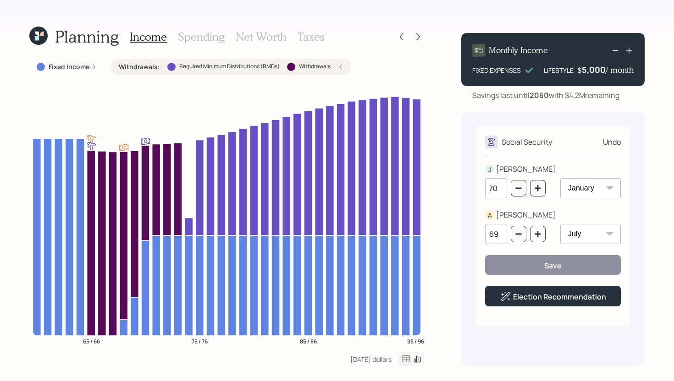
click at [597, 70] on div "5,000" at bounding box center [594, 69] width 24 height 11
click at [367, 355] on div "[DATE] dollars" at bounding box center [370, 359] width 41 height 9
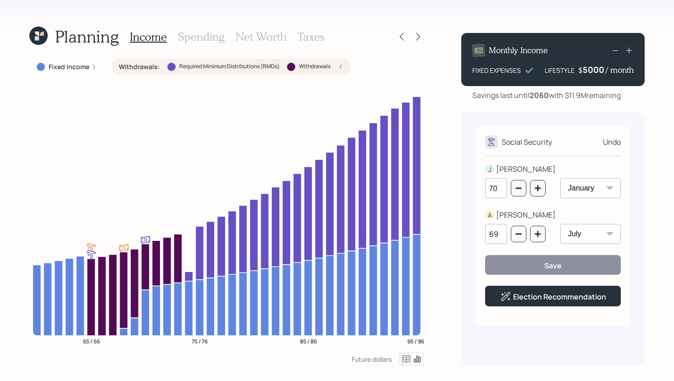
click at [592, 73] on div "5000" at bounding box center [593, 69] width 23 height 11
click at [644, 100] on div "Savings last until [DATE] with $11.9M remaining" at bounding box center [552, 95] width 183 height 11
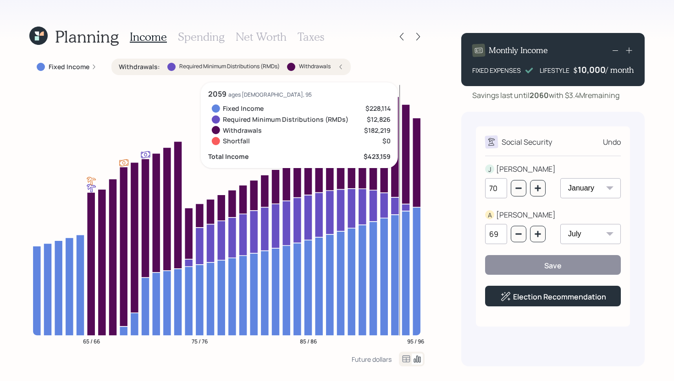
click at [260, 34] on h3 "Net Worth" at bounding box center [261, 36] width 51 height 13
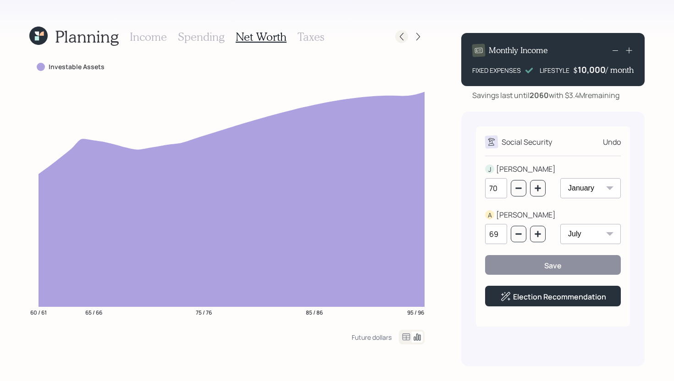
click at [396, 38] on div at bounding box center [401, 36] width 13 height 13
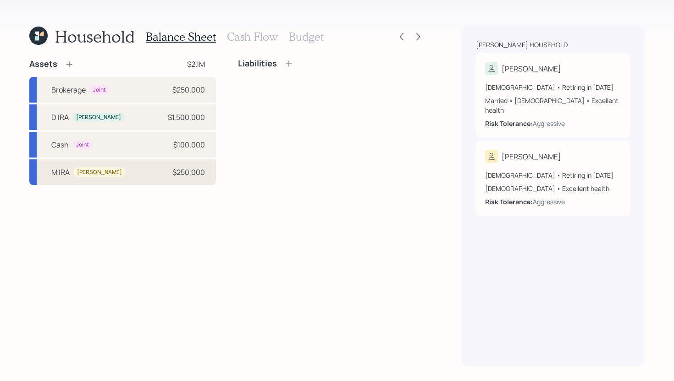
click at [186, 180] on div "M [PERSON_NAME] $250,000" at bounding box center [122, 172] width 187 height 26
select select "ira"
select select "balanced"
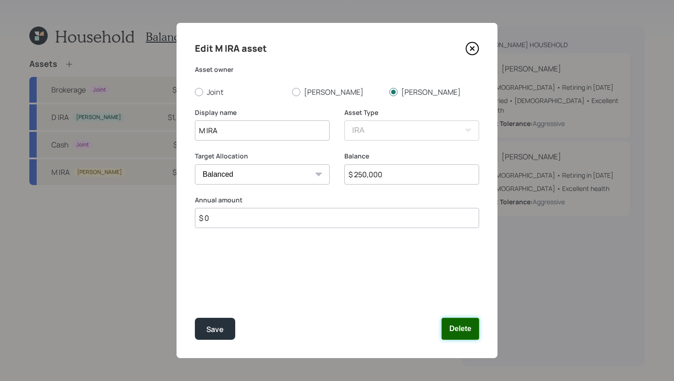
click at [465, 324] on button "Delete" at bounding box center [460, 329] width 38 height 22
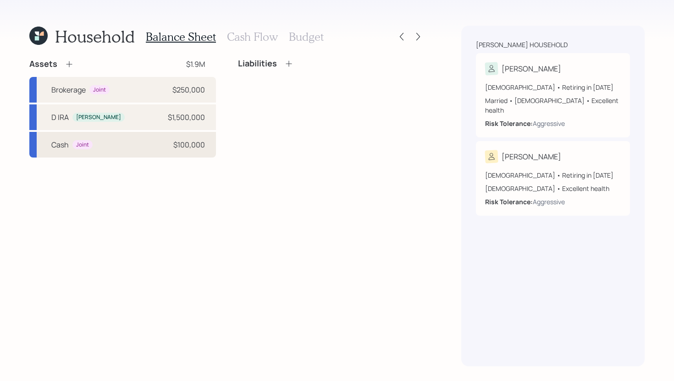
click at [147, 145] on div "Cash Joint $100,000" at bounding box center [122, 145] width 187 height 26
select select "taxable"
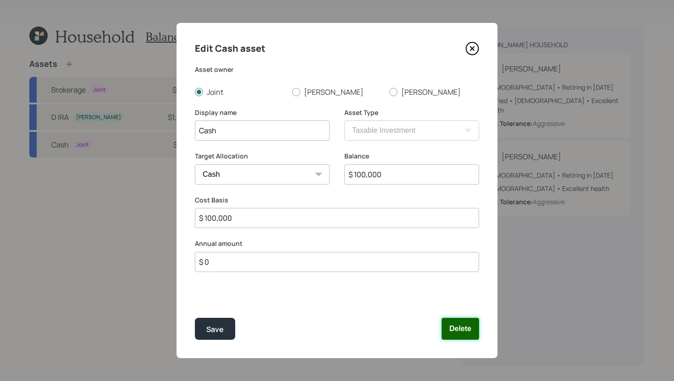
click at [447, 324] on button "Delete" at bounding box center [460, 329] width 38 height 22
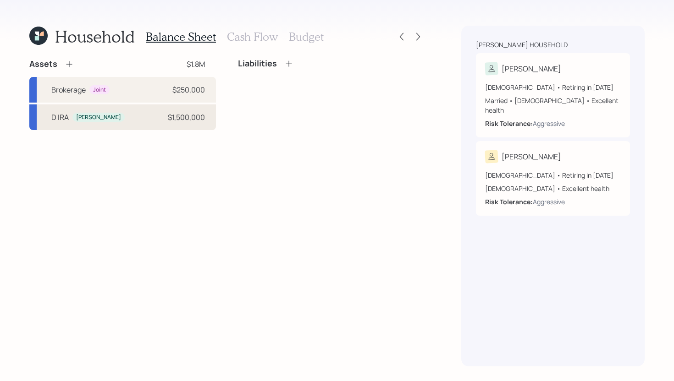
click at [132, 112] on div "D [PERSON_NAME] $1,500,000" at bounding box center [122, 117] width 187 height 26
select select "ira"
select select "balanced"
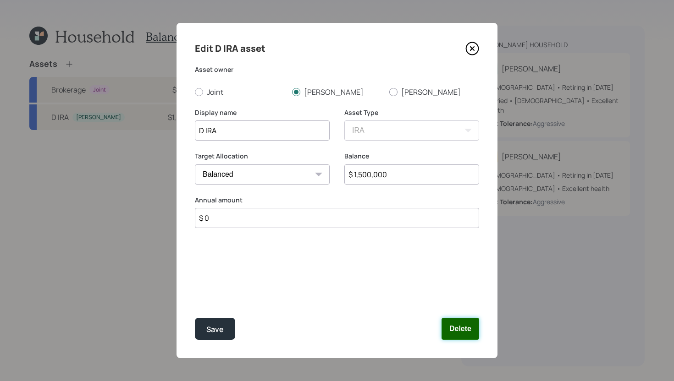
click at [456, 329] on button "Delete" at bounding box center [460, 329] width 38 height 22
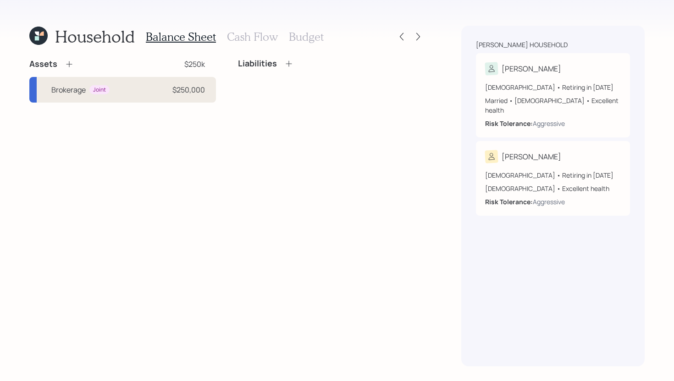
click at [144, 85] on div "Brokerage Joint $250,000" at bounding box center [122, 90] width 187 height 26
select select "taxable"
select select "balanced"
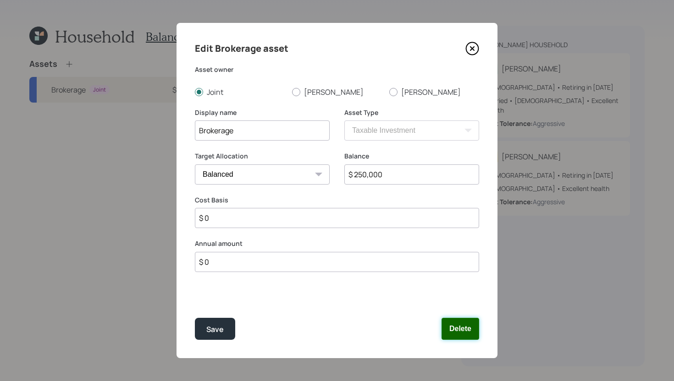
click at [447, 323] on button "Delete" at bounding box center [460, 329] width 38 height 22
